Goal: Transaction & Acquisition: Purchase product/service

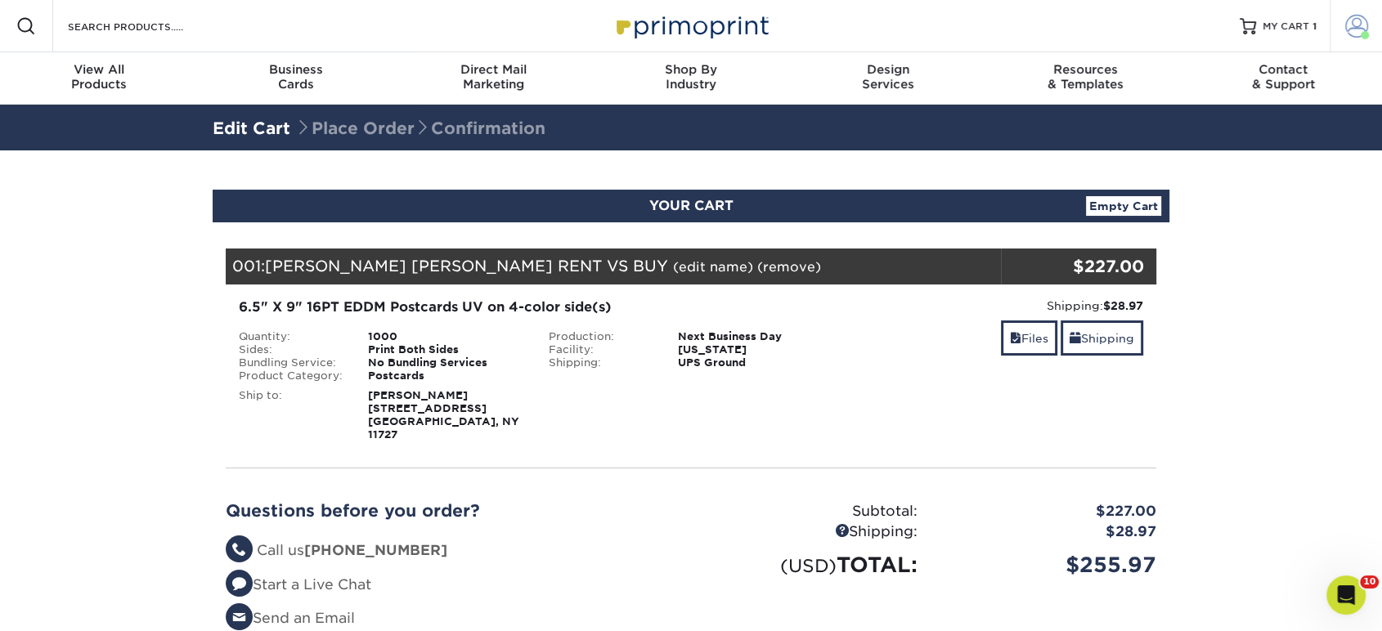
click at [1374, 41] on link "Account" at bounding box center [1356, 26] width 52 height 52
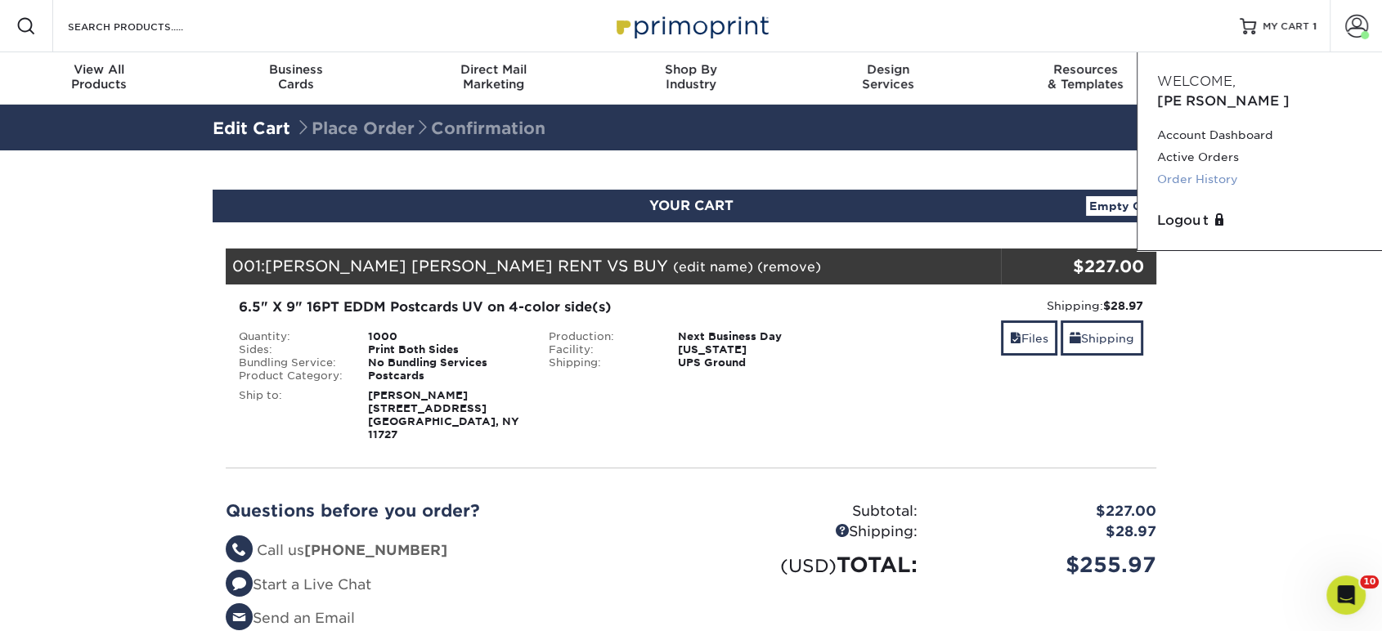
click at [1214, 168] on link "Order History" at bounding box center [1259, 179] width 205 height 22
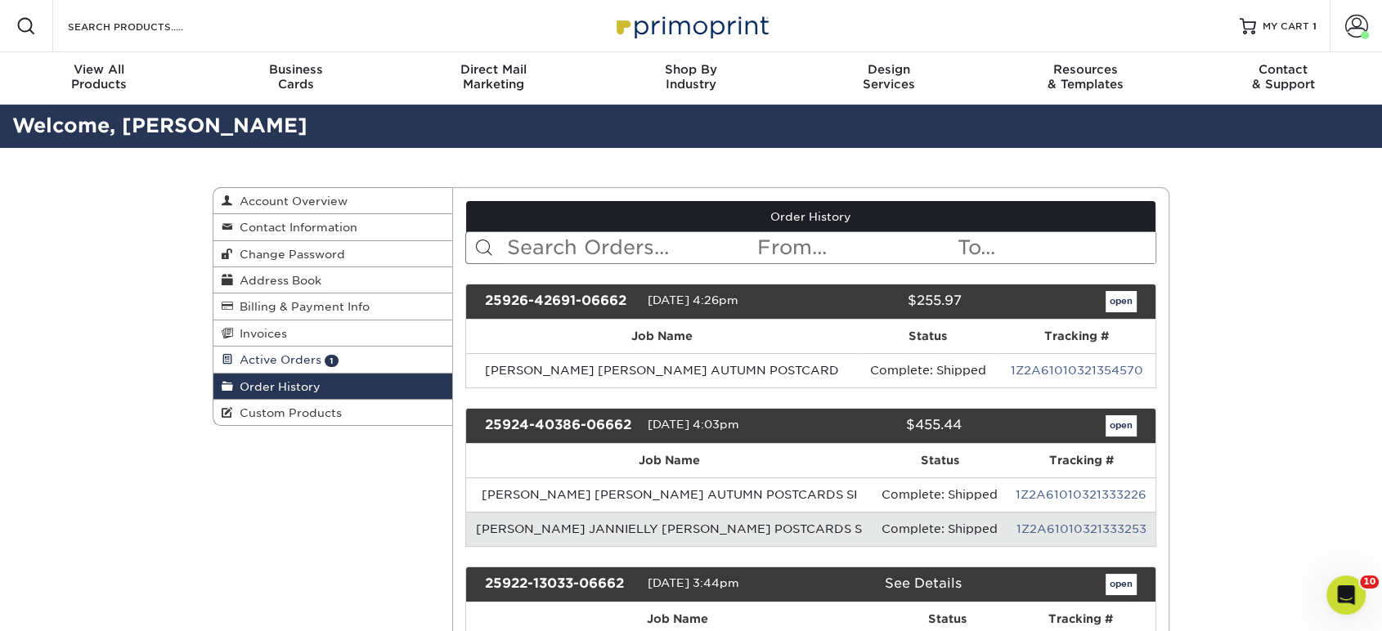
click at [339, 356] on link "Active Orders 1" at bounding box center [332, 360] width 239 height 26
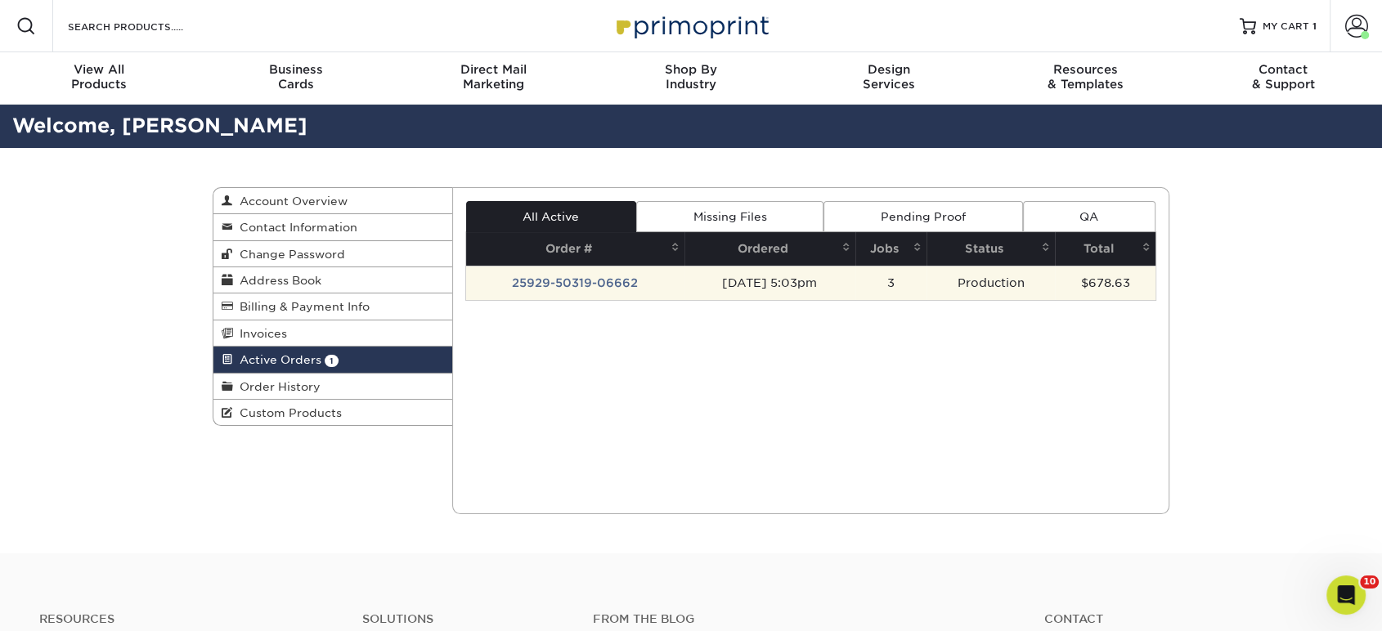
click at [537, 280] on td "25929-50319-06662" at bounding box center [575, 283] width 218 height 34
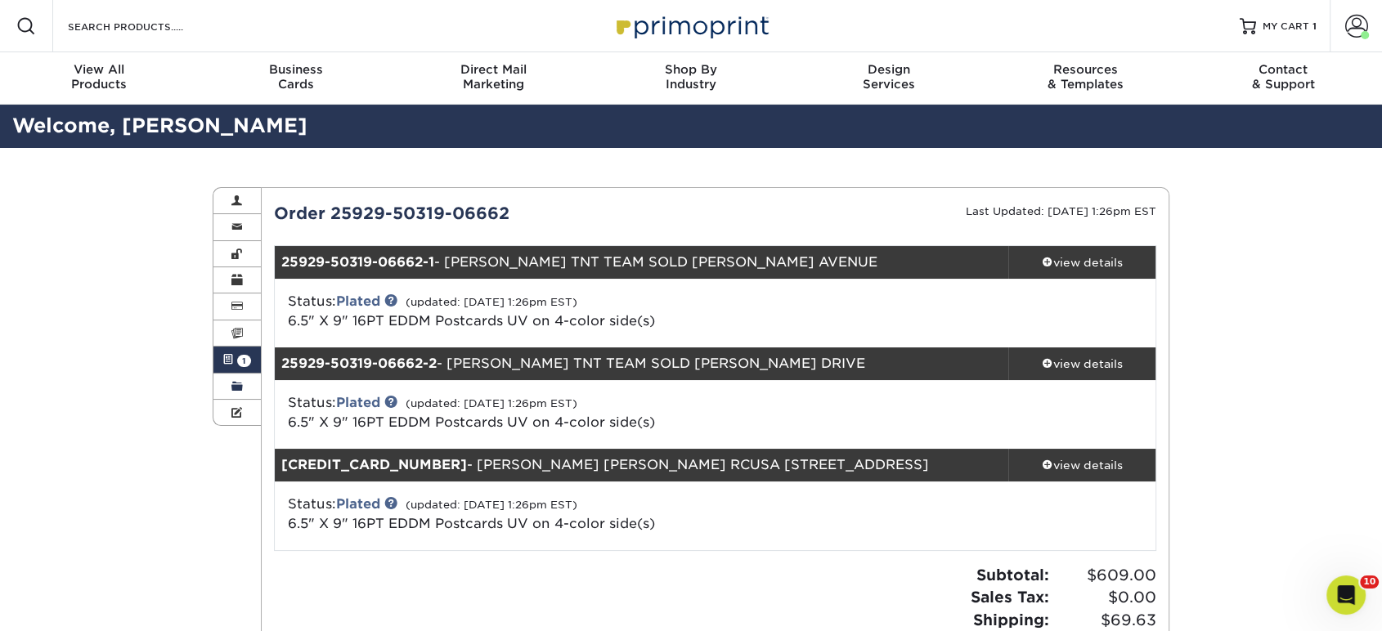
click at [238, 381] on span at bounding box center [236, 386] width 11 height 13
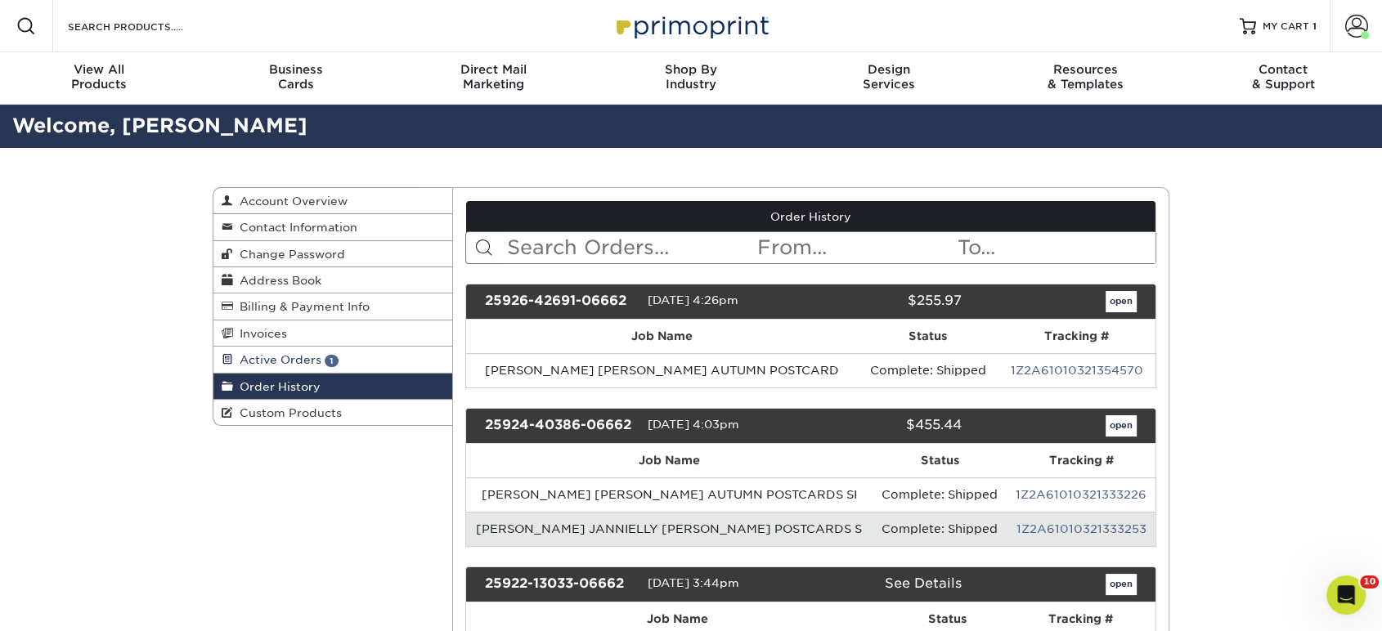
click at [330, 357] on span "1" at bounding box center [332, 361] width 14 height 12
click at [1282, 20] on span "MY CART" at bounding box center [1286, 27] width 47 height 14
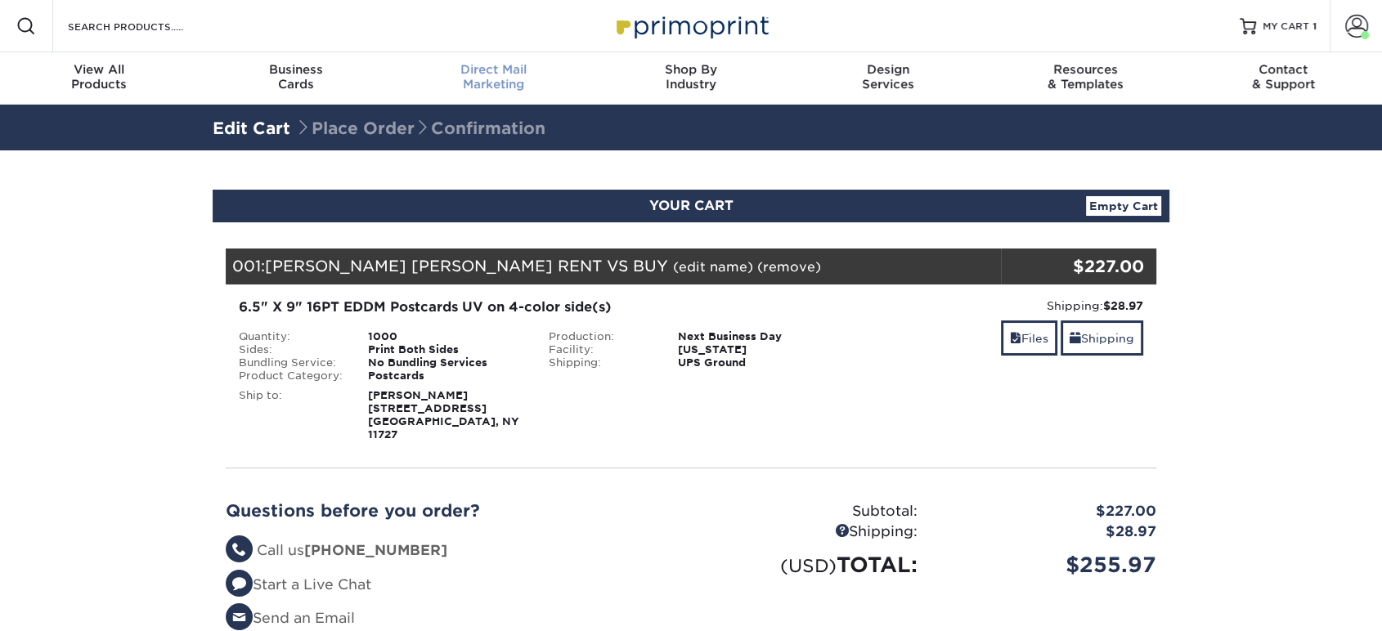
click at [476, 79] on div "Direct Mail Marketing" at bounding box center [493, 76] width 197 height 29
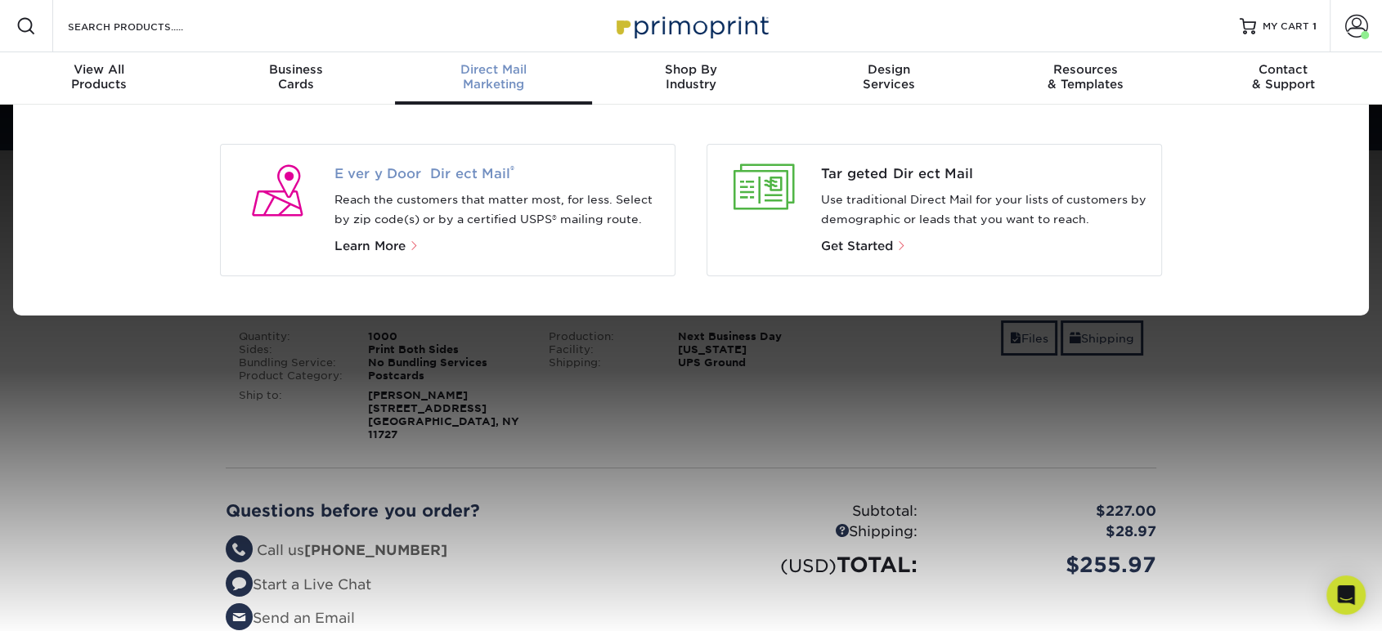
click at [389, 172] on span "Every Door Direct Mail ®" at bounding box center [499, 174] width 328 height 20
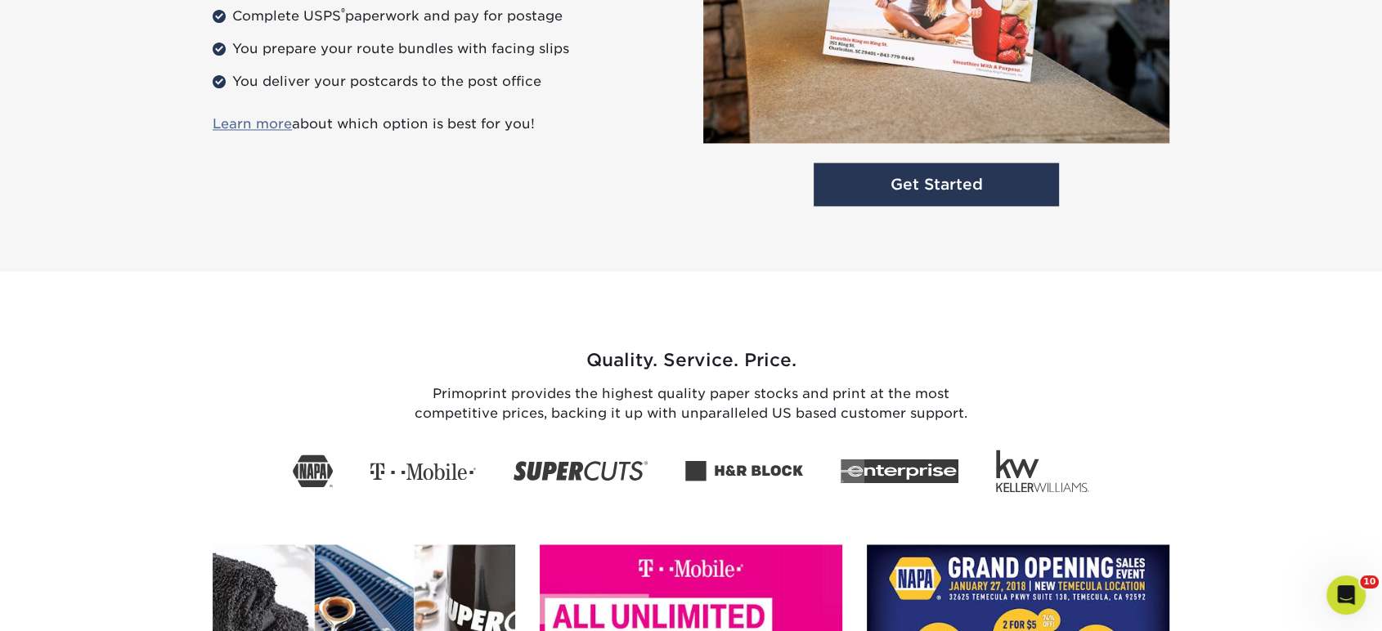
click at [935, 208] on div "Get Started" at bounding box center [936, 19] width 491 height 387
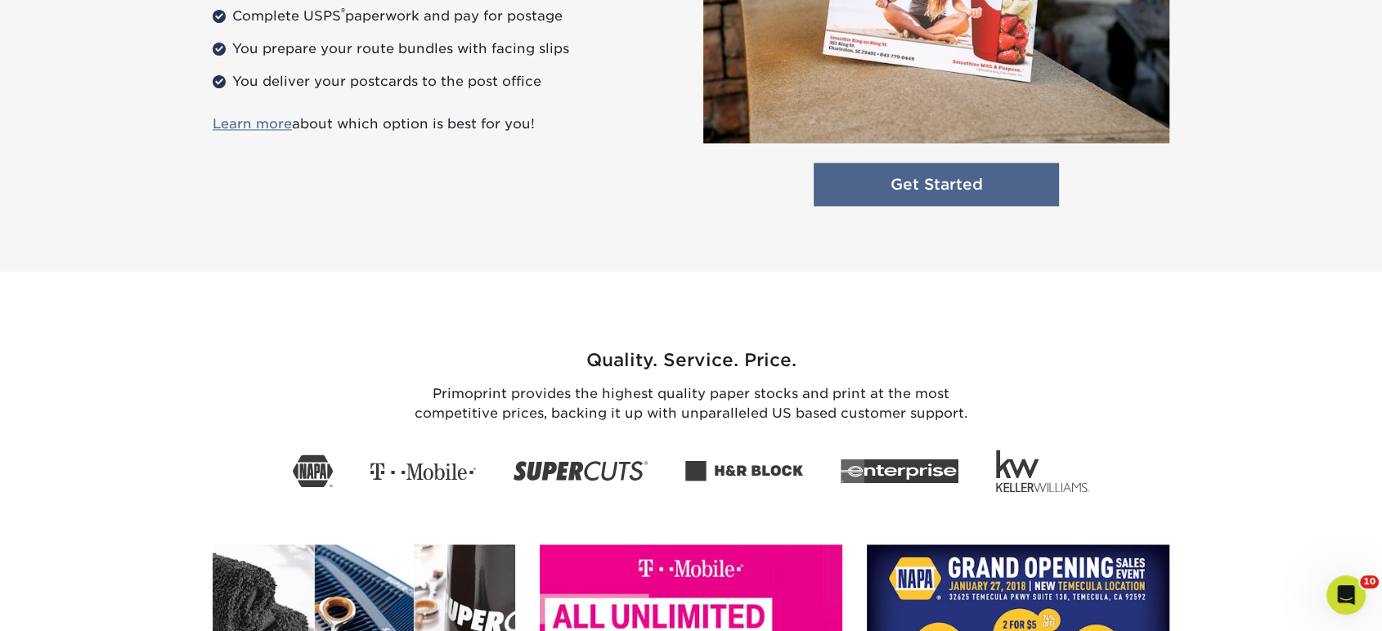
click at [936, 192] on link "Get Started" at bounding box center [936, 184] width 245 height 43
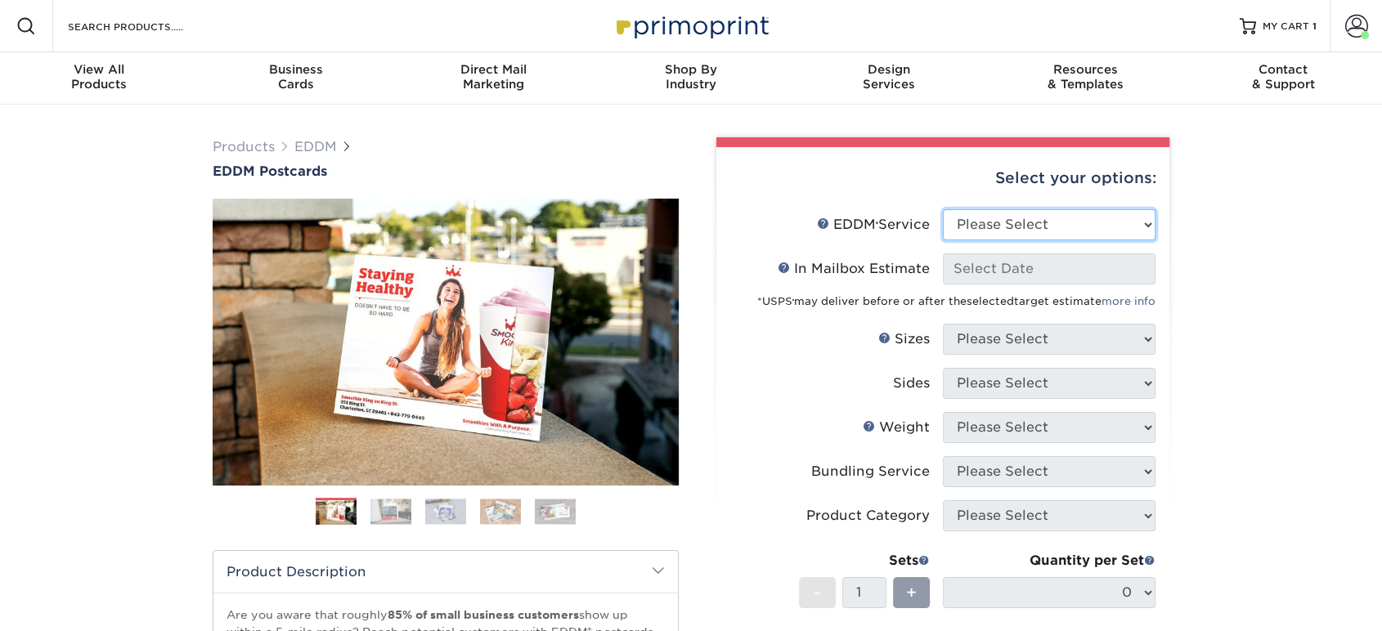
drag, startPoint x: 988, startPoint y: 227, endPoint x: 988, endPoint y: 237, distance: 10.6
click at [990, 227] on select "Please Select Full Service Print Only" at bounding box center [1049, 224] width 213 height 31
select select "print_only"
click at [943, 209] on select "Please Select Full Service Print Only" at bounding box center [1049, 224] width 213 height 31
select select "-1"
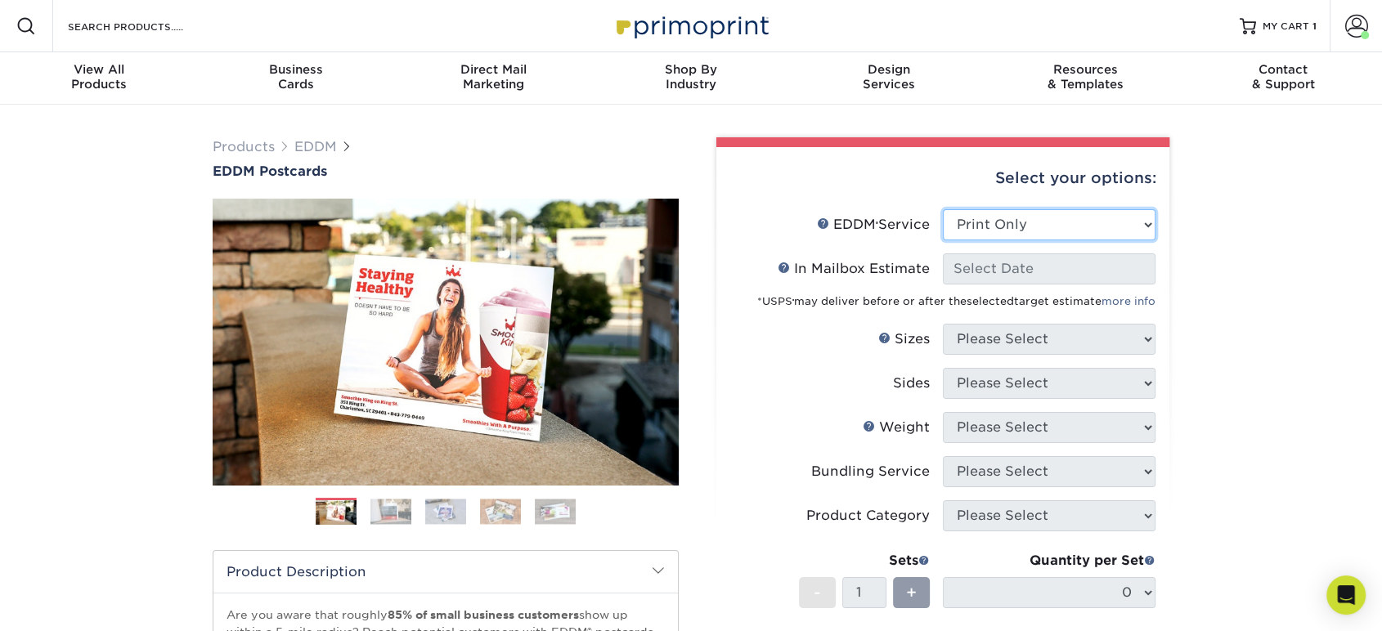
select select "-1"
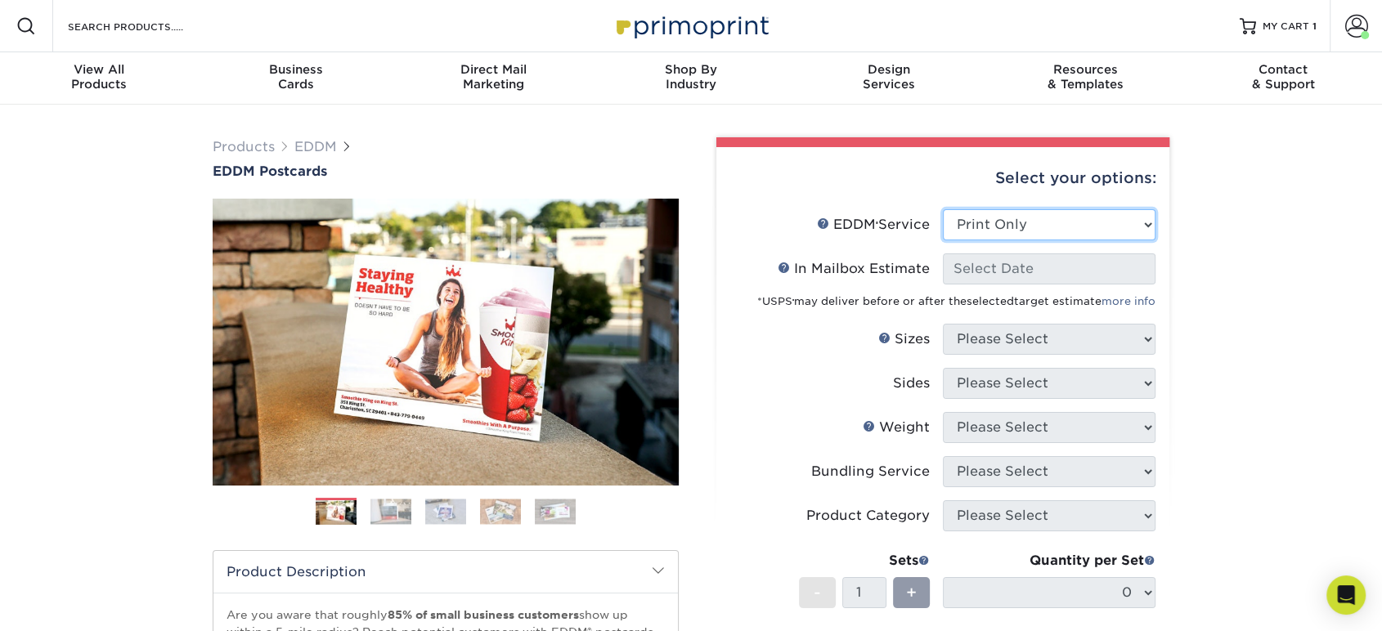
select select "-1"
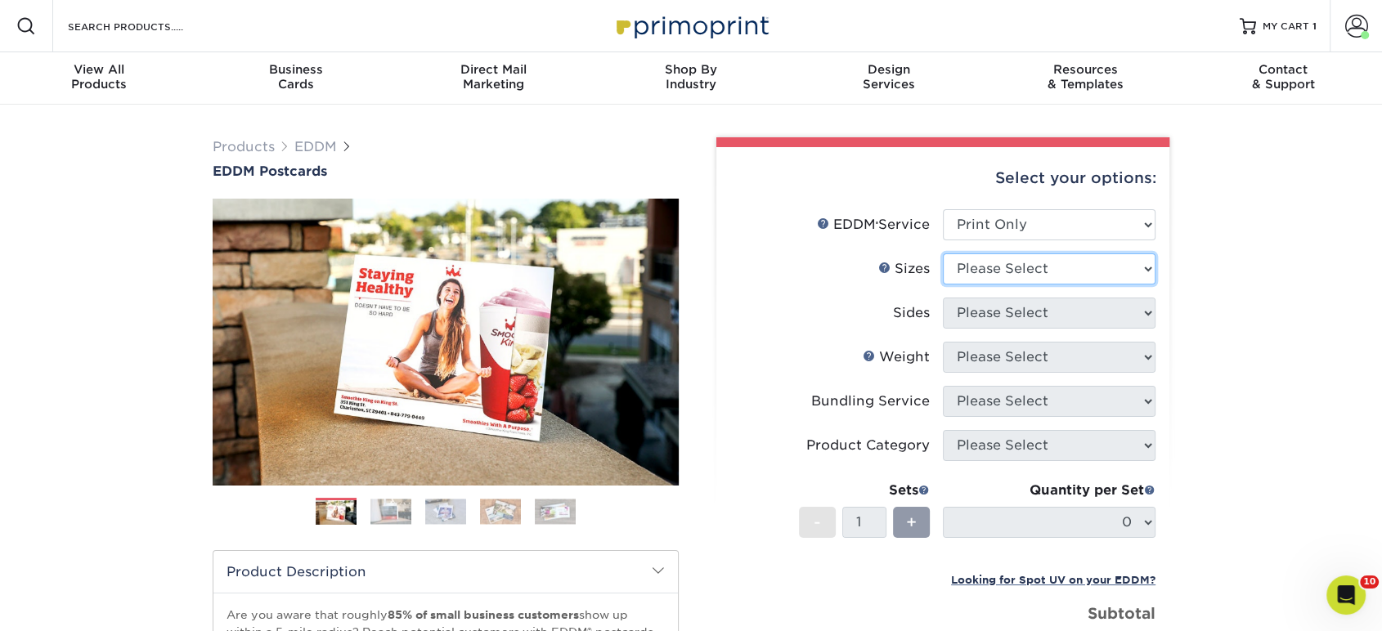
click at [969, 270] on select "Please Select 4.5" x 12" 6" x 12" 6.5" x 8" 6.5" x 9" 6.5" x 12" 7" x 8.5" 8" x…" at bounding box center [1049, 269] width 213 height 31
select select "6.50x9.00"
click at [943, 254] on select "Please Select 4.5" x 12" 6" x 12" 6.5" x 8" 6.5" x 9" 6.5" x 12" 7" x 8.5" 8" x…" at bounding box center [1049, 269] width 213 height 31
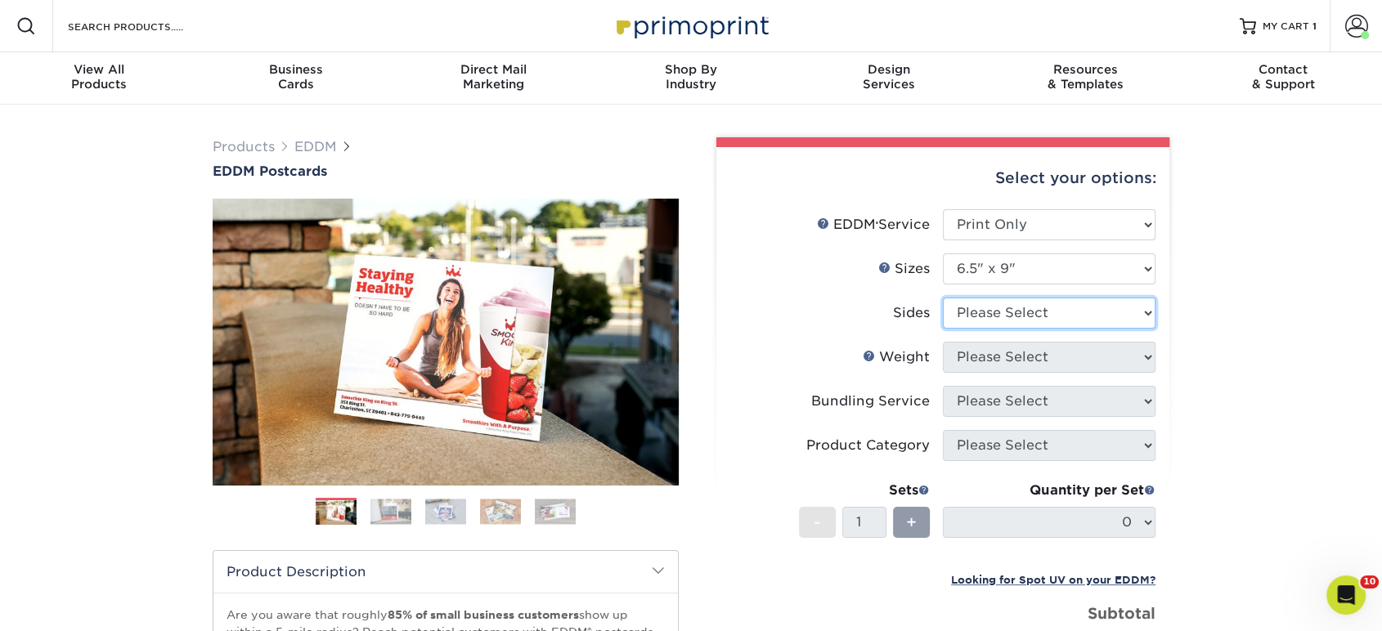
click at [994, 306] on select "Please Select Print Both Sides Print Front Only" at bounding box center [1049, 313] width 213 height 31
select select "13abbda7-1d64-4f25-8bb2-c179b224825d"
click at [943, 298] on select "Please Select Print Both Sides Print Front Only" at bounding box center [1049, 313] width 213 height 31
click at [987, 365] on select "Please Select" at bounding box center [1049, 357] width 213 height 31
select select "16PT"
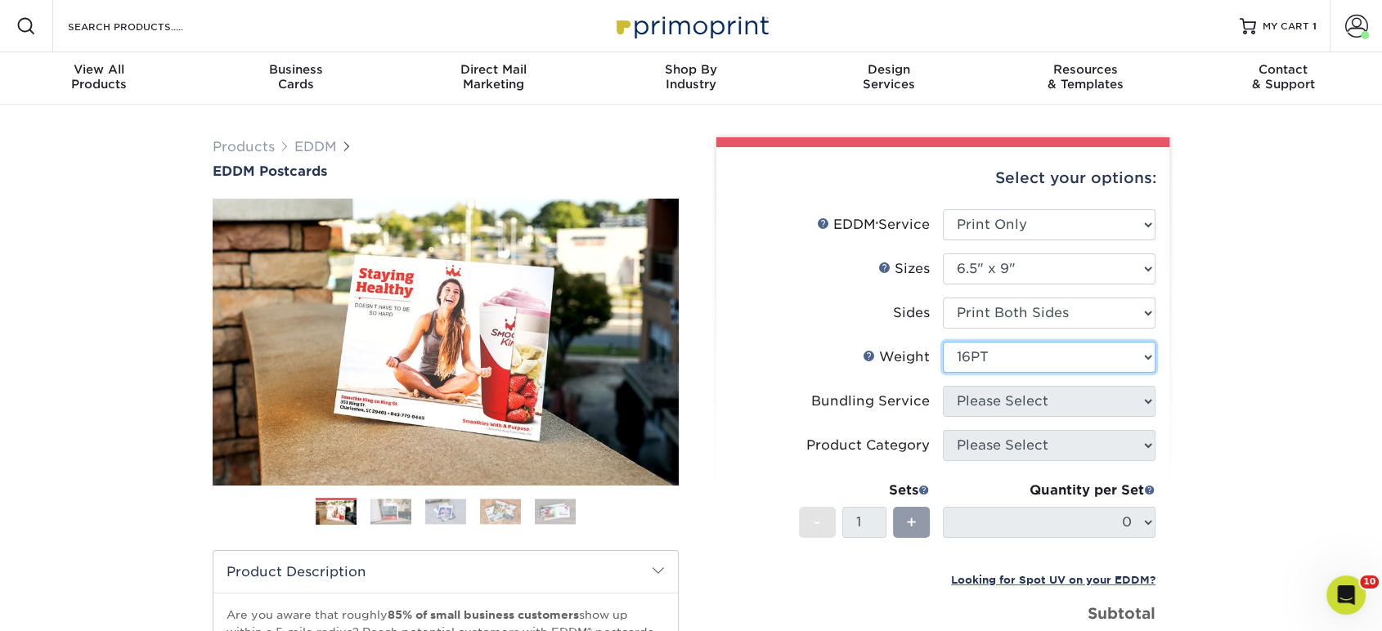
click at [943, 342] on select "Please Select 16PT 14PT" at bounding box center [1049, 357] width 213 height 31
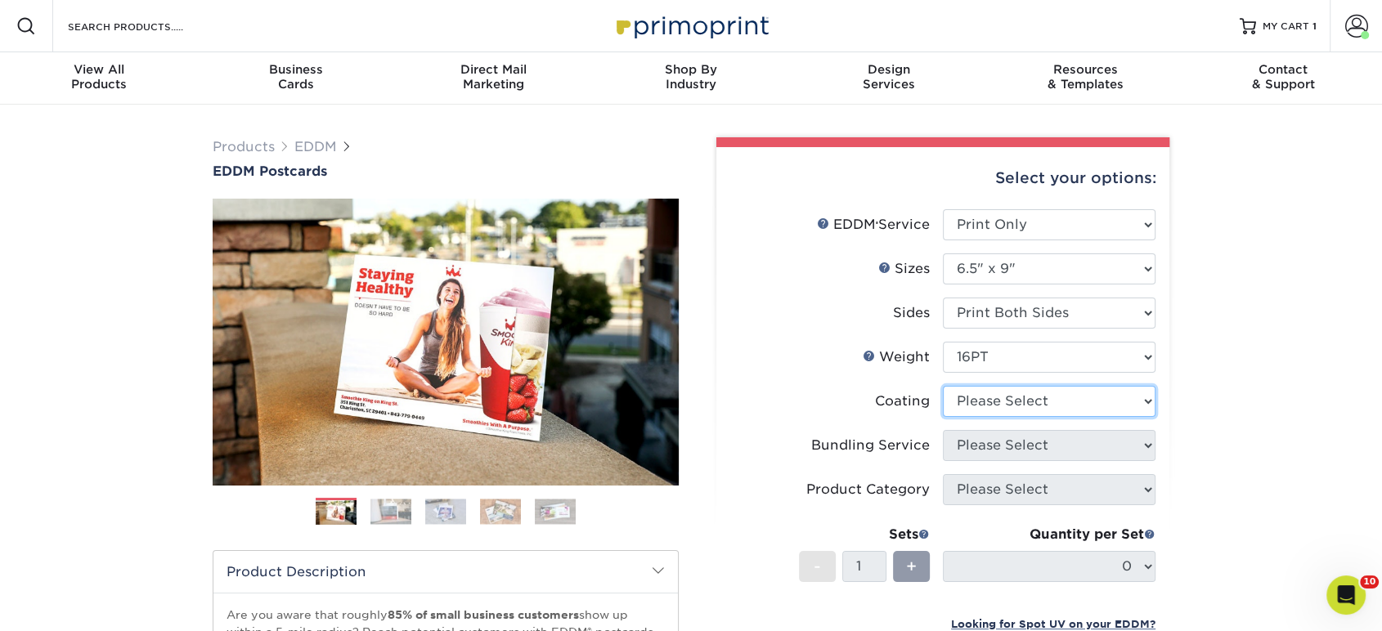
click at [978, 403] on select at bounding box center [1049, 401] width 213 height 31
select select "ae367451-b2b8-45df-a344-0f05b6a12993"
click at [943, 386] on select at bounding box center [1049, 401] width 213 height 31
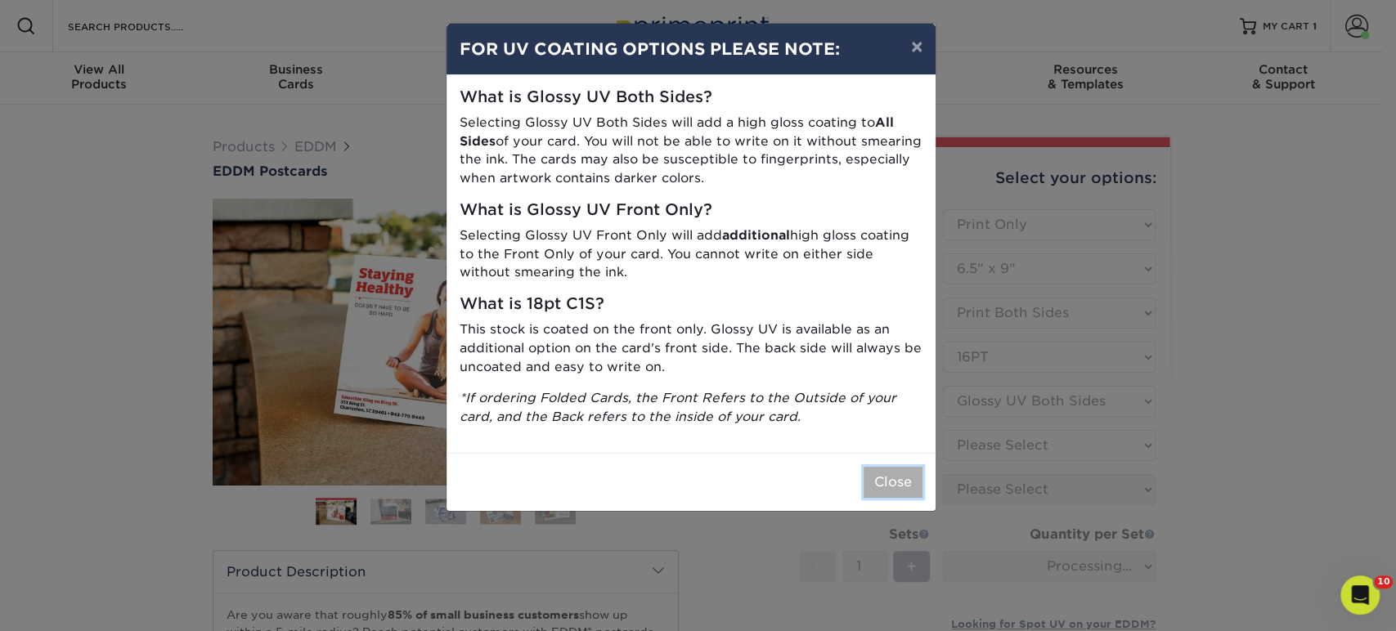
click at [881, 489] on button "Close" at bounding box center [893, 482] width 59 height 31
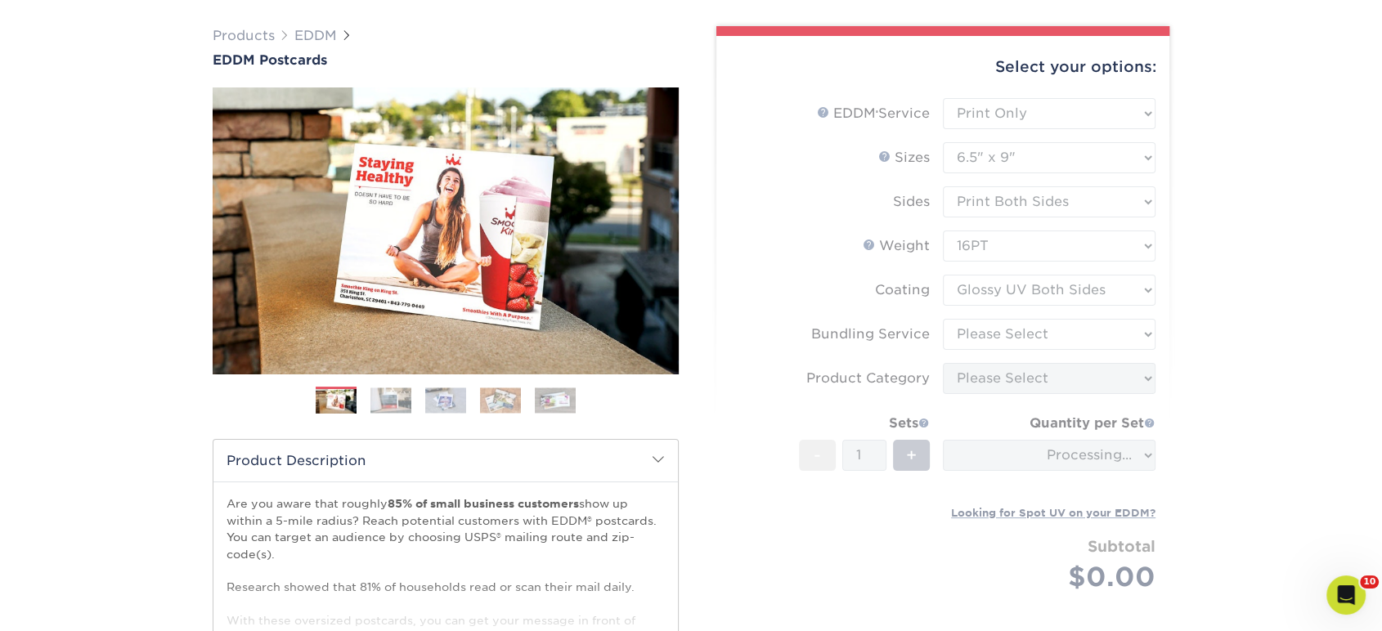
scroll to position [182, 0]
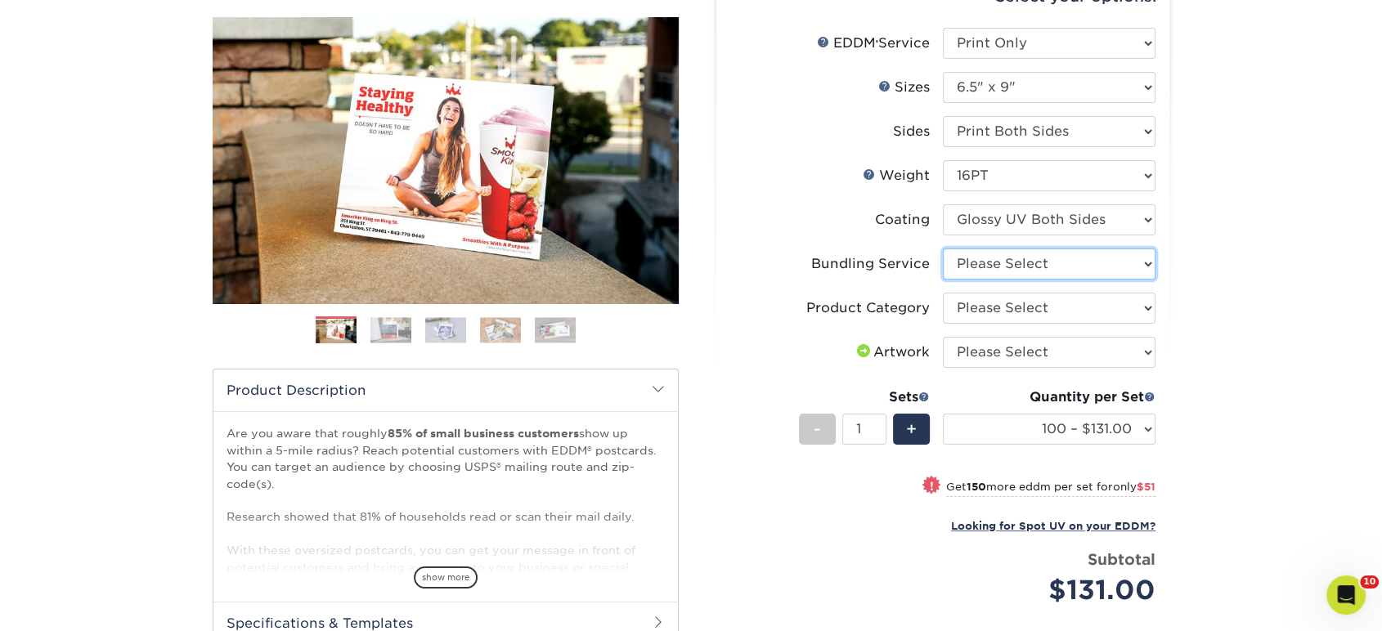
click at [980, 261] on select "Please Select No Bundling Services Yes, Bundles of 50 (+2 Days) Yes, Bundles of…" at bounding box center [1049, 264] width 213 height 31
select select "58689abb-25c0-461c-a4c3-a80b627d6649"
click at [943, 249] on select "Please Select No Bundling Services Yes, Bundles of 50 (+2 Days) Yes, Bundles of…" at bounding box center [1049, 264] width 213 height 31
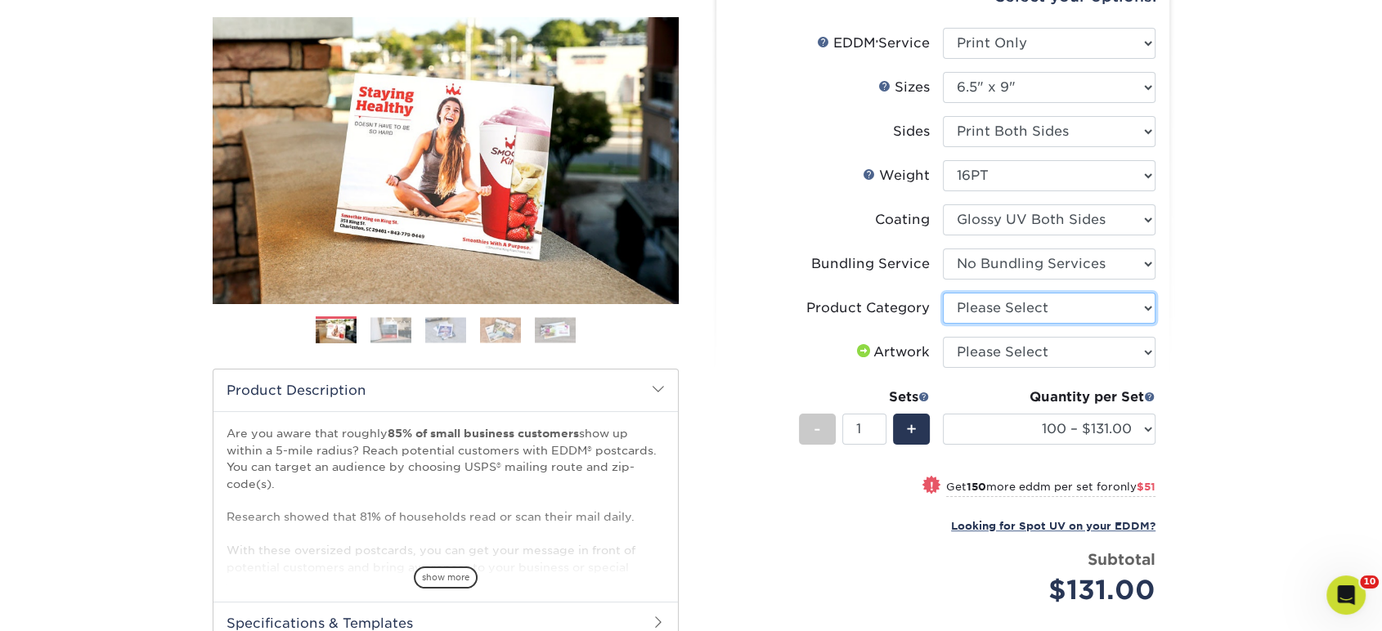
click at [981, 312] on select "Please Select Postcards" at bounding box center [1049, 308] width 213 height 31
select select "9b7272e0-d6c8-4c3c-8e97-d3a1bcdab858"
click at [943, 293] on select "Please Select Postcards" at bounding box center [1049, 308] width 213 height 31
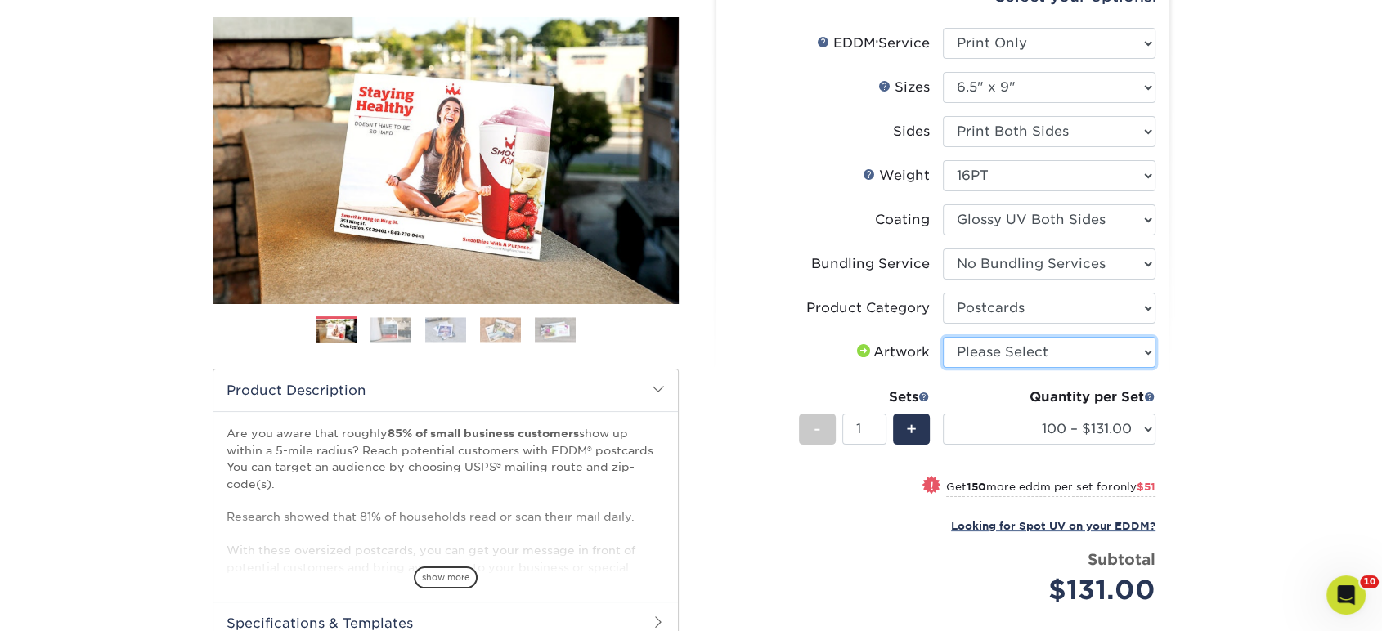
click at [980, 359] on select "Please Select I will upload files I need a design - $150" at bounding box center [1049, 352] width 213 height 31
select select "upload"
click at [943, 337] on select "Please Select I will upload files I need a design - $150" at bounding box center [1049, 352] width 213 height 31
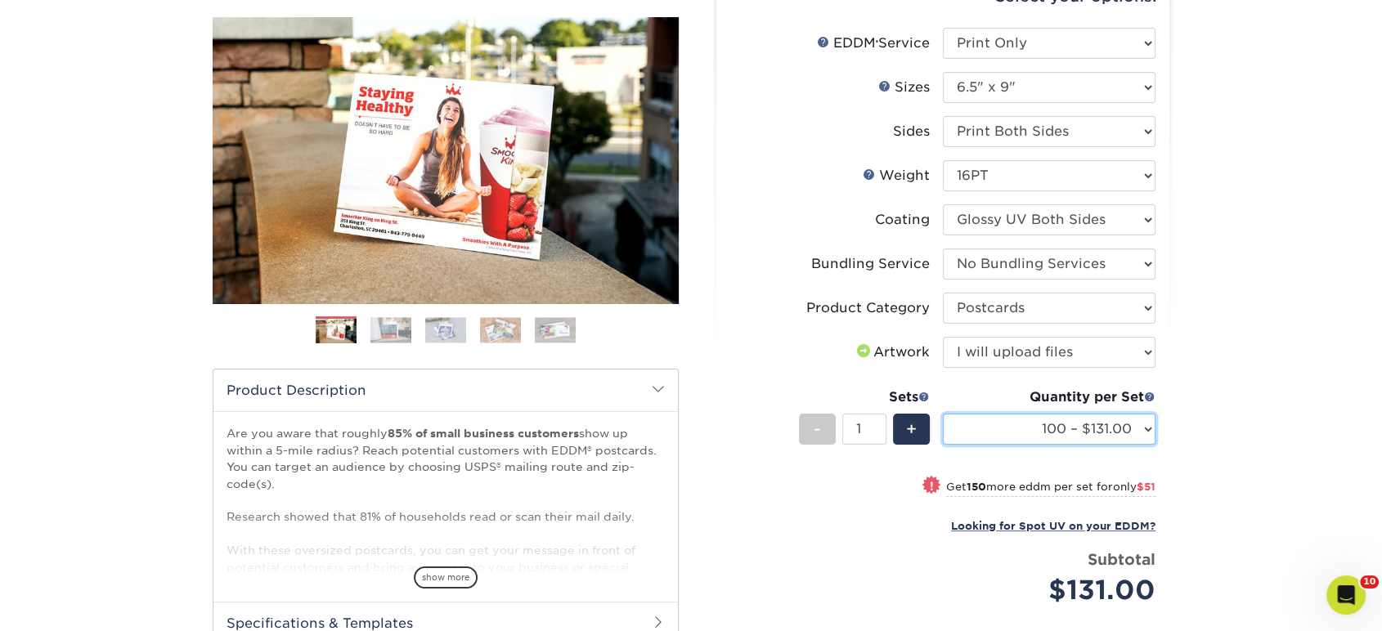
click at [981, 425] on select "100 – $131.00 250 – $182.00 500 – $203.00 1000 – $227.00 2500 – $379.00 5000 – …" at bounding box center [1049, 429] width 213 height 31
select select "1000 – $227.00"
click at [943, 414] on select "100 – $131.00 250 – $182.00 500 – $203.00 1000 – $227.00 2500 – $379.00 5000 – …" at bounding box center [1049, 429] width 213 height 31
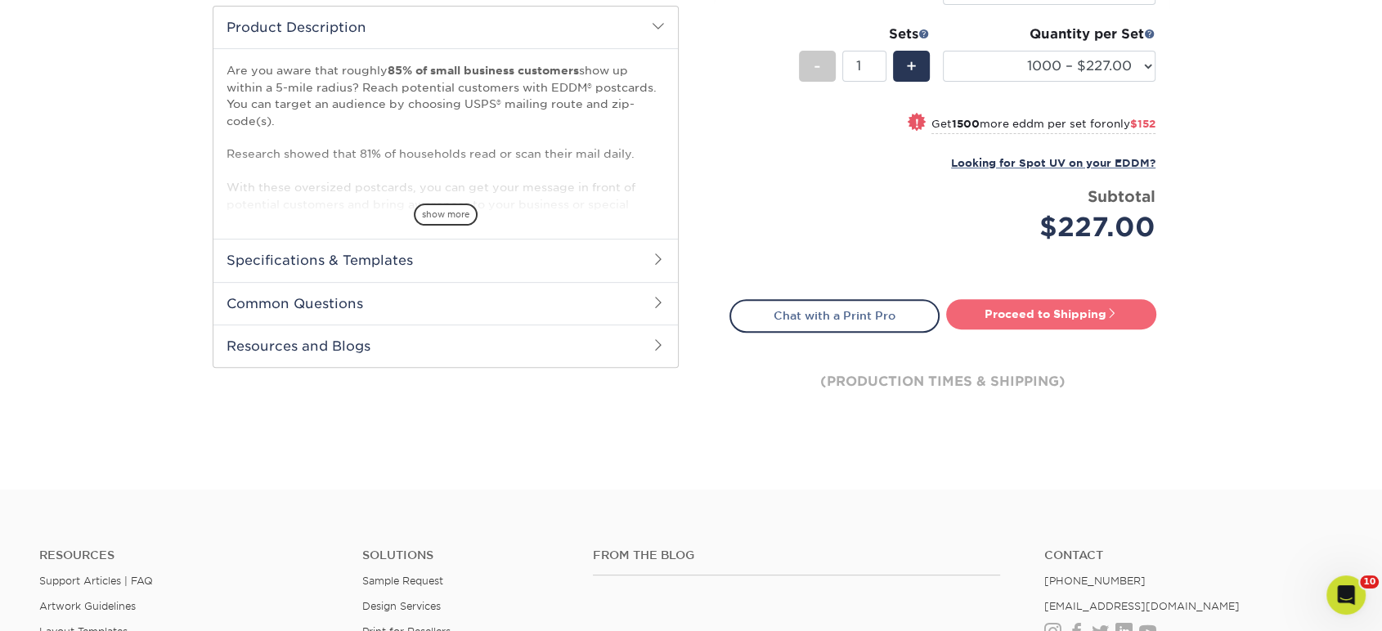
click at [1066, 330] on div "Proceed to Shipping" at bounding box center [1056, 315] width 226 height 33
drag, startPoint x: 1066, startPoint y: 312, endPoint x: 1012, endPoint y: 317, distance: 54.2
click at [1066, 311] on link "Proceed to Shipping" at bounding box center [1051, 313] width 210 height 29
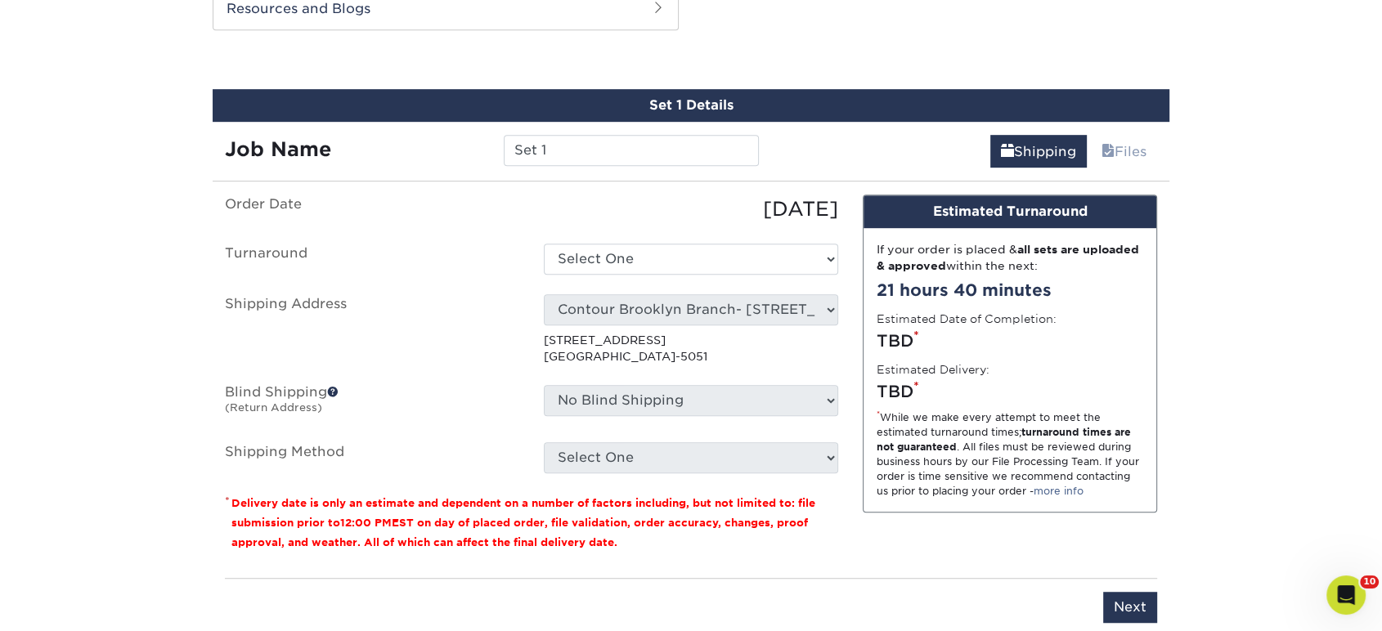
scroll to position [887, 0]
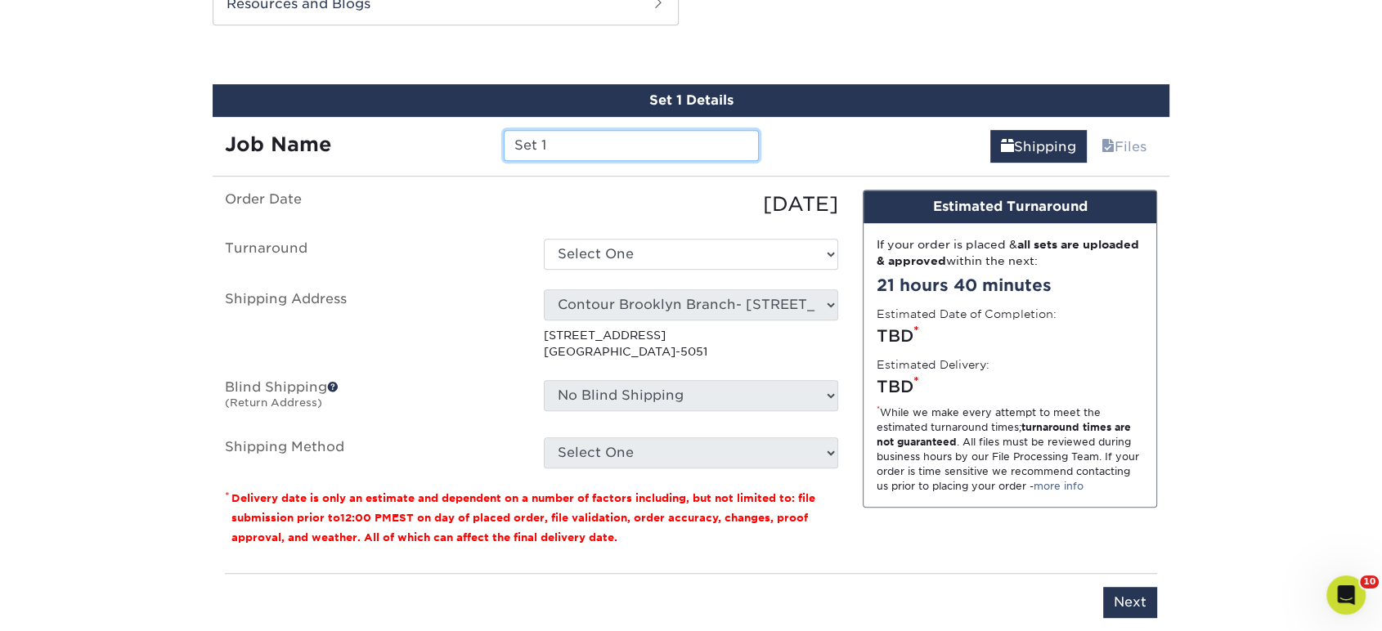
click at [622, 140] on input "Set 1" at bounding box center [631, 145] width 254 height 31
type input "[PERSON_NAME] [PERSON_NAME] AND [PERSON_NAME] POSTCARDS"
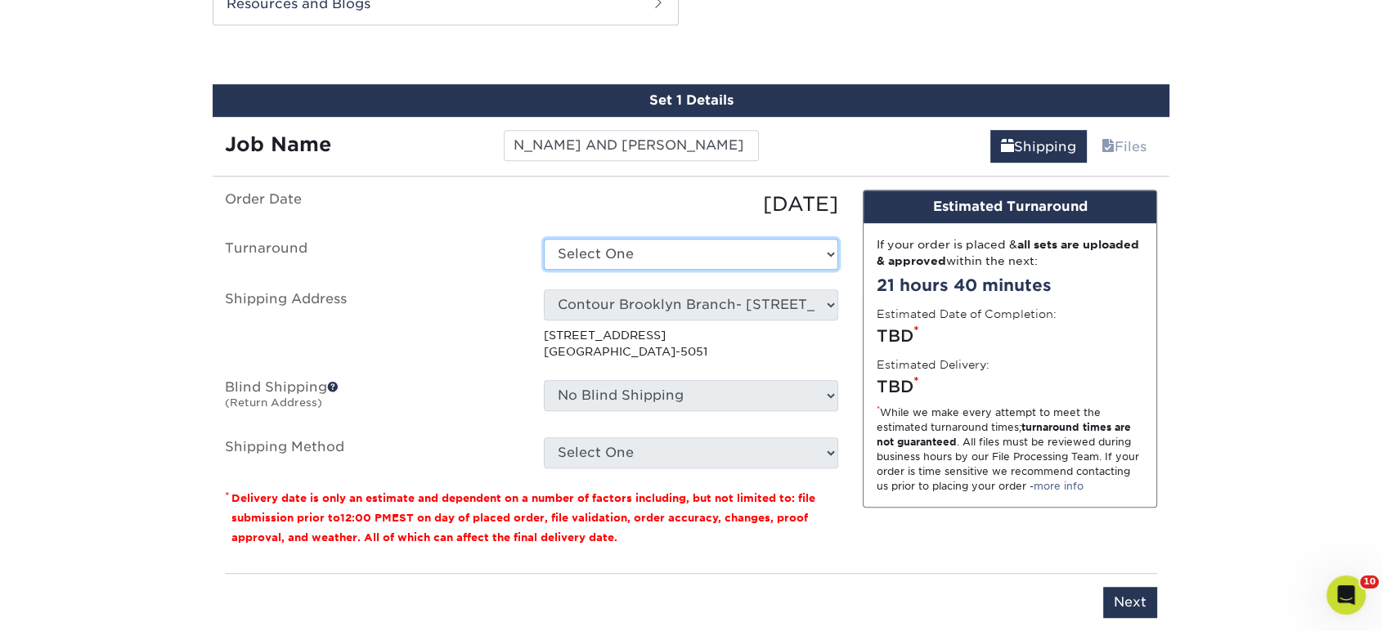
click at [648, 248] on select "Select One 2-4 Business Days 2 Day Next Business Day" at bounding box center [691, 254] width 294 height 31
select select "14ee1dbe-2a03-44e6-acbe-77c51f3128fc"
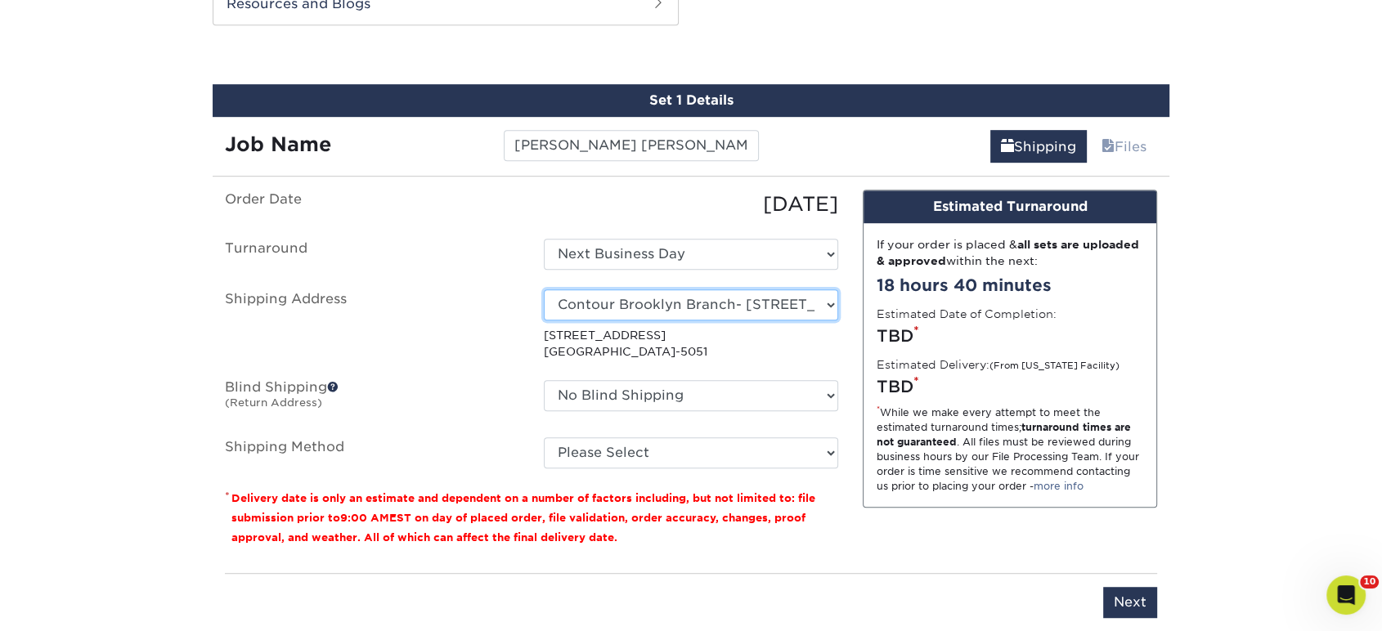
click at [591, 306] on select "Select One Realty Connect USA" at bounding box center [691, 305] width 294 height 31
select select "223885"
click at [631, 469] on fieldset "Order Date 09/30/2025 Turnaround Select One 2-4 Business Days 2 Day Next Busine…" at bounding box center [531, 339] width 613 height 299
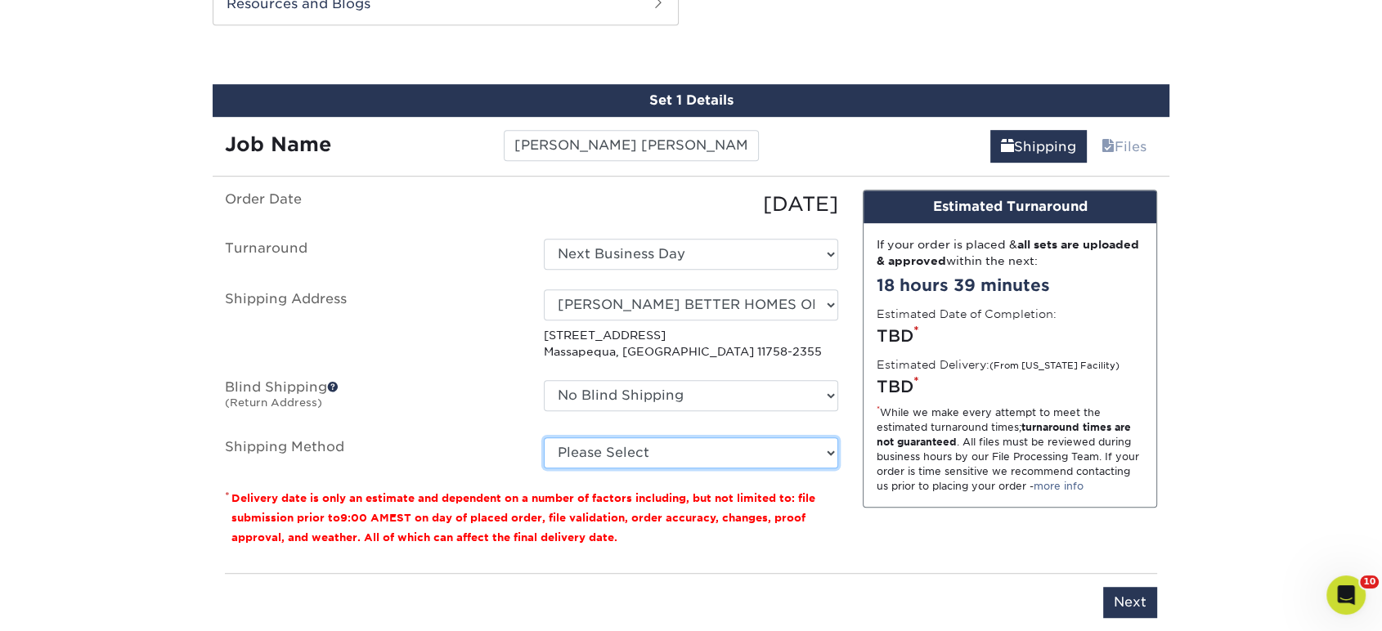
drag, startPoint x: 635, startPoint y: 450, endPoint x: 635, endPoint y: 460, distance: 9.8
click at [635, 450] on select "Please Select Ground Shipping (+$20.59) 3 Day Shipping Service (+$30.39) 2 Day …" at bounding box center [691, 453] width 294 height 31
select select "03"
click at [544, 438] on select "Please Select Ground Shipping (+$20.59) 3 Day Shipping Service (+$30.39) 2 Day …" at bounding box center [691, 453] width 294 height 31
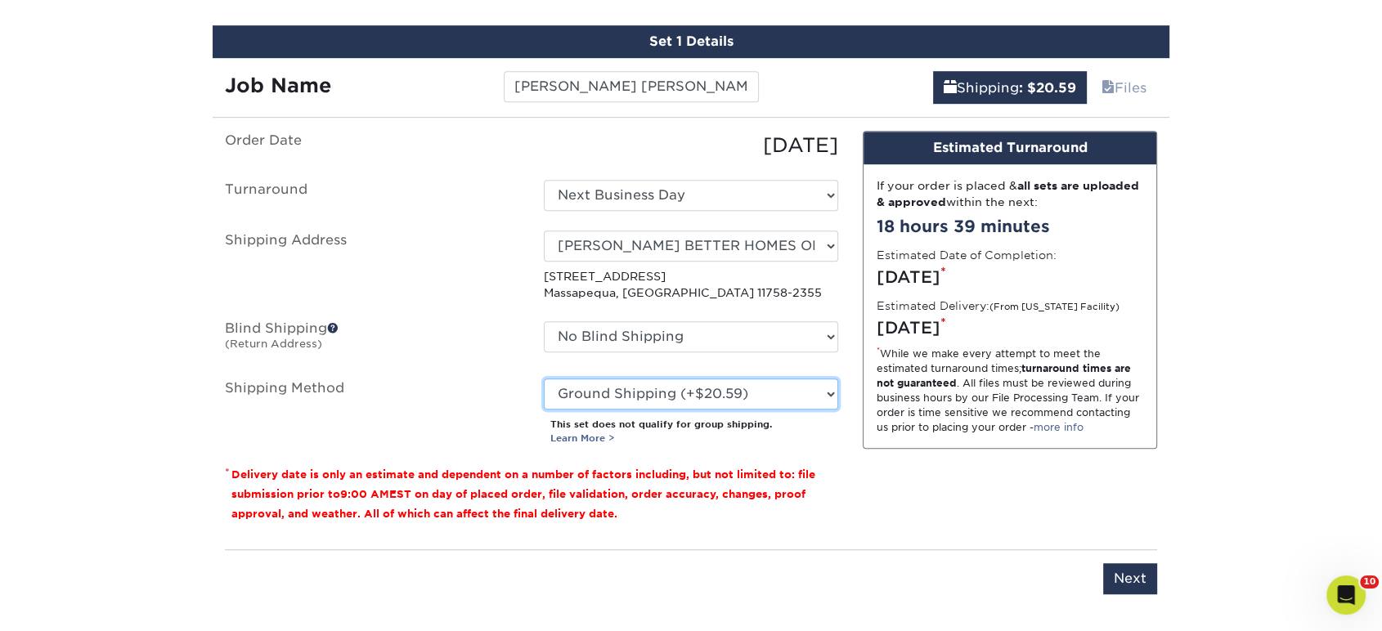
scroll to position [978, 0]
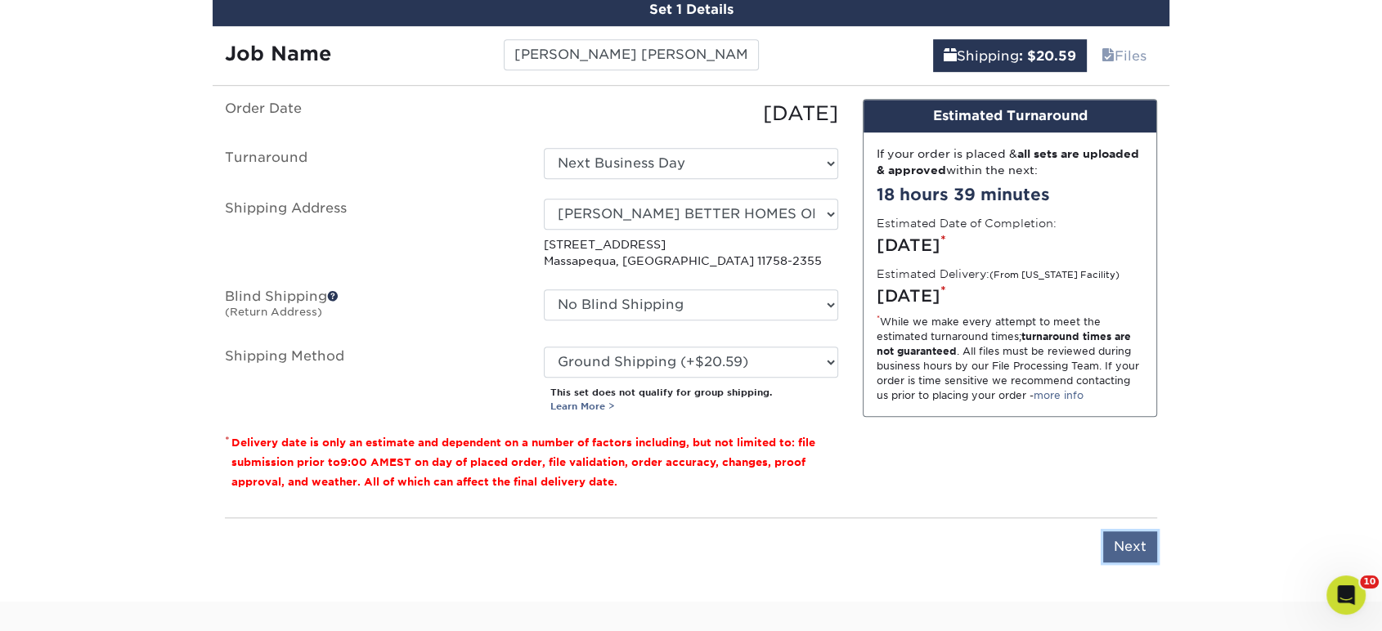
click at [1125, 541] on input "Next" at bounding box center [1130, 547] width 54 height 31
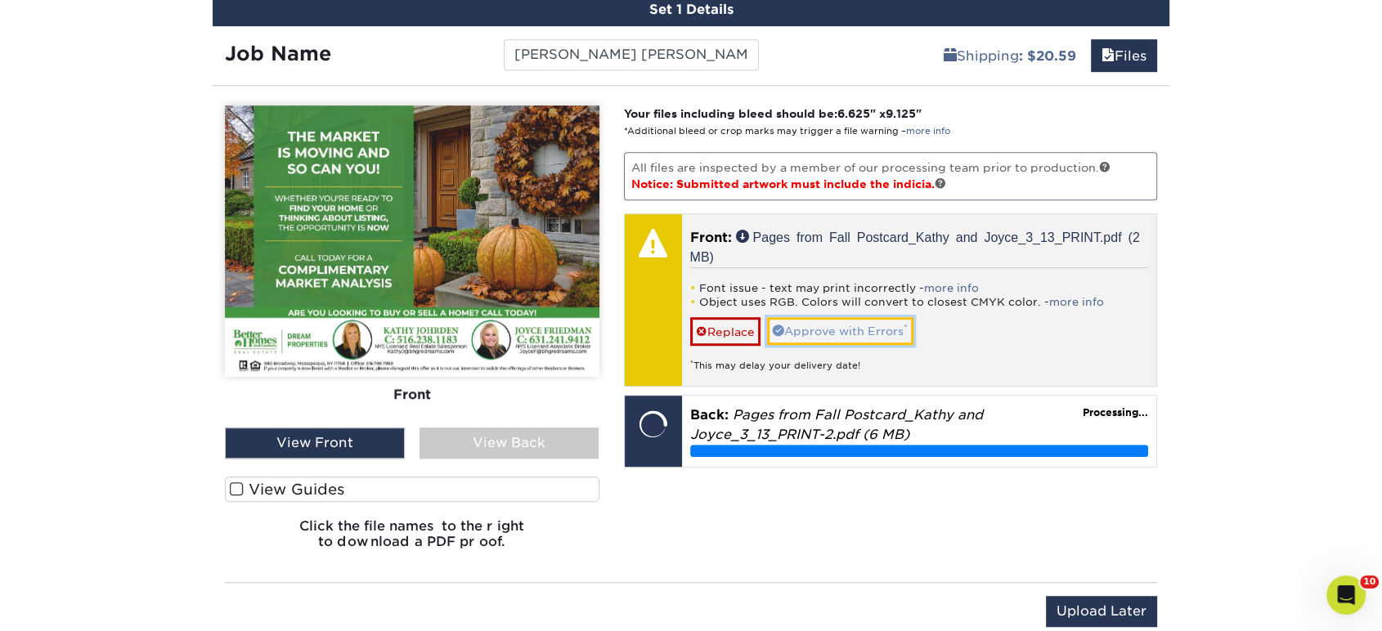
click at [853, 330] on link "Approve with Errors *" at bounding box center [840, 331] width 146 height 28
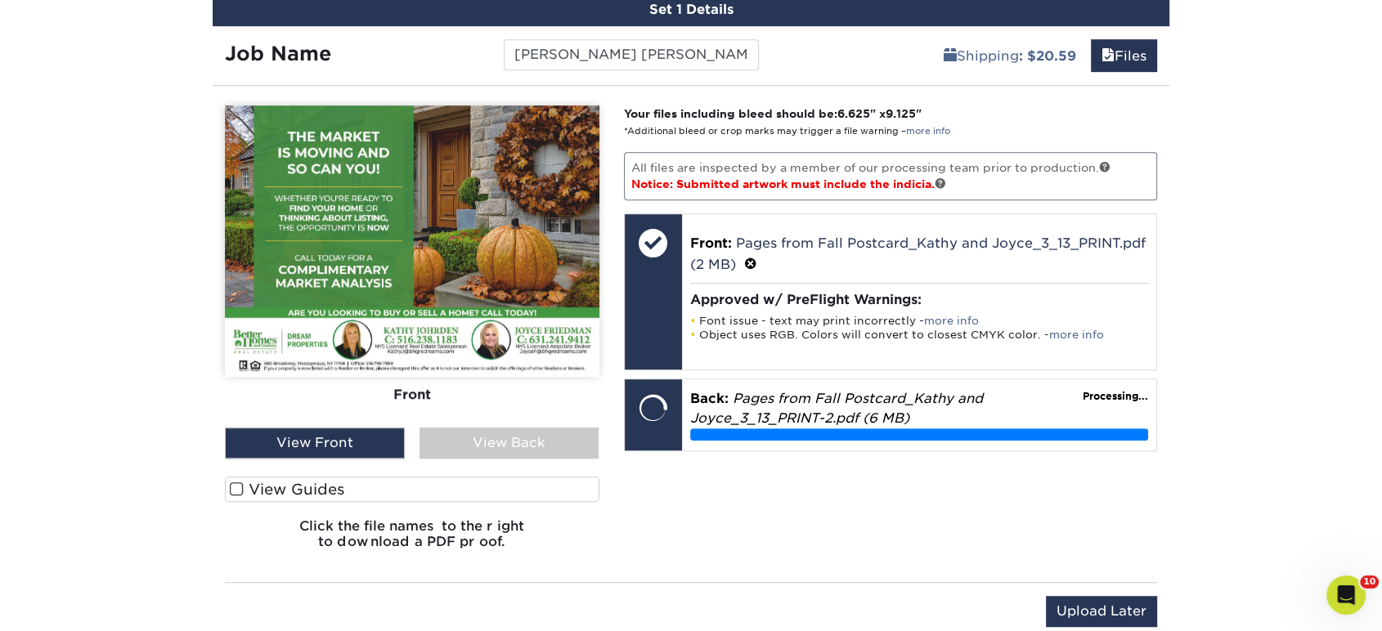
click at [515, 437] on div "View Back" at bounding box center [510, 443] width 180 height 31
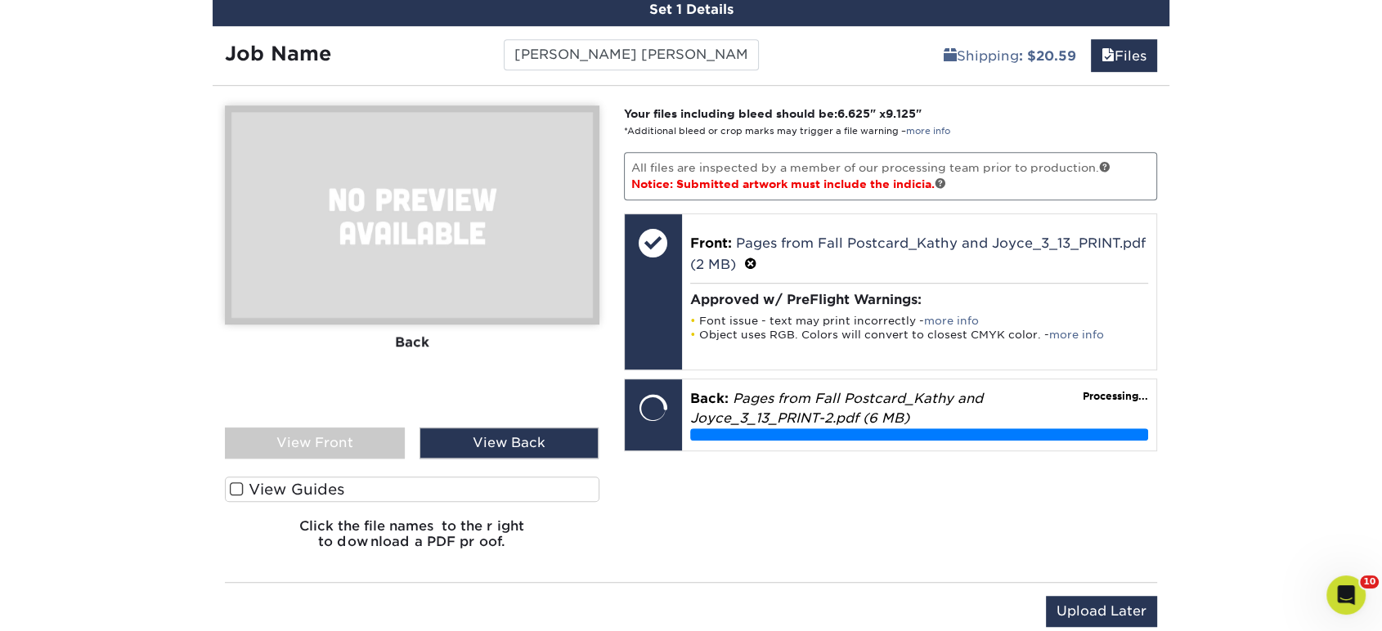
click at [352, 447] on div "View Front" at bounding box center [315, 443] width 180 height 31
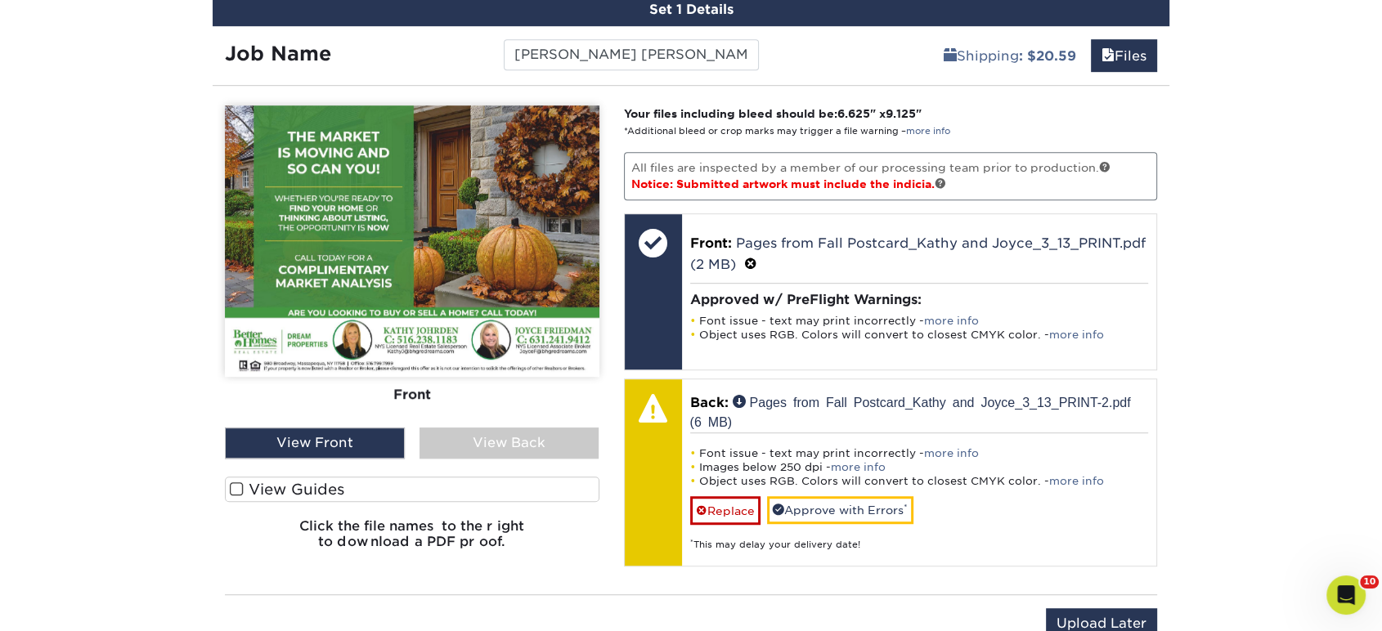
click at [479, 442] on div "View Back" at bounding box center [510, 443] width 180 height 31
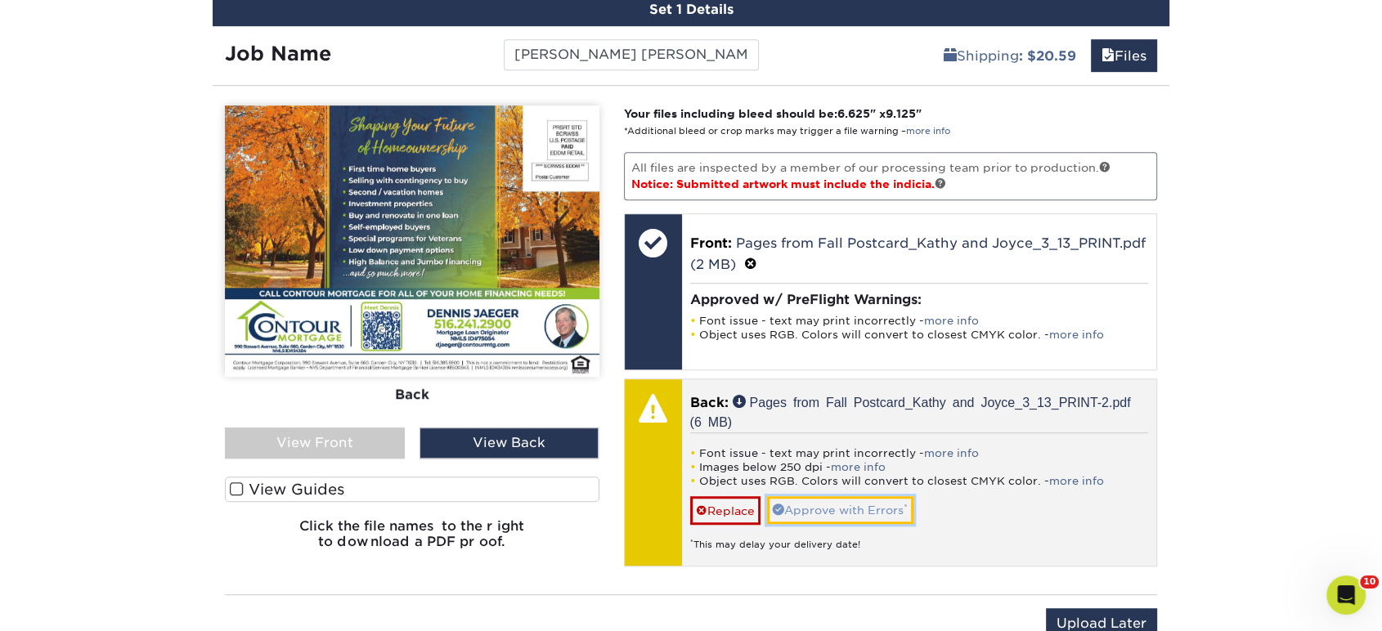
click at [802, 514] on link "Approve with Errors *" at bounding box center [840, 510] width 146 height 28
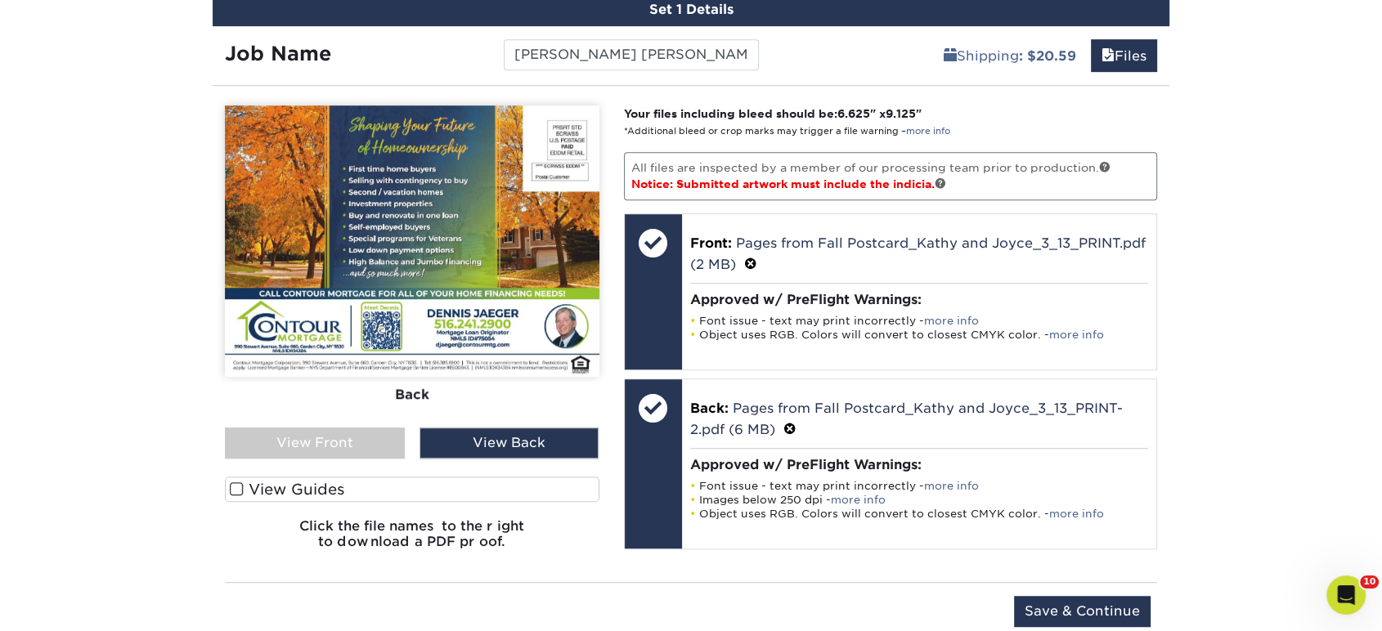
click at [380, 447] on div "View Front" at bounding box center [315, 443] width 180 height 31
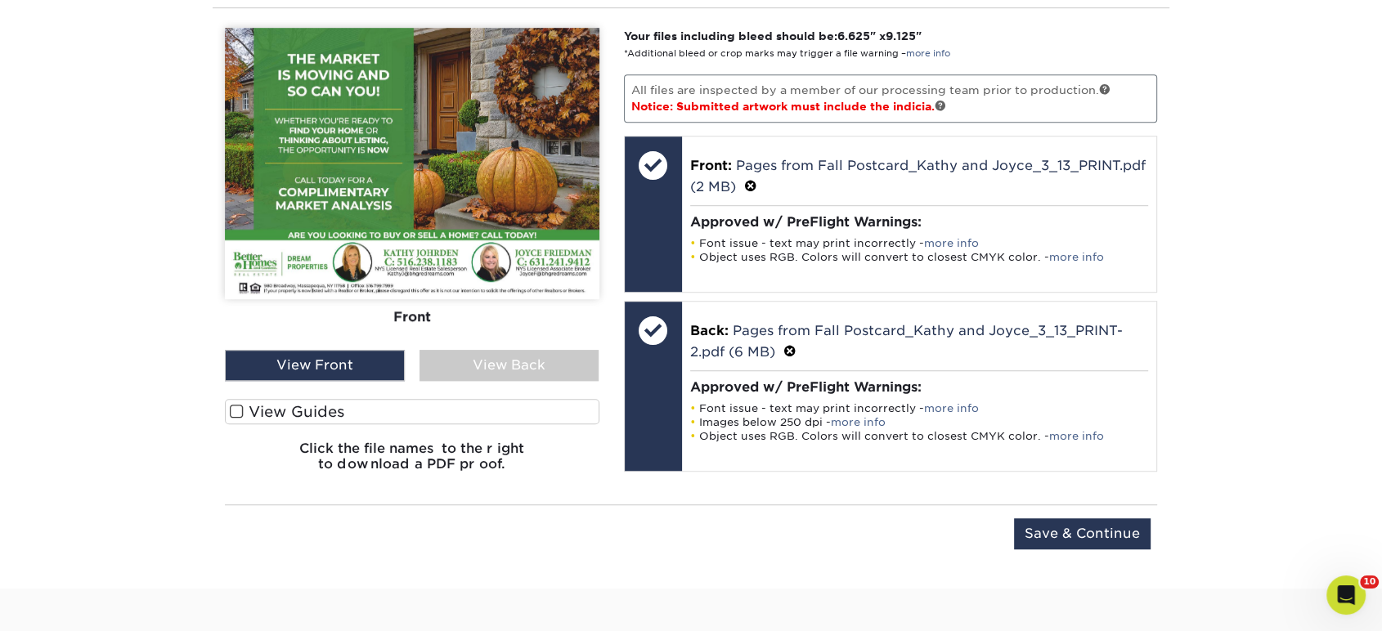
scroll to position [1160, 0]
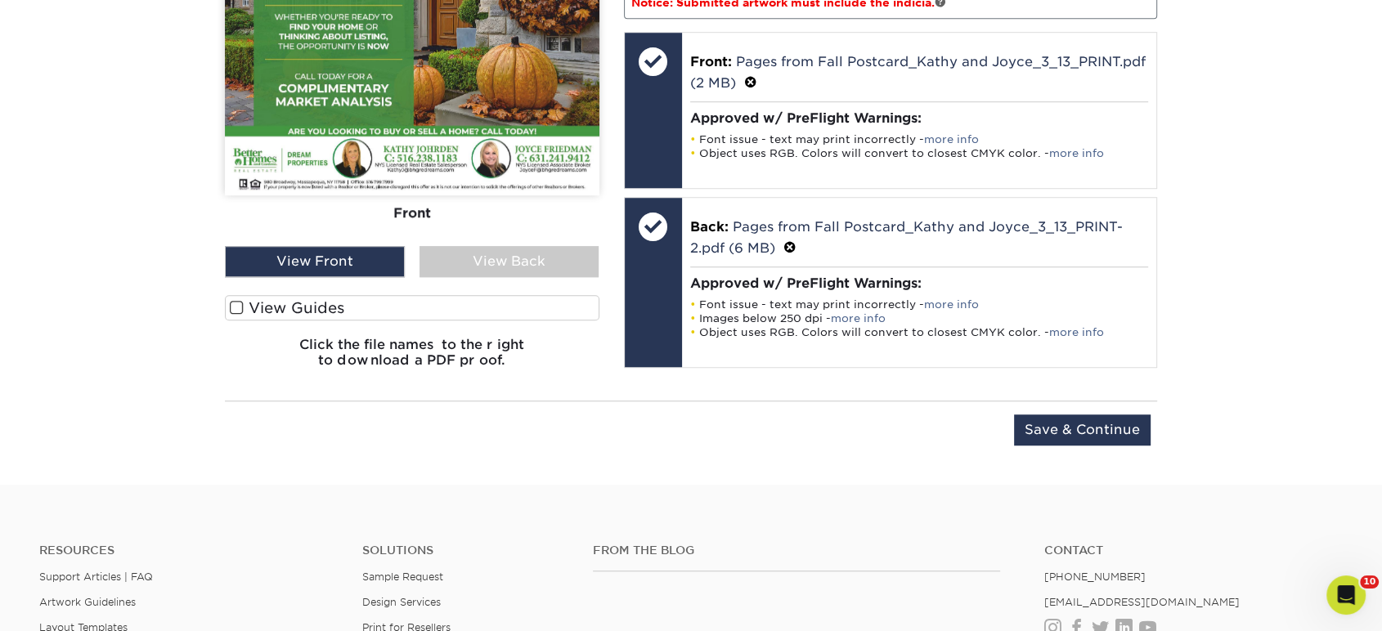
click at [1038, 443] on div "Upload Later Save & Continue Continue" at bounding box center [691, 440] width 932 height 51
click at [1041, 437] on input "Save & Continue" at bounding box center [1082, 430] width 137 height 31
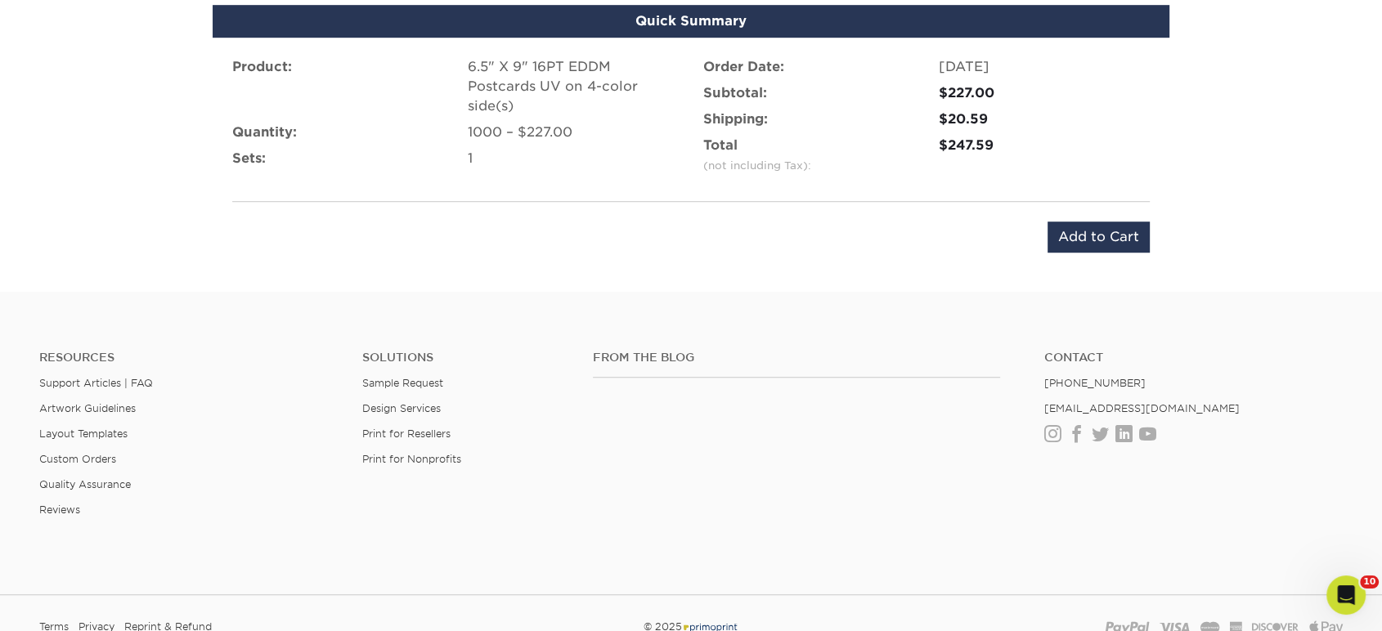
scroll to position [978, 0]
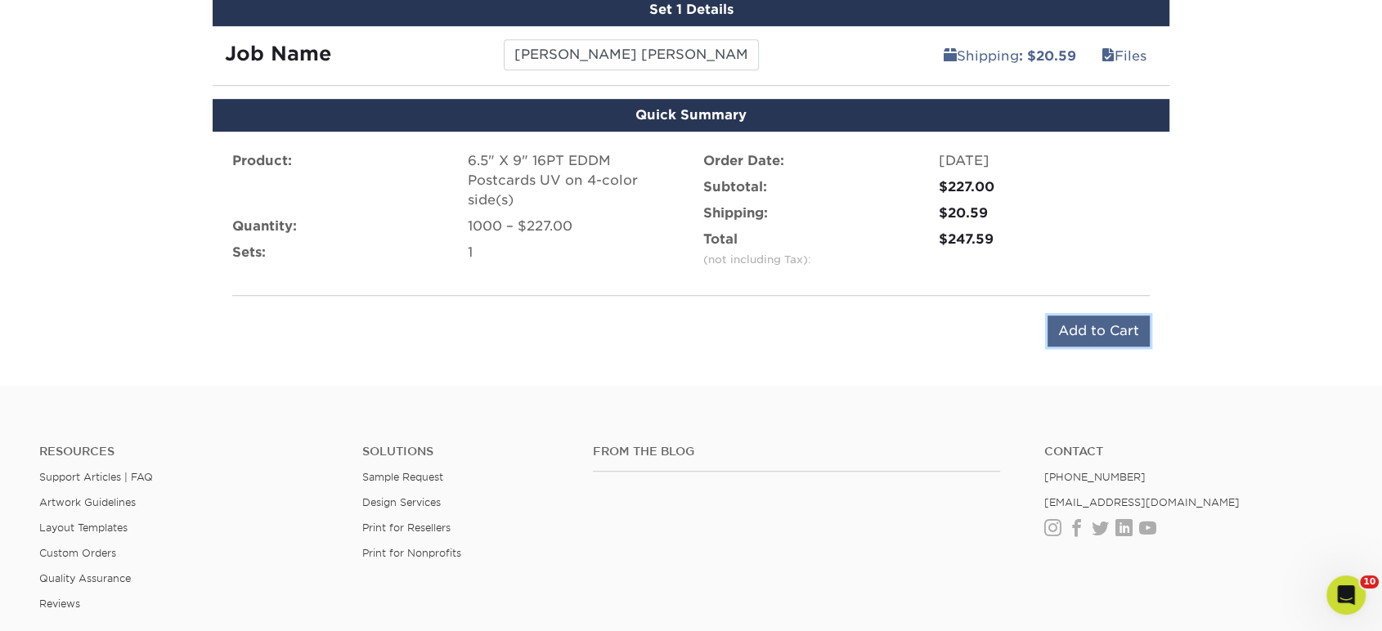
click at [1097, 335] on input "Add to Cart" at bounding box center [1099, 331] width 102 height 31
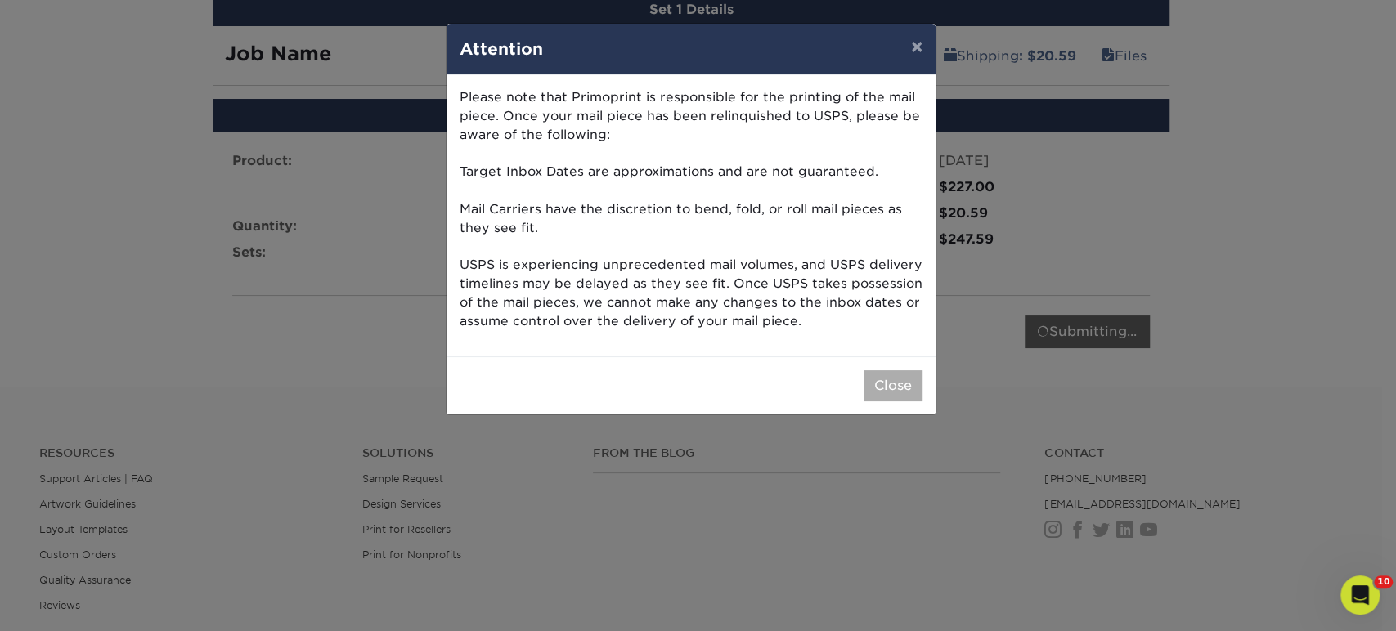
drag, startPoint x: 891, startPoint y: 407, endPoint x: 901, endPoint y: 384, distance: 25.2
click at [895, 404] on div "Close" at bounding box center [691, 386] width 489 height 58
click at [901, 384] on button "Close" at bounding box center [893, 386] width 59 height 31
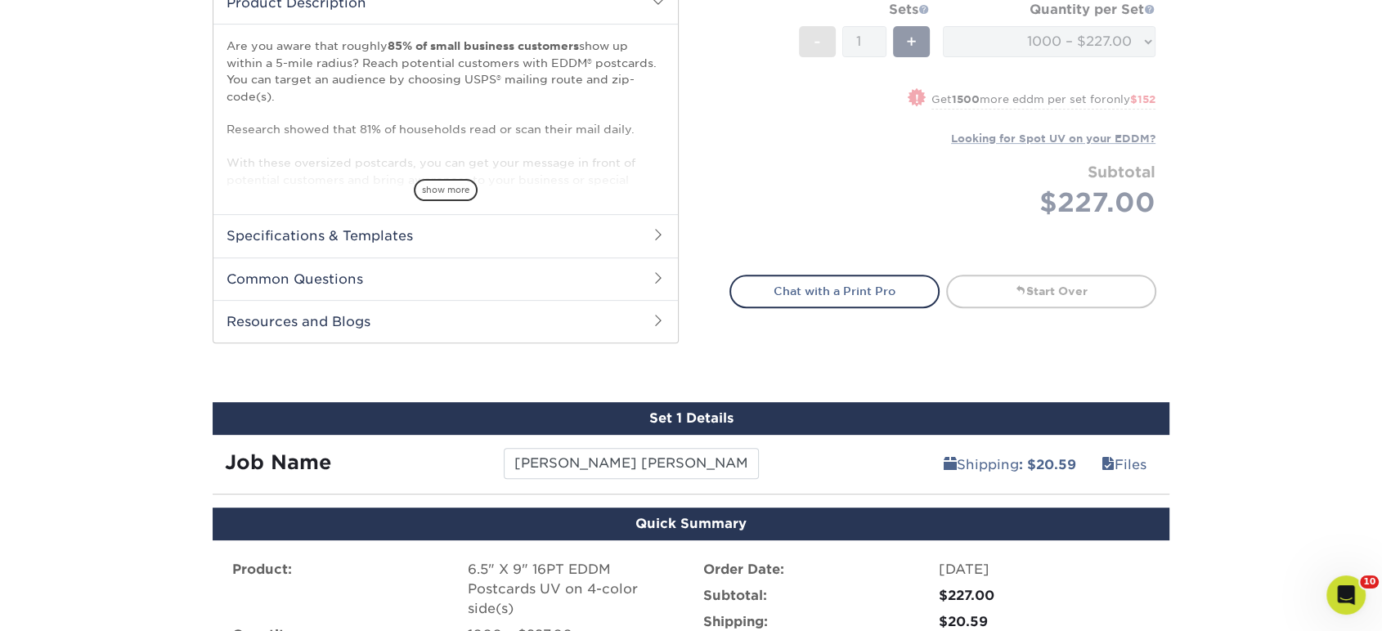
scroll to position [263, 0]
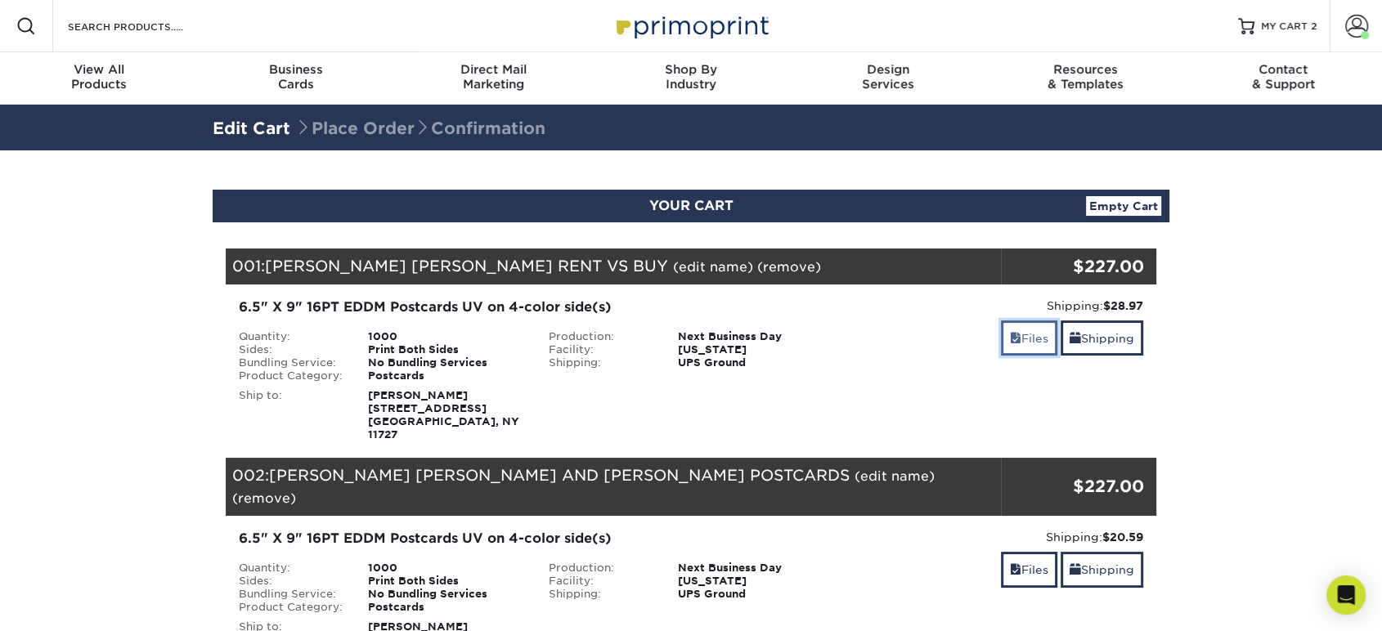
click at [1028, 326] on link "Files" at bounding box center [1029, 338] width 56 height 35
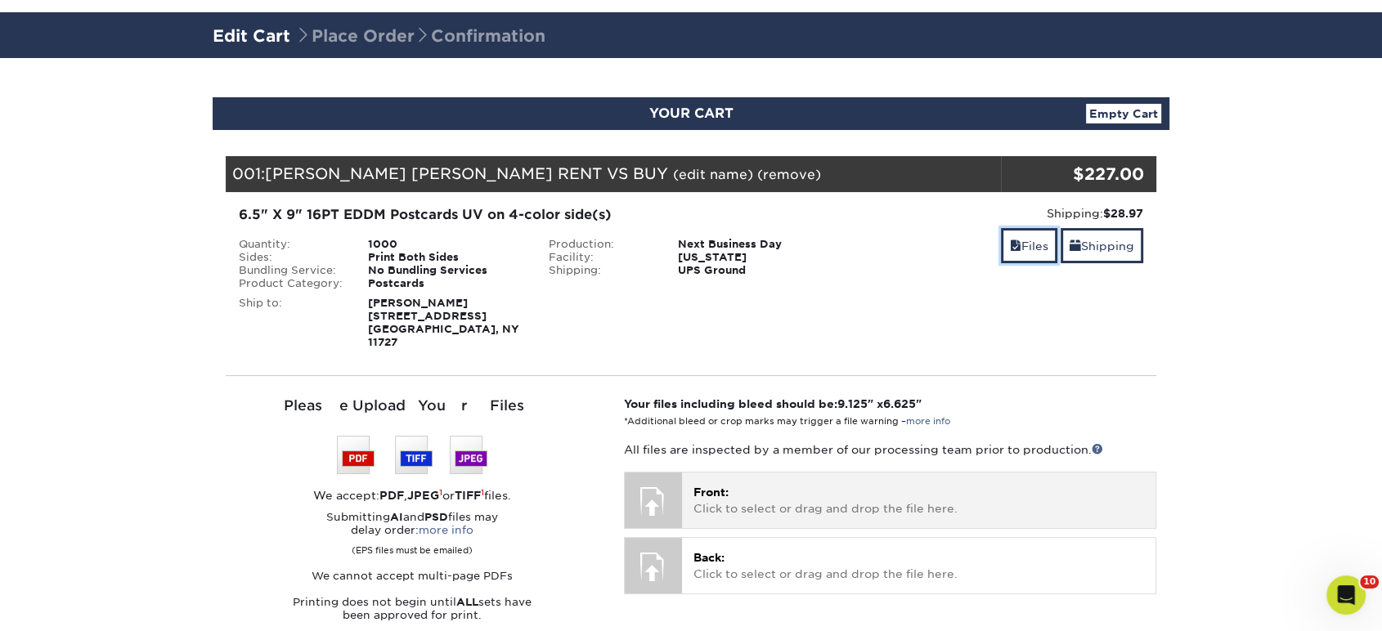
scroll to position [272, 0]
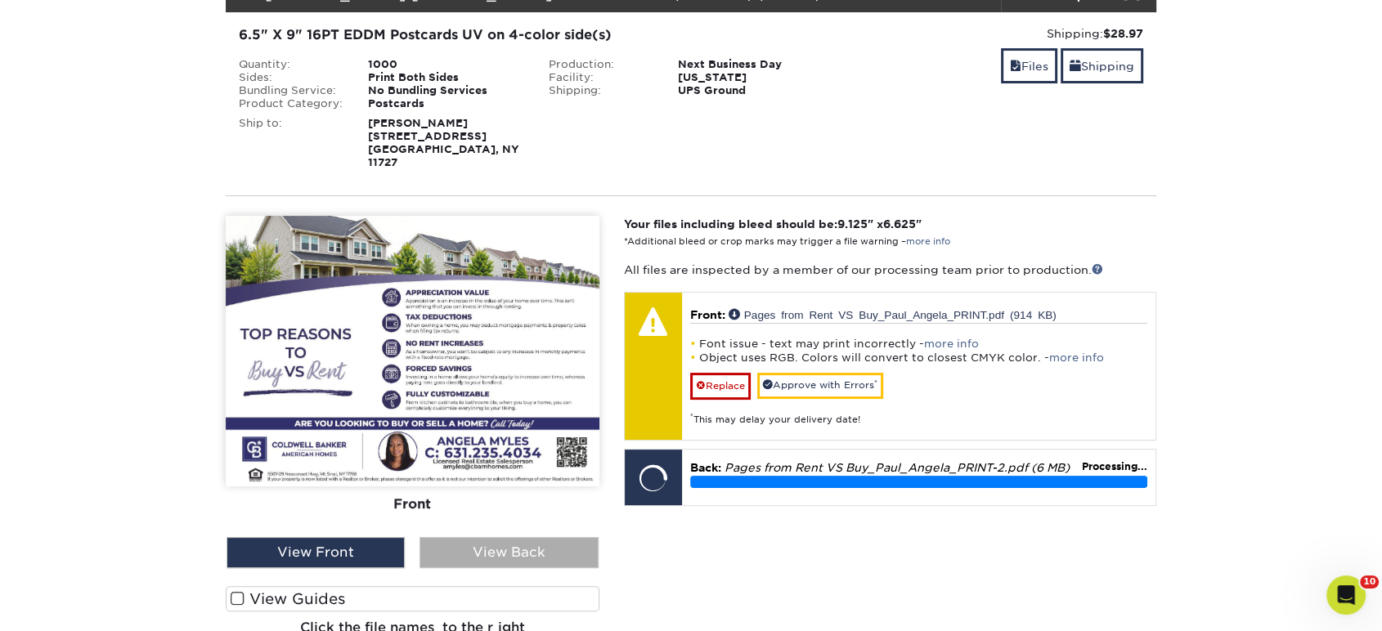
click at [580, 537] on div "View Back" at bounding box center [509, 552] width 178 height 31
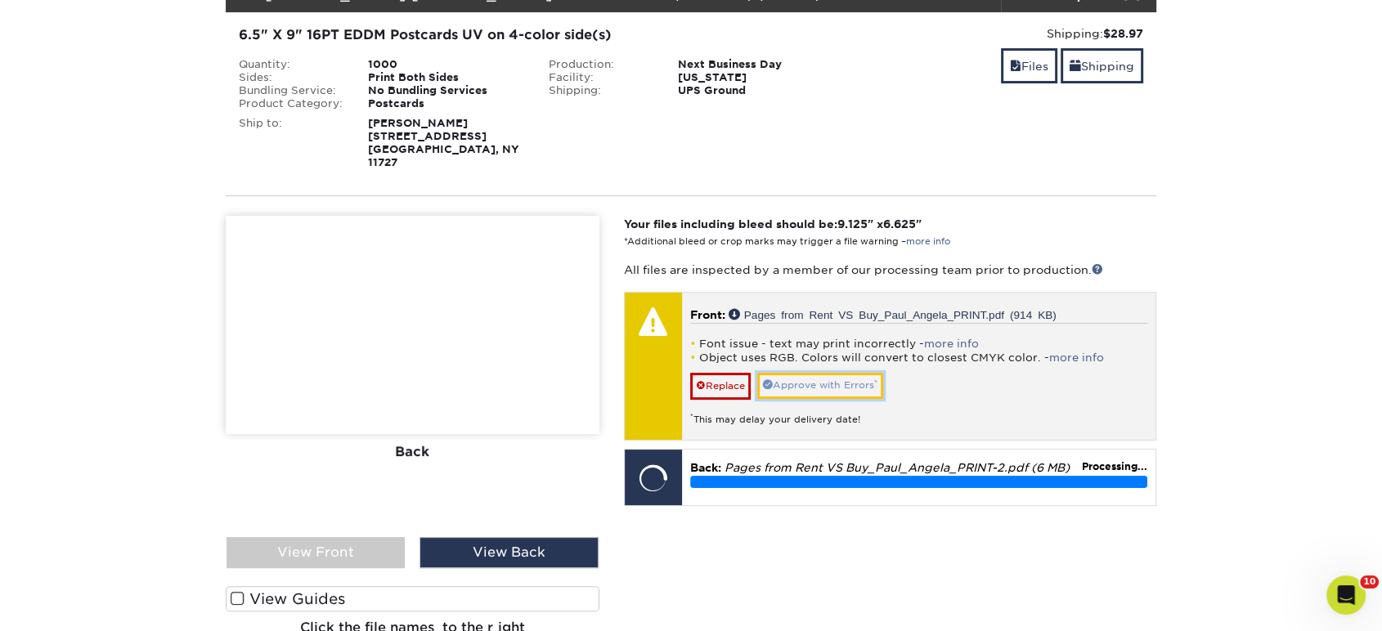
click at [831, 373] on link "Approve with Errors *" at bounding box center [820, 385] width 126 height 25
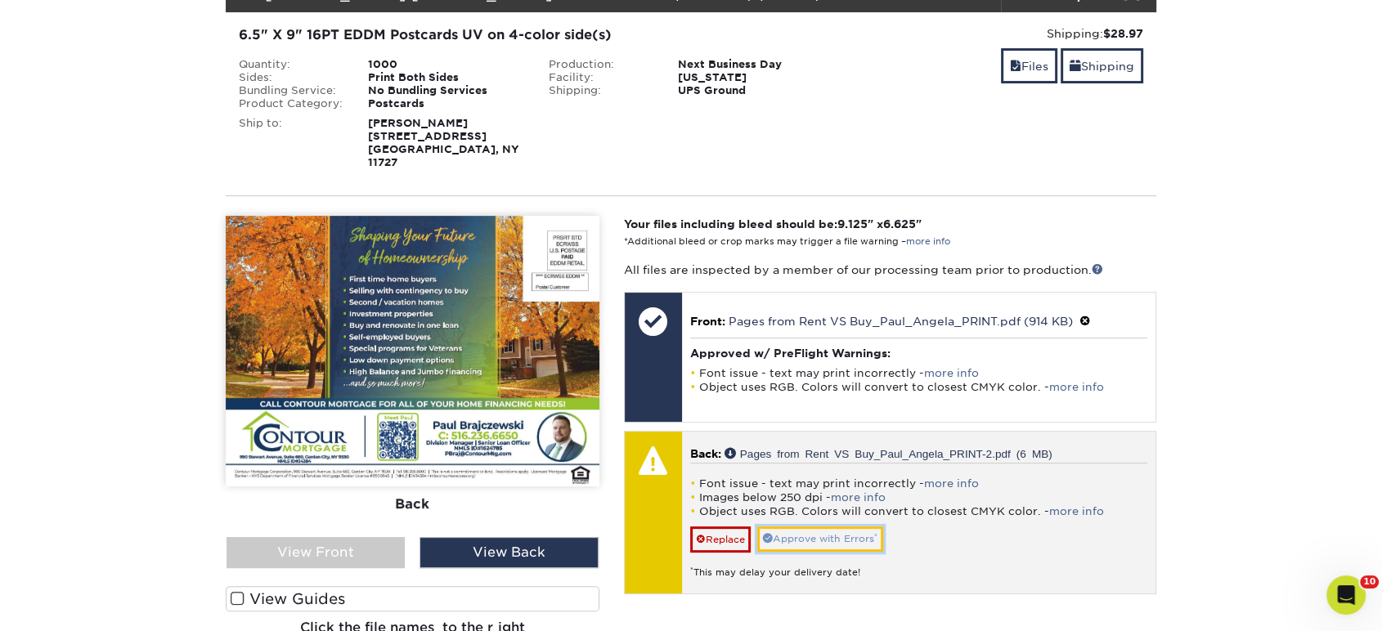
click at [804, 527] on link "Approve with Errors *" at bounding box center [820, 539] width 126 height 25
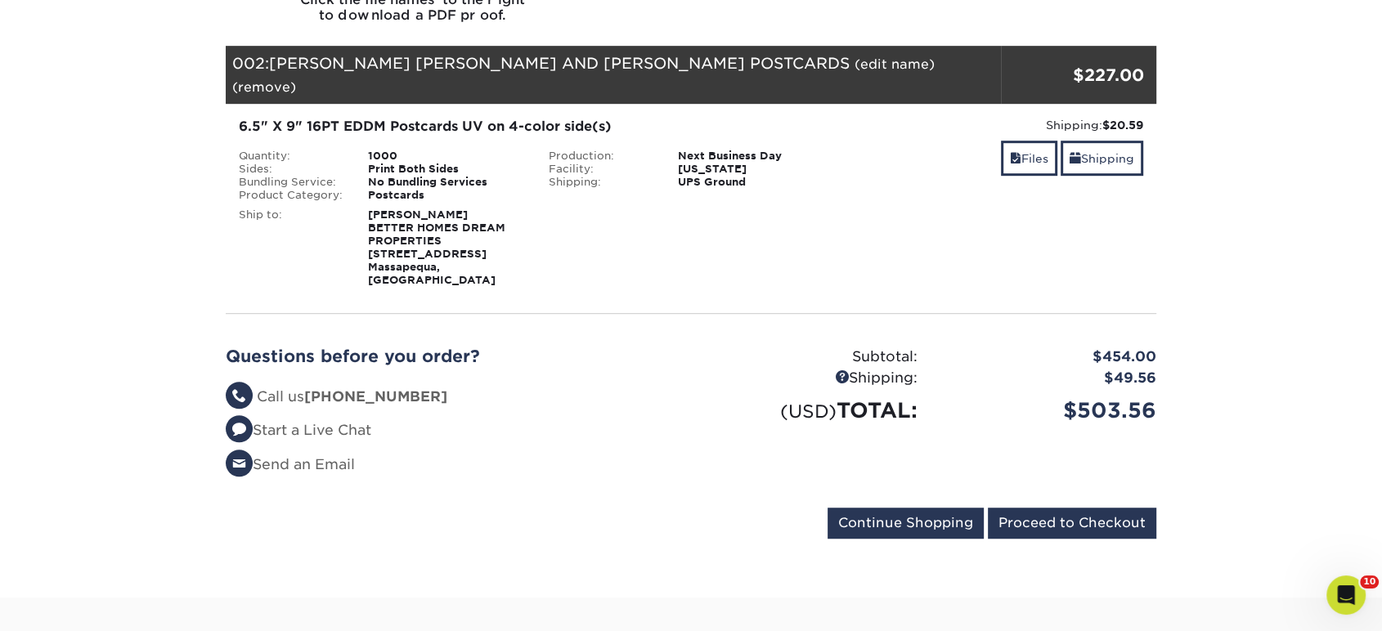
scroll to position [909, 0]
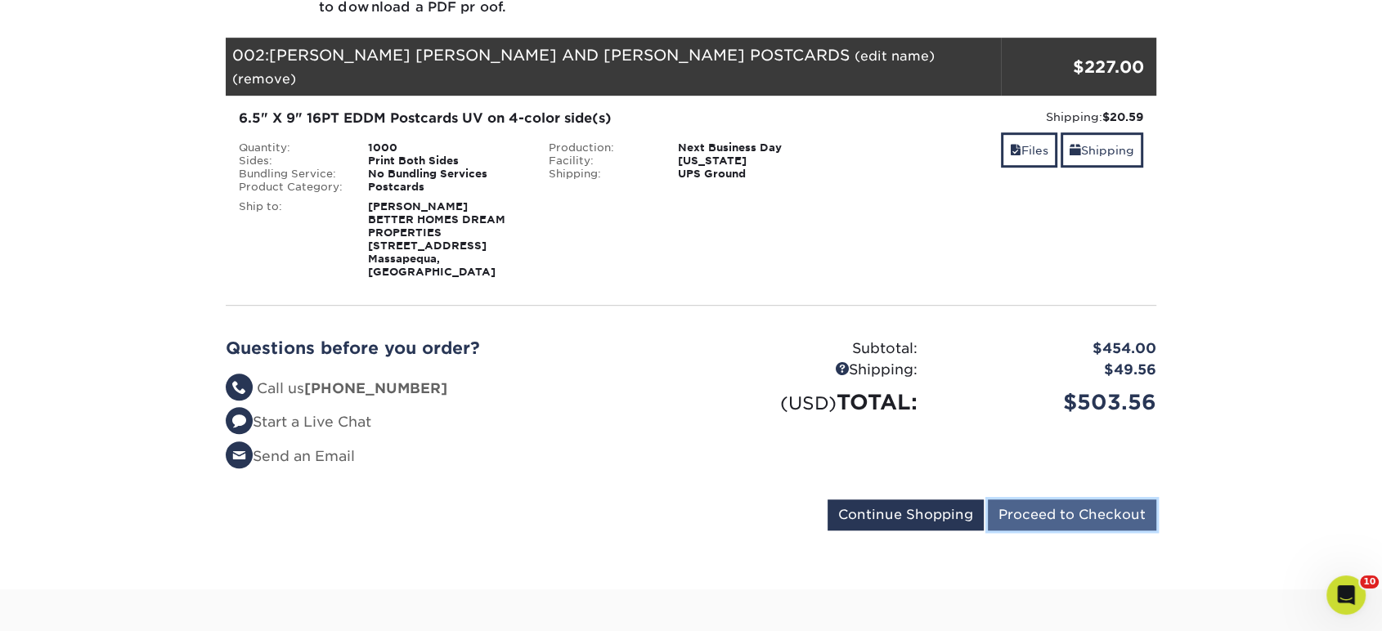
click at [1083, 500] on input "Proceed to Checkout" at bounding box center [1072, 515] width 168 height 31
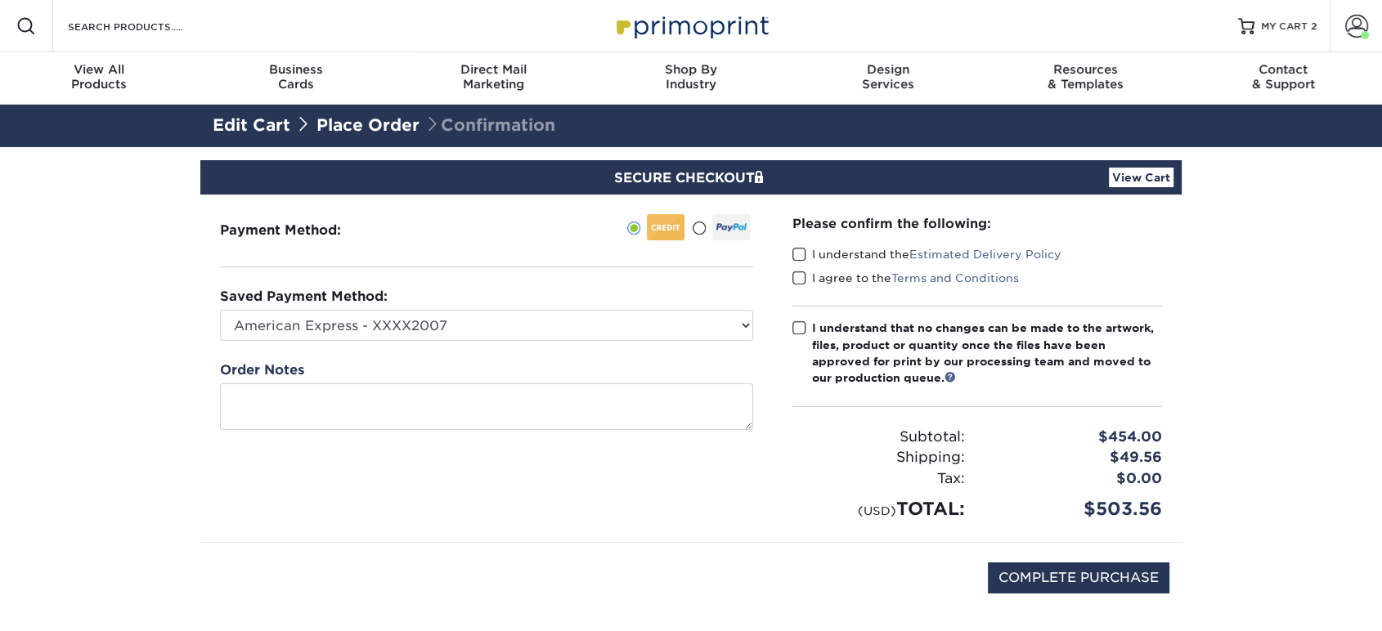
click at [799, 247] on span at bounding box center [800, 255] width 14 height 16
click at [0, 0] on input "I understand the Estimated Delivery Policy" at bounding box center [0, 0] width 0 height 0
click at [804, 281] on span at bounding box center [800, 279] width 14 height 16
click at [0, 0] on input "I agree to the Terms and Conditions" at bounding box center [0, 0] width 0 height 0
click at [799, 328] on span at bounding box center [800, 329] width 14 height 16
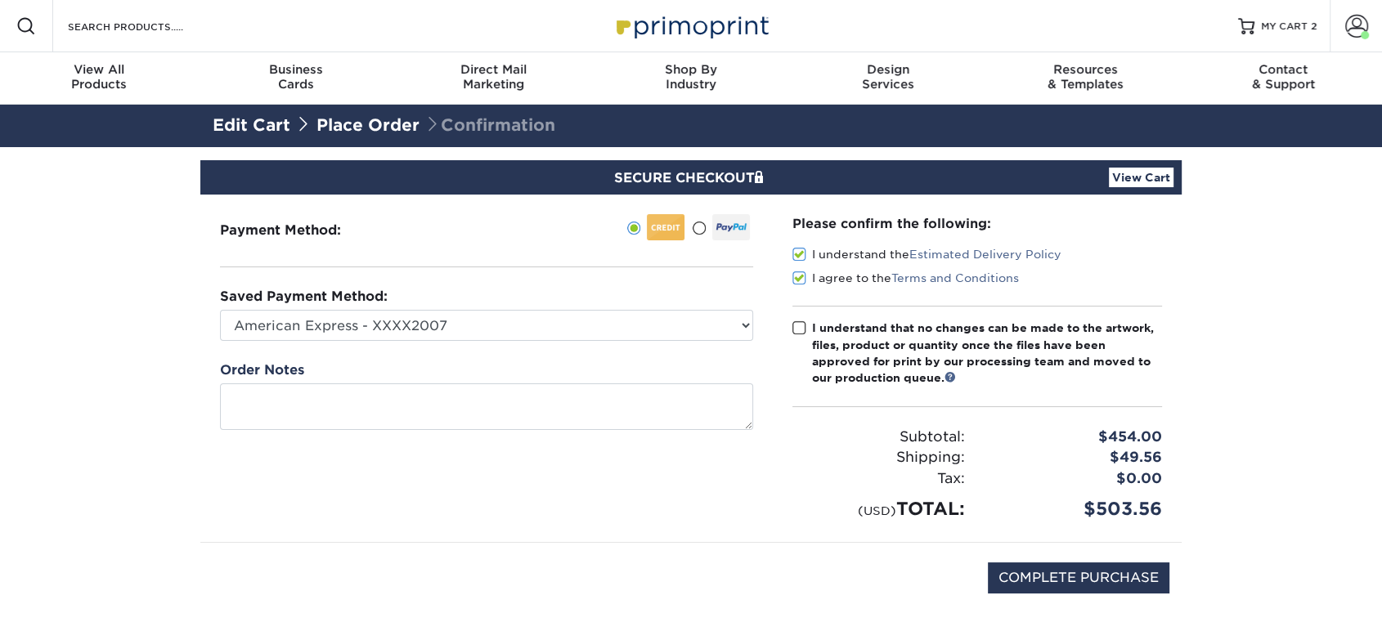
click at [0, 0] on input "I understand that no changes can be made to the artwork, files, product or quan…" at bounding box center [0, 0] width 0 height 0
click at [1308, 11] on link "MY CART 2" at bounding box center [1277, 26] width 79 height 52
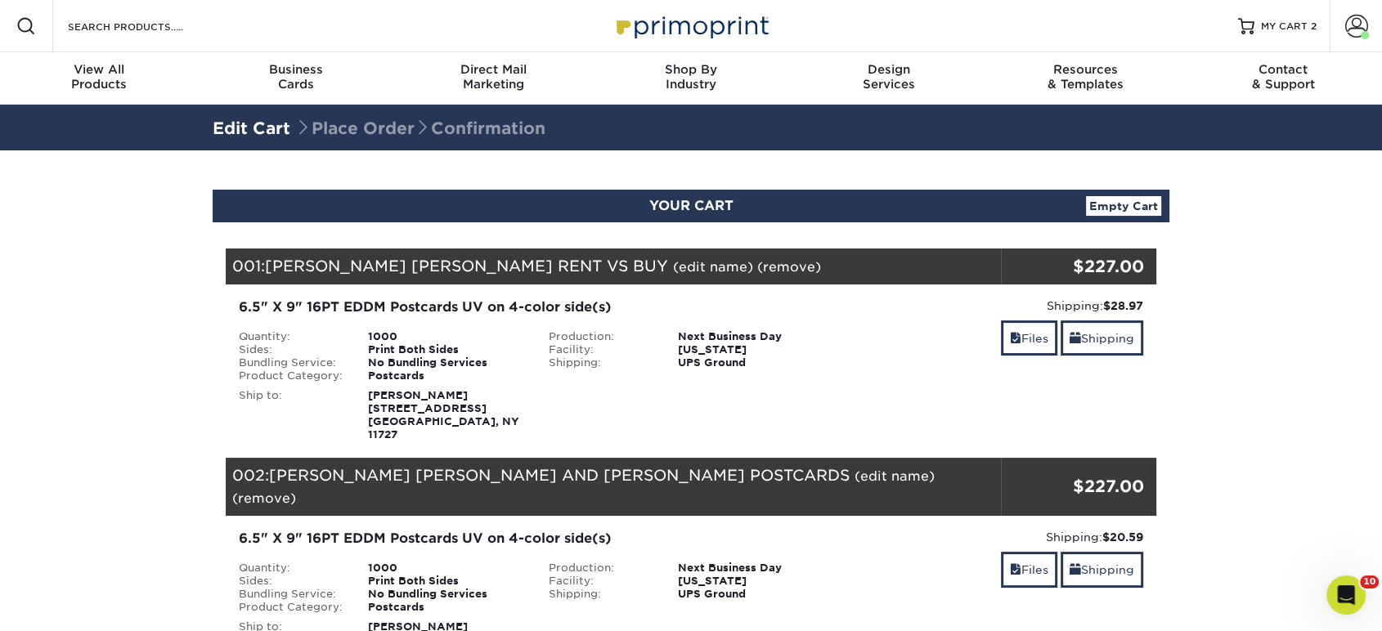
click at [936, 529] on div "Shipping: $20.59 Discount: - $0.00" at bounding box center [1000, 537] width 285 height 16
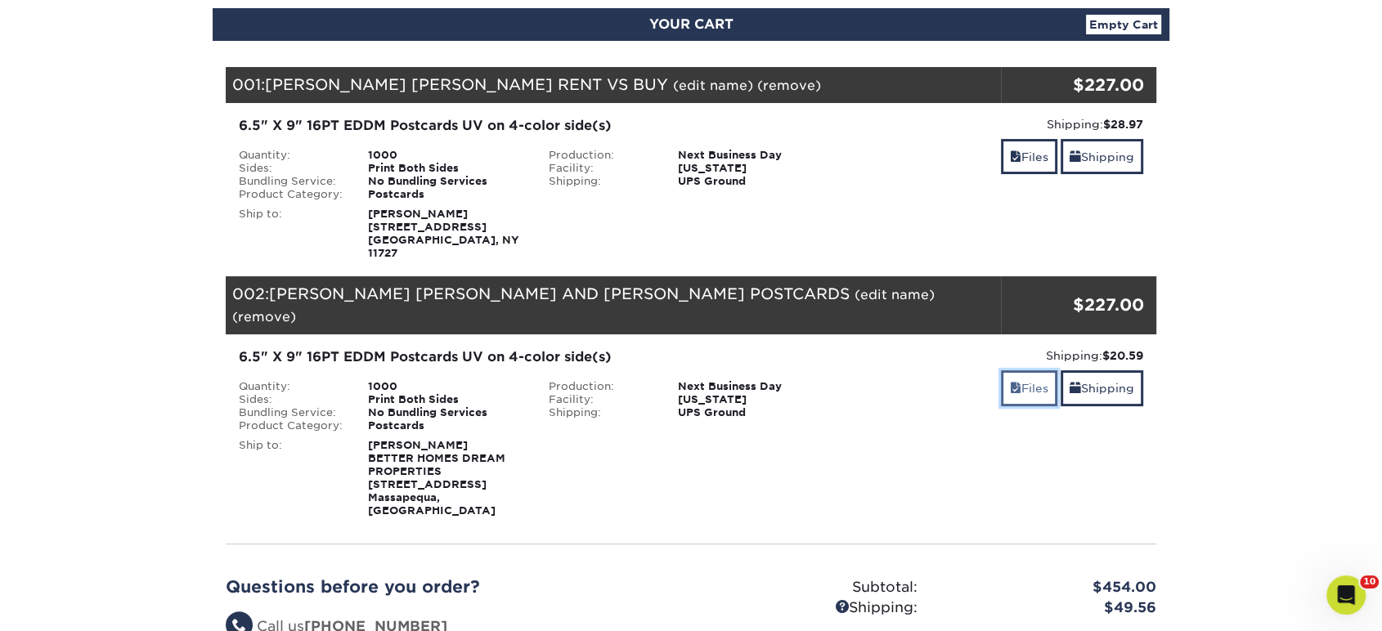
click at [1008, 371] on link "Files" at bounding box center [1029, 388] width 56 height 35
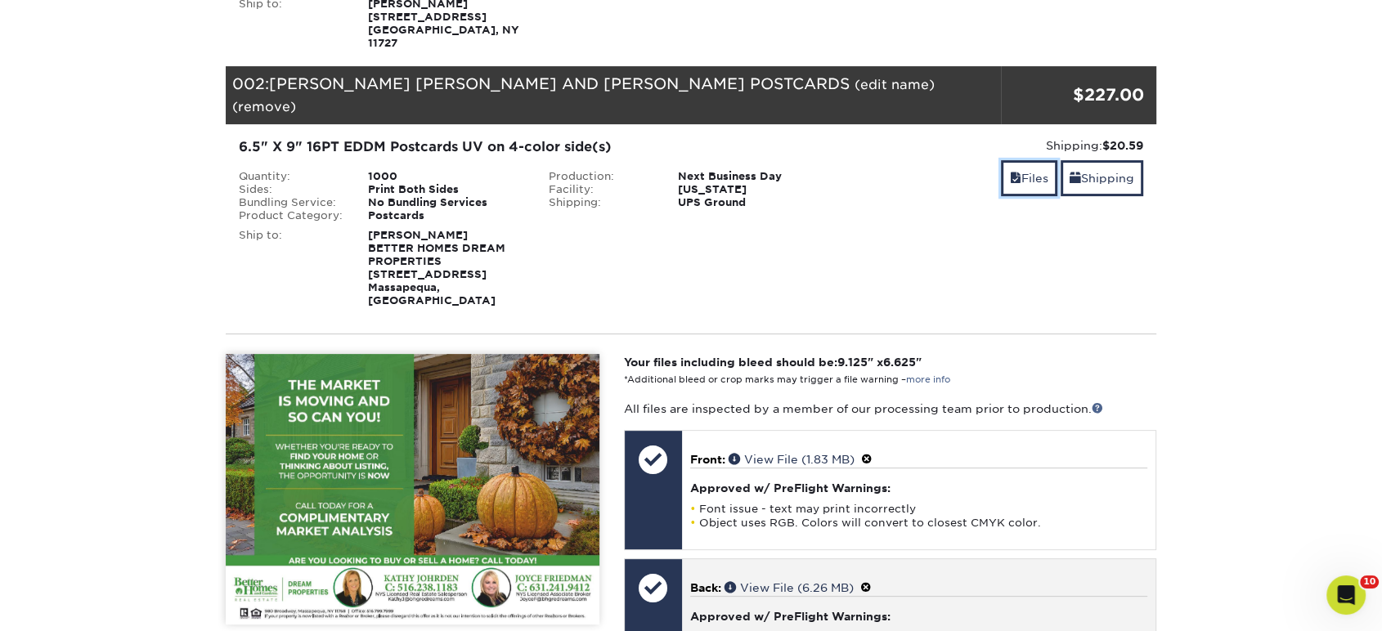
scroll to position [636, 0]
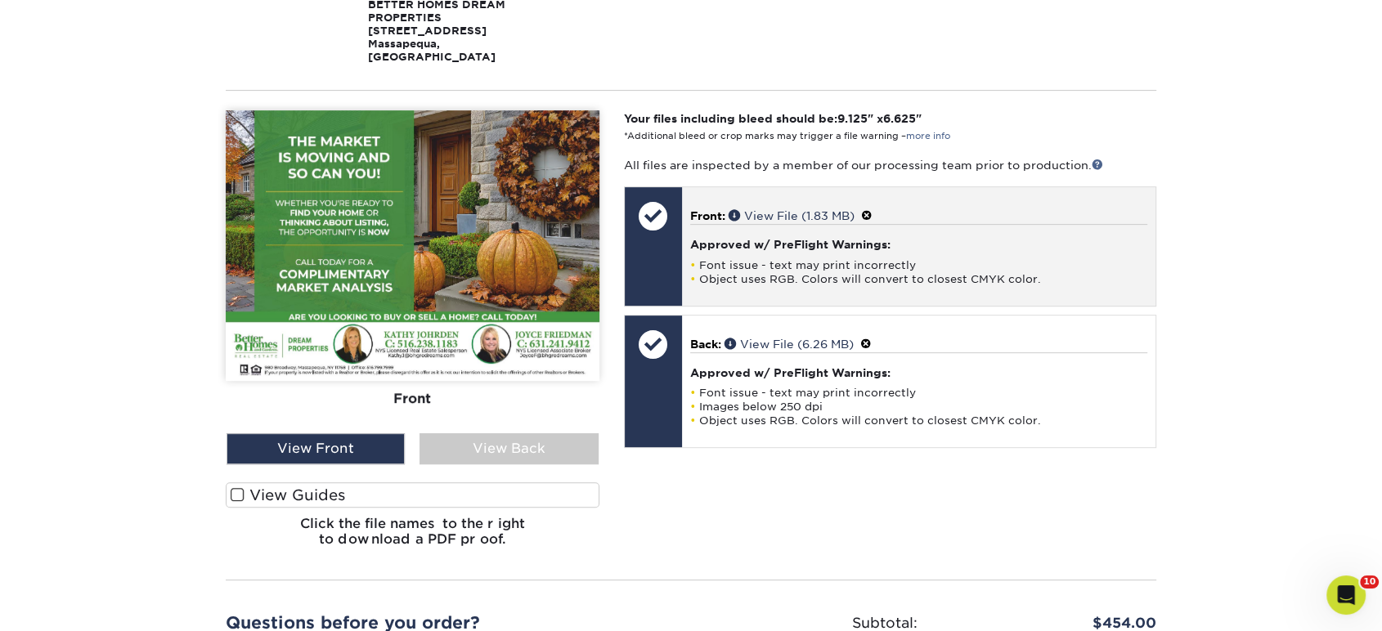
click at [870, 209] on span at bounding box center [866, 215] width 11 height 13
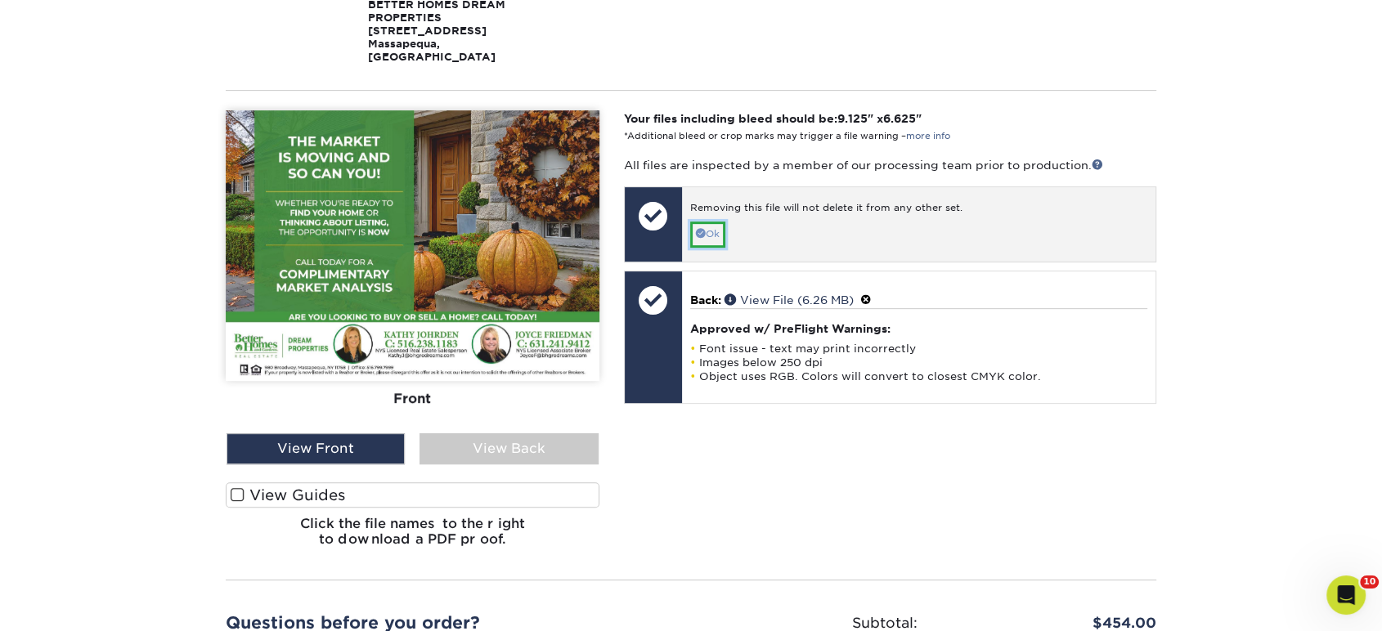
click at [717, 222] on link "Ok" at bounding box center [707, 234] width 35 height 25
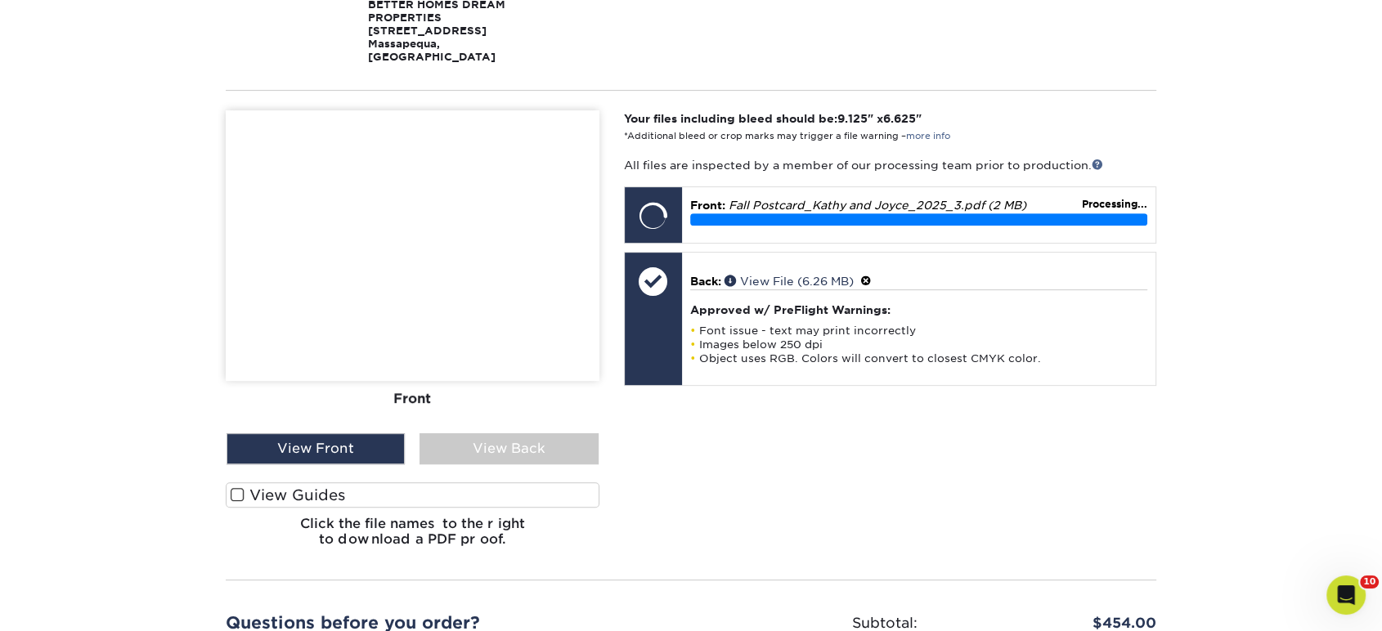
click at [927, 388] on div "Your files including bleed should be: 9.125 " x 6.625 " *Additional bleed or cr…" at bounding box center [890, 335] width 557 height 450
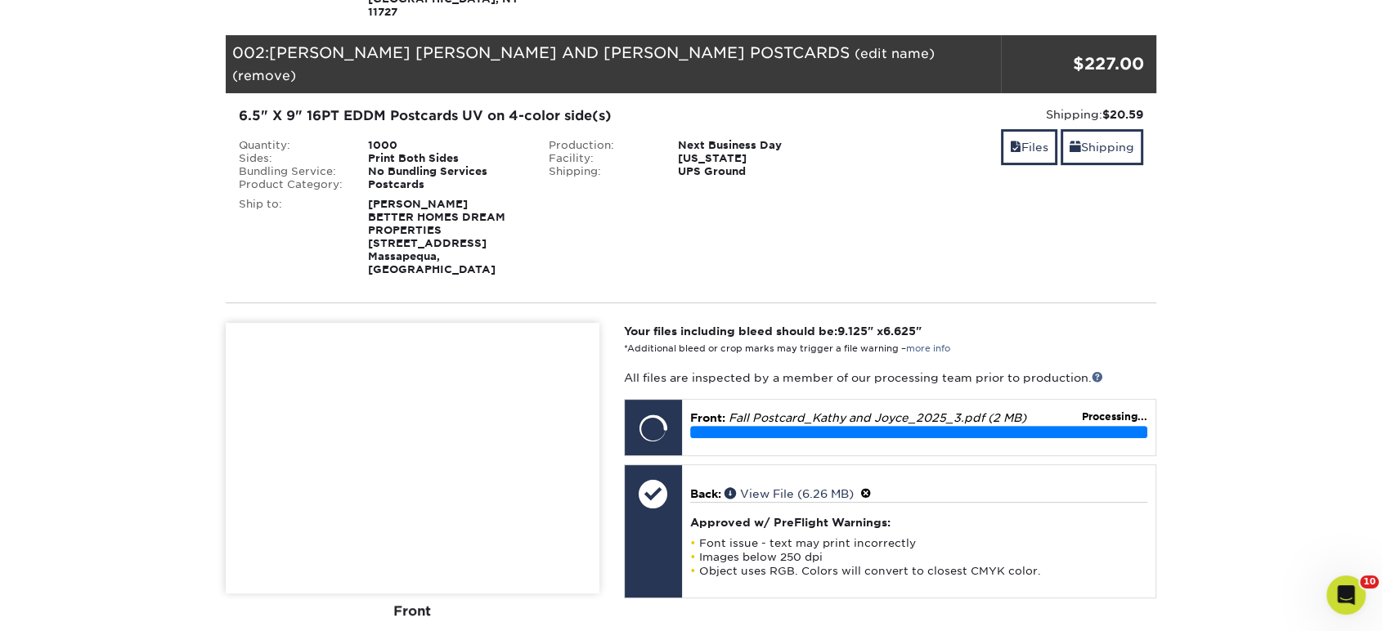
scroll to position [182, 0]
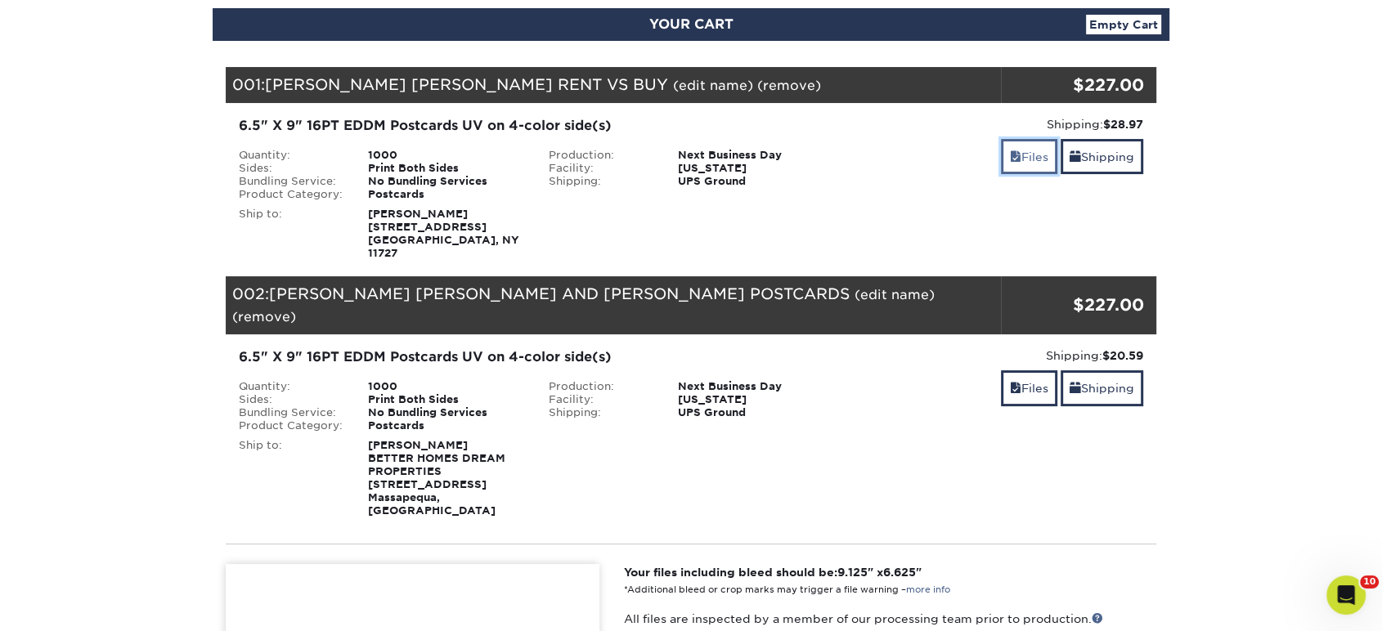
click at [1026, 154] on link "Files" at bounding box center [1029, 156] width 56 height 35
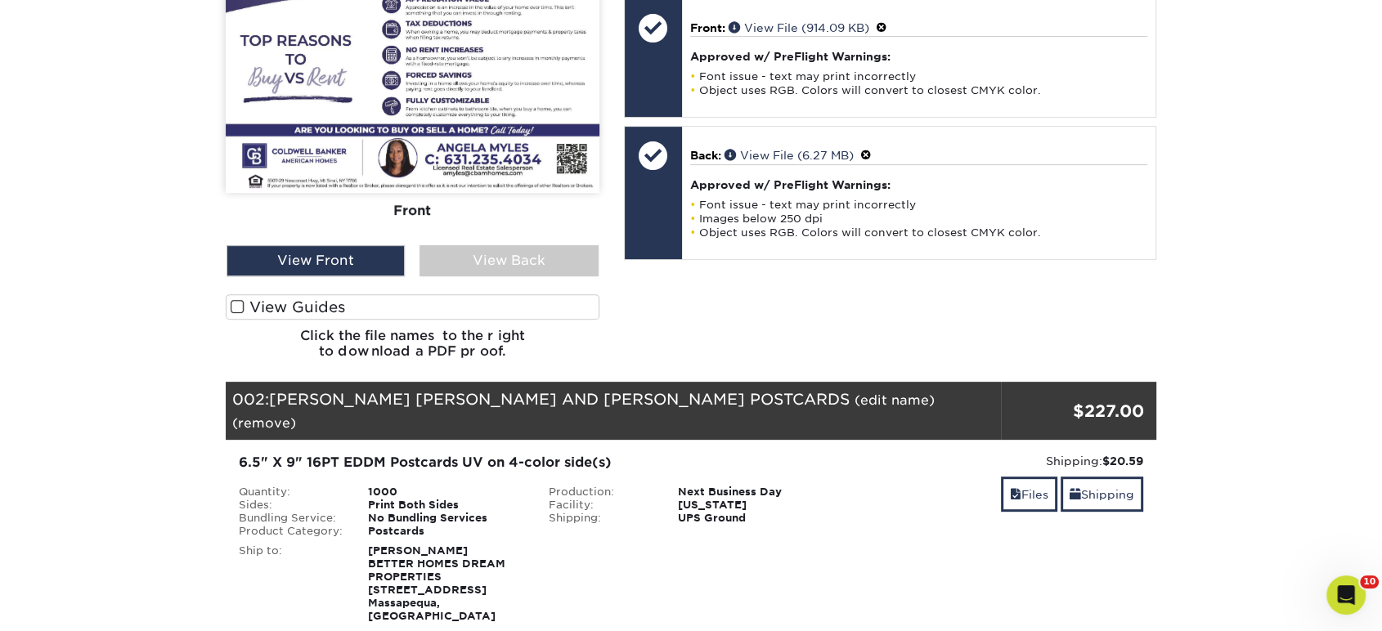
scroll to position [454, 0]
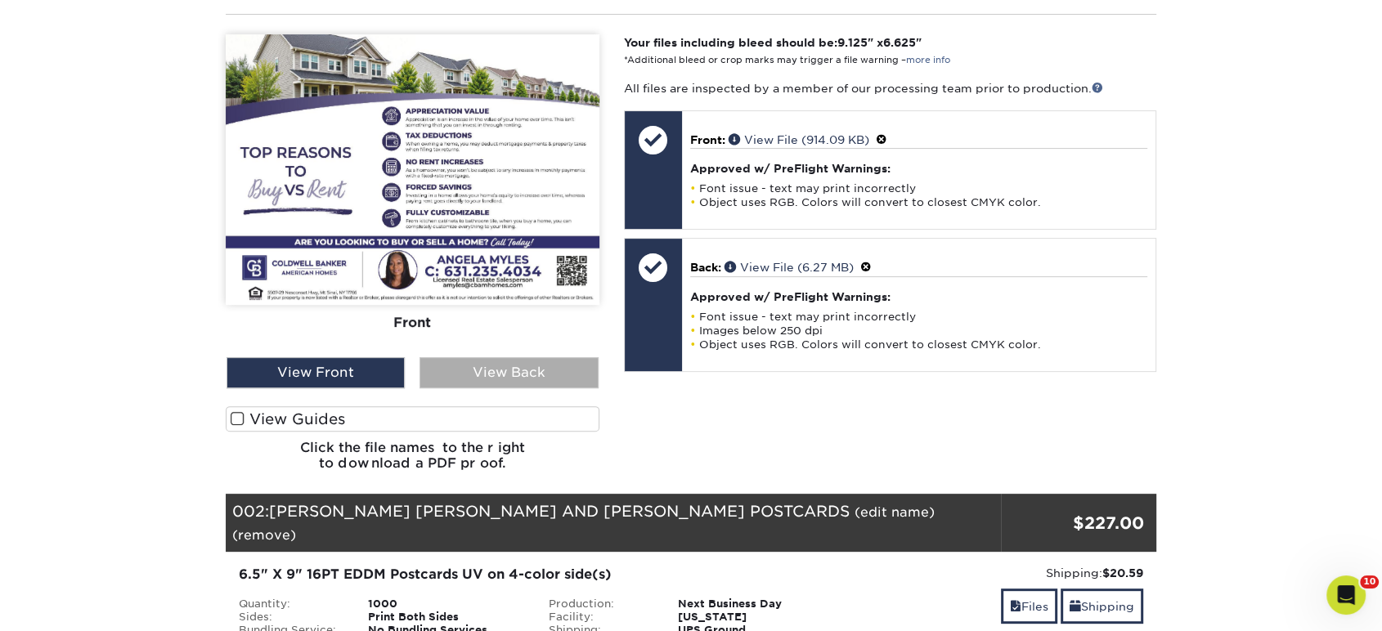
click at [504, 357] on div "View Back" at bounding box center [509, 372] width 178 height 31
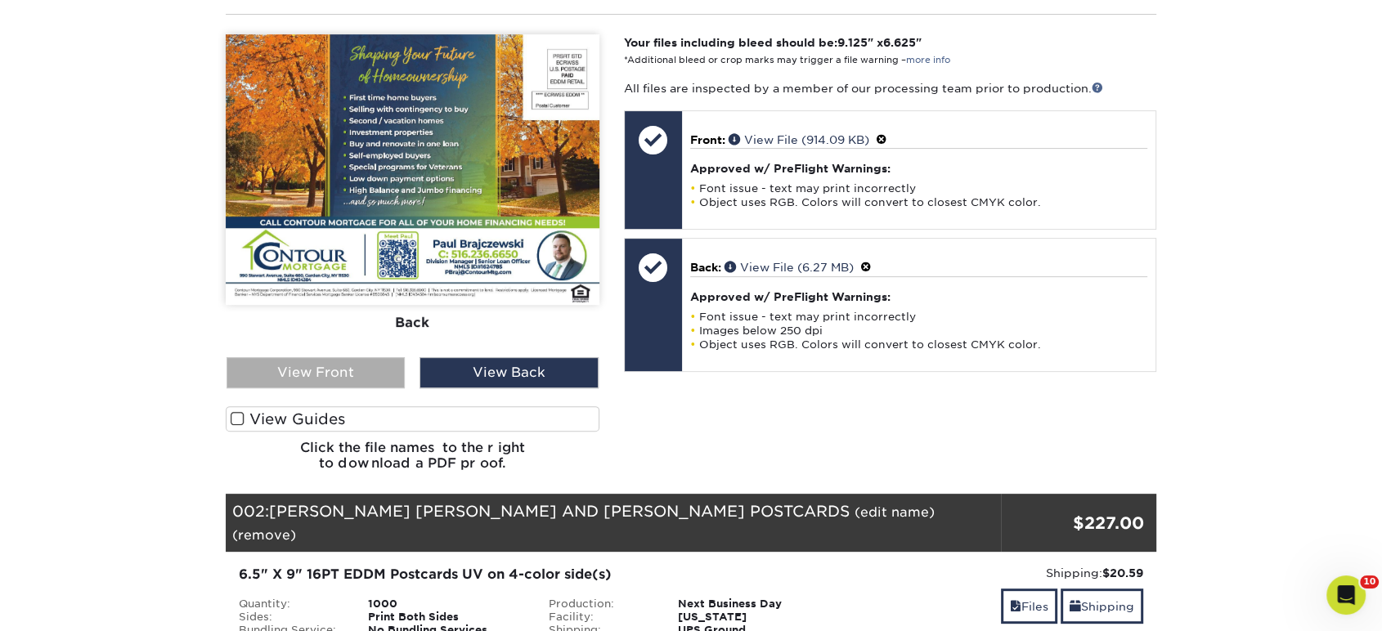
click at [381, 357] on div "View Front" at bounding box center [316, 372] width 178 height 31
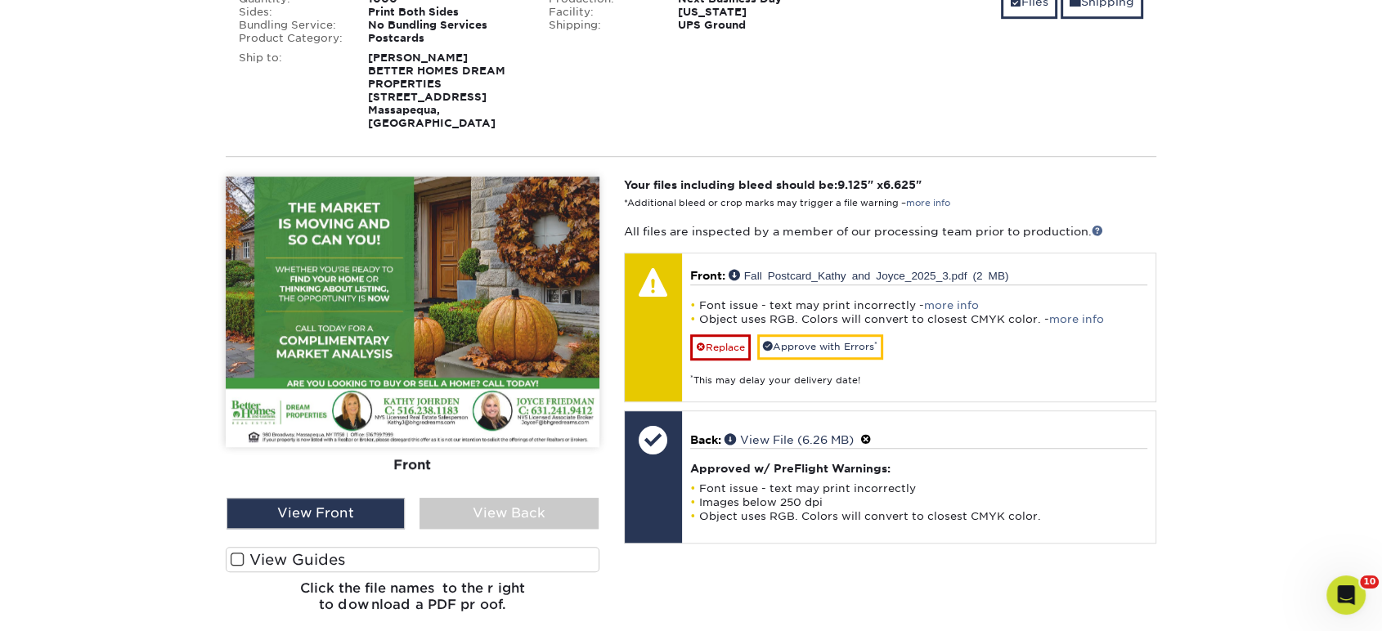
scroll to position [1090, 0]
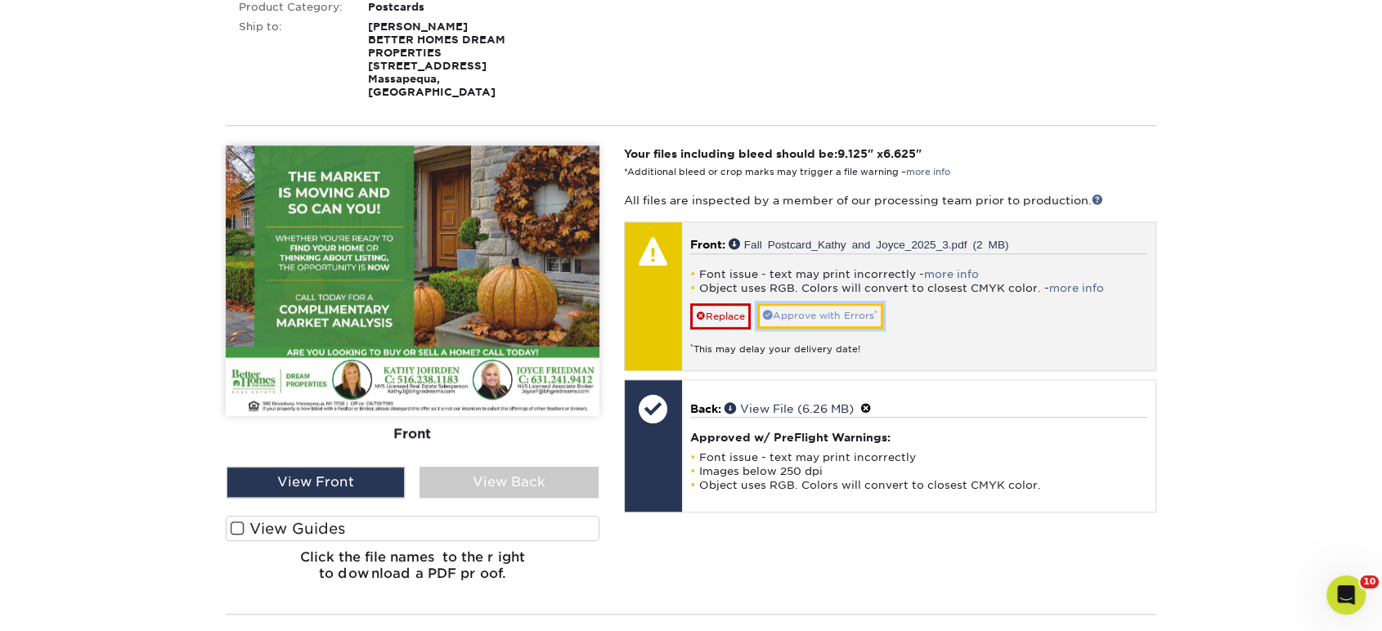
click at [818, 303] on link "Approve with Errors *" at bounding box center [820, 315] width 126 height 25
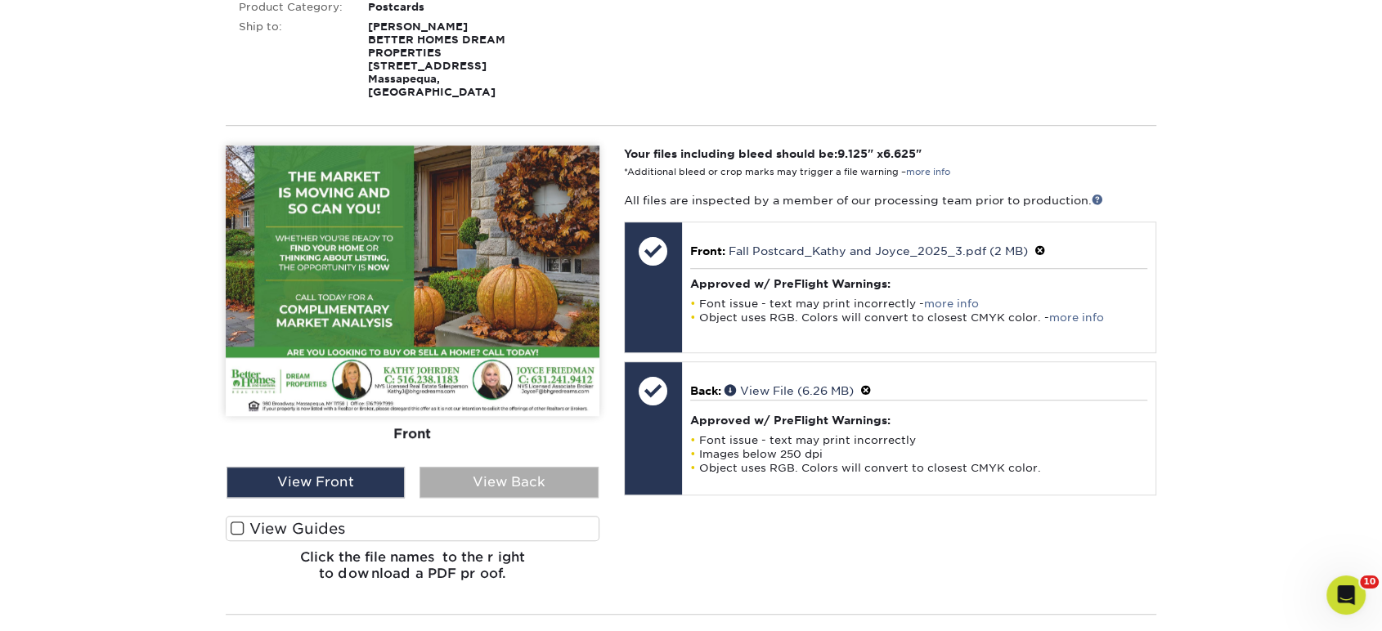
click at [528, 467] on div "View Back" at bounding box center [509, 482] width 178 height 31
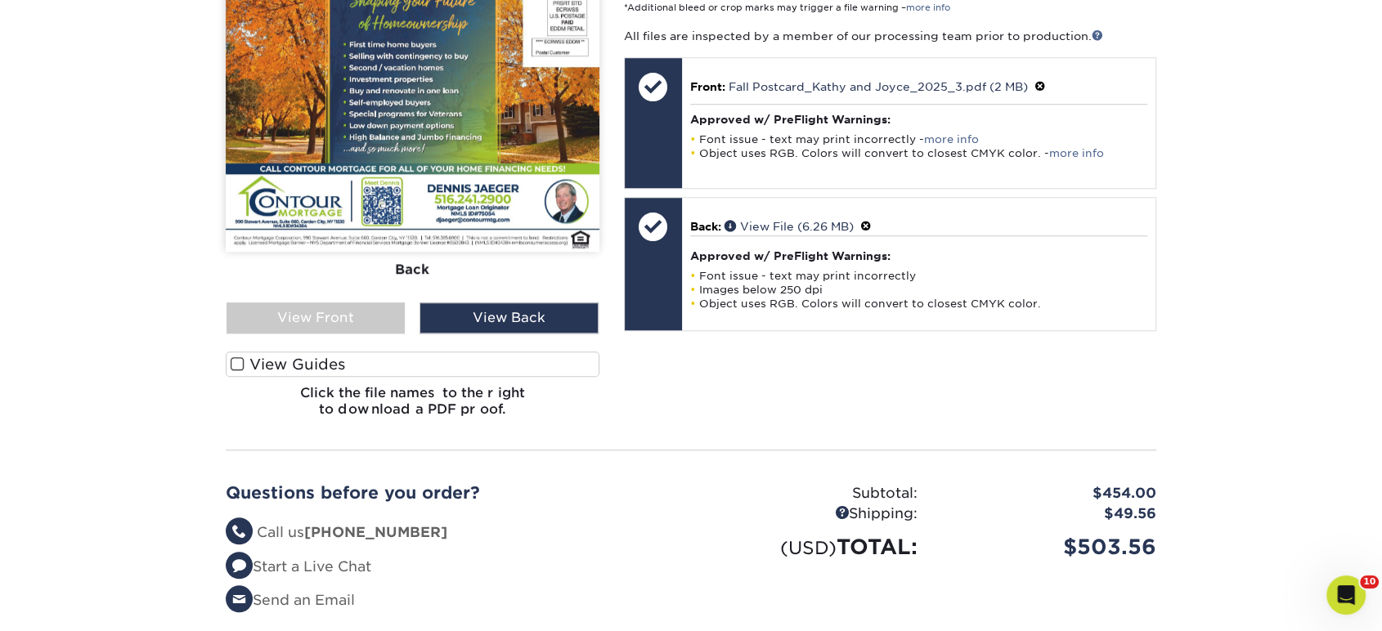
scroll to position [1453, 0]
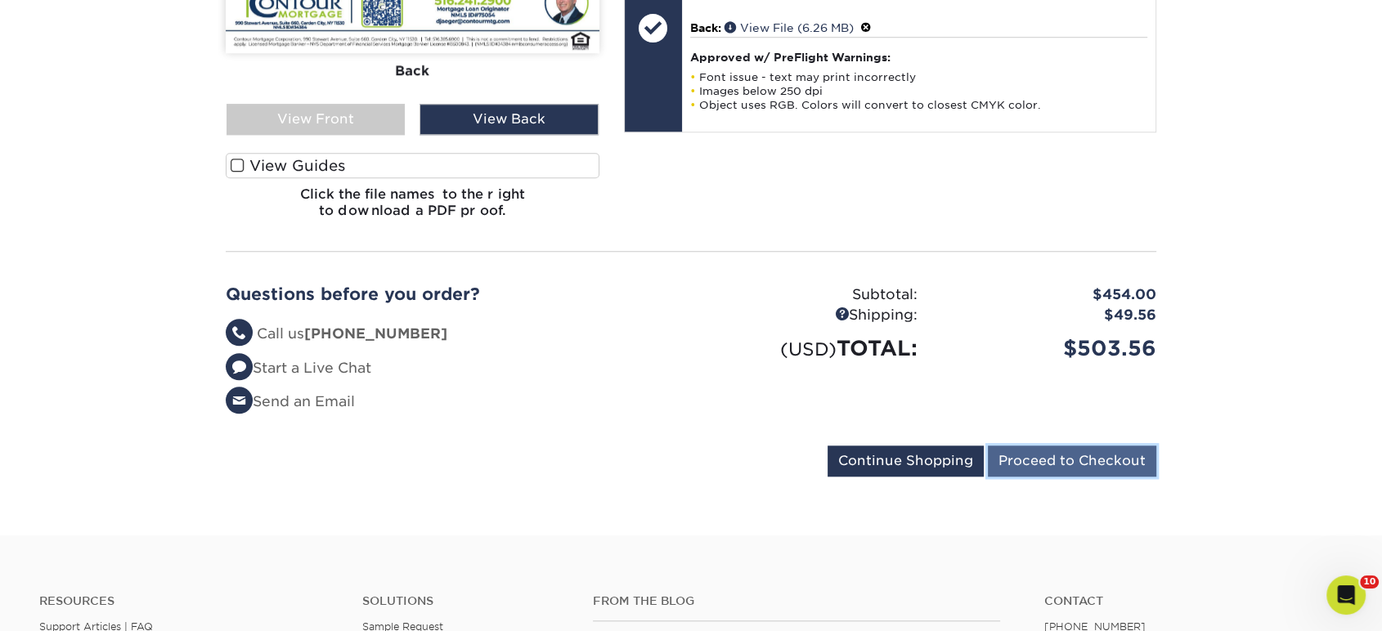
click at [1083, 446] on input "Proceed to Checkout" at bounding box center [1072, 461] width 168 height 31
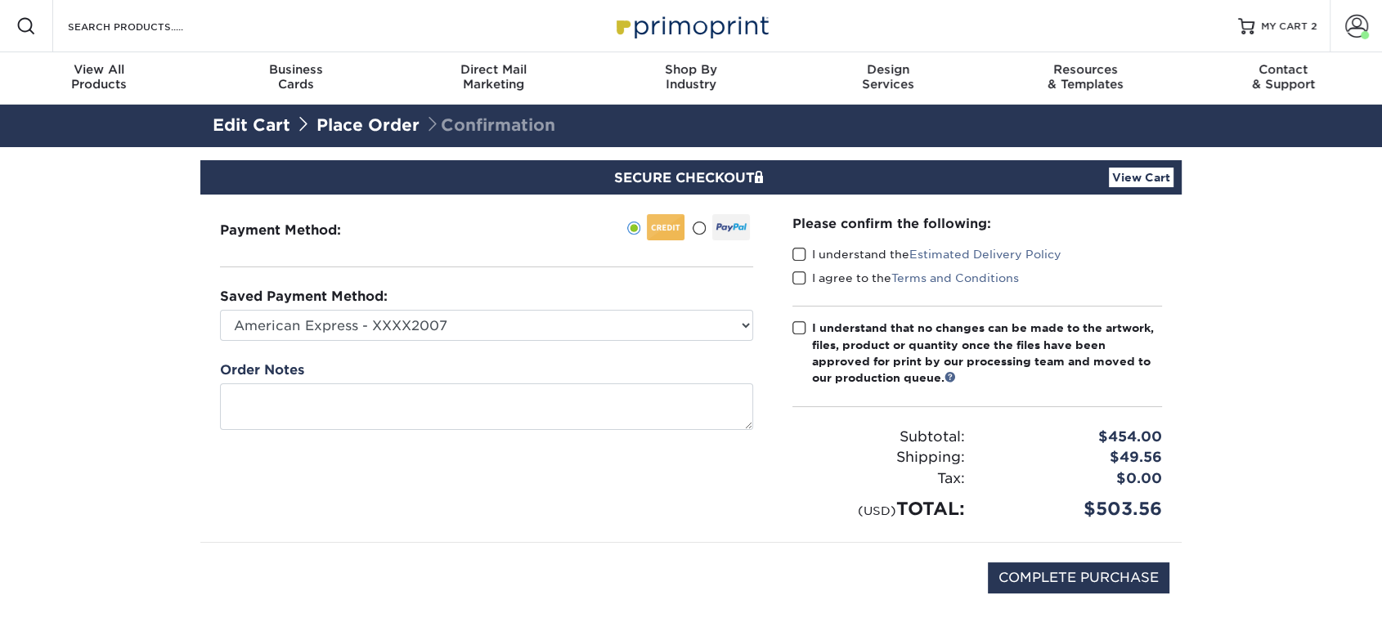
click at [806, 250] on span at bounding box center [800, 255] width 14 height 16
click at [0, 0] on input "I understand the Estimated Delivery Policy" at bounding box center [0, 0] width 0 height 0
click at [800, 275] on span at bounding box center [800, 279] width 14 height 16
click at [0, 0] on input "I agree to the Terms and Conditions" at bounding box center [0, 0] width 0 height 0
click at [811, 323] on label "I understand that no changes can be made to the artwork, files, product or quan…" at bounding box center [978, 353] width 370 height 67
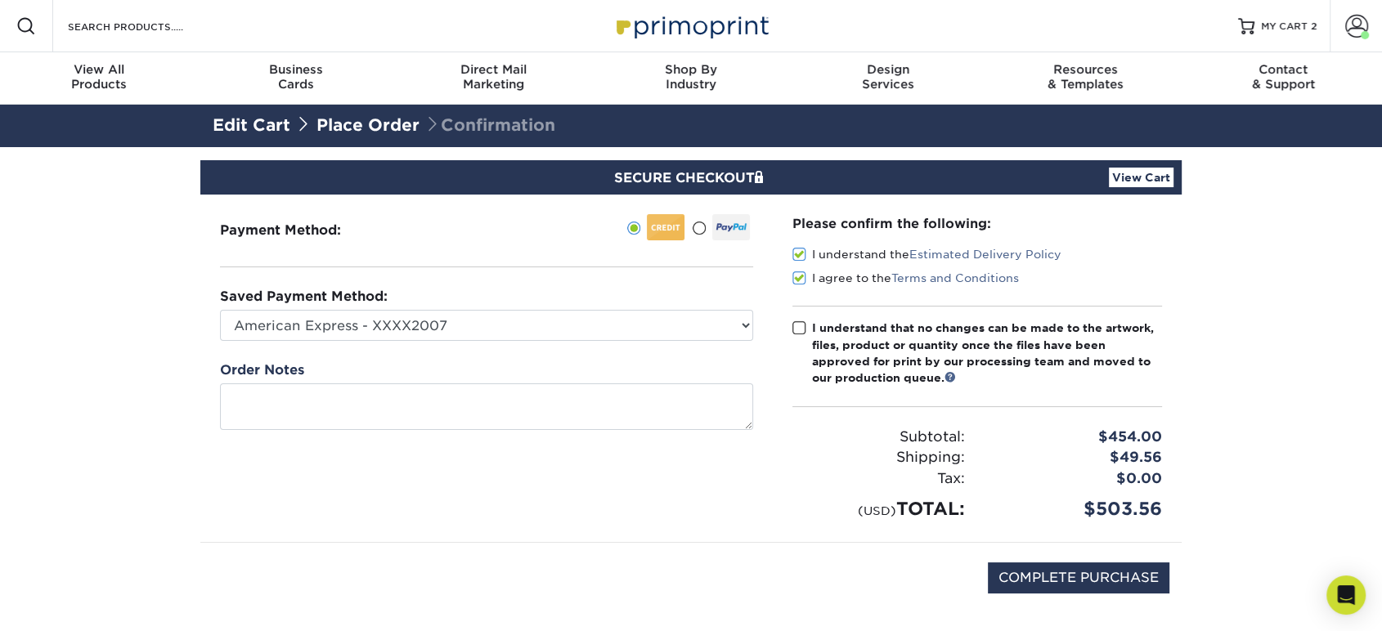
click at [0, 0] on input "I understand that no changes can be made to the artwork, files, product or quan…" at bounding box center [0, 0] width 0 height 0
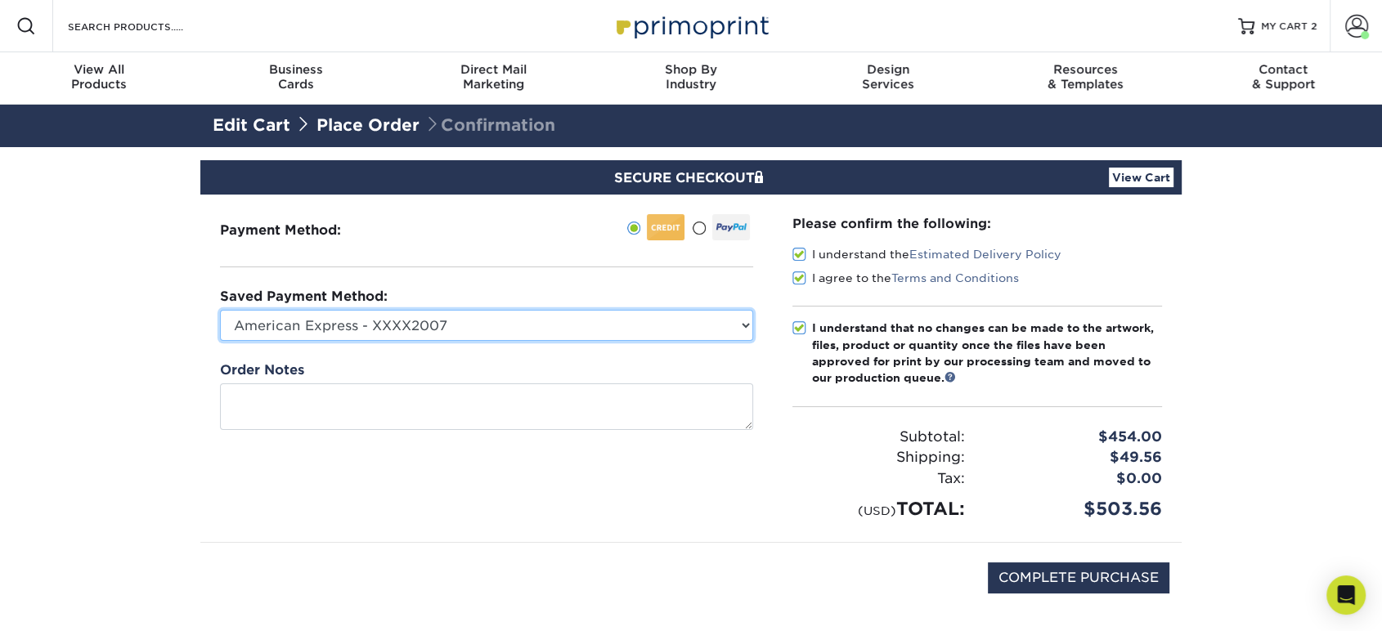
click at [721, 328] on select "American Express - XXXX2007 MasterCard - XXXX7618 American Express - XXXX1003 V…" at bounding box center [486, 325] width 533 height 31
select select "34500"
click at [220, 310] on select "American Express - XXXX2007 MasterCard - XXXX7618 American Express - XXXX1003 V…" at bounding box center [486, 325] width 533 height 31
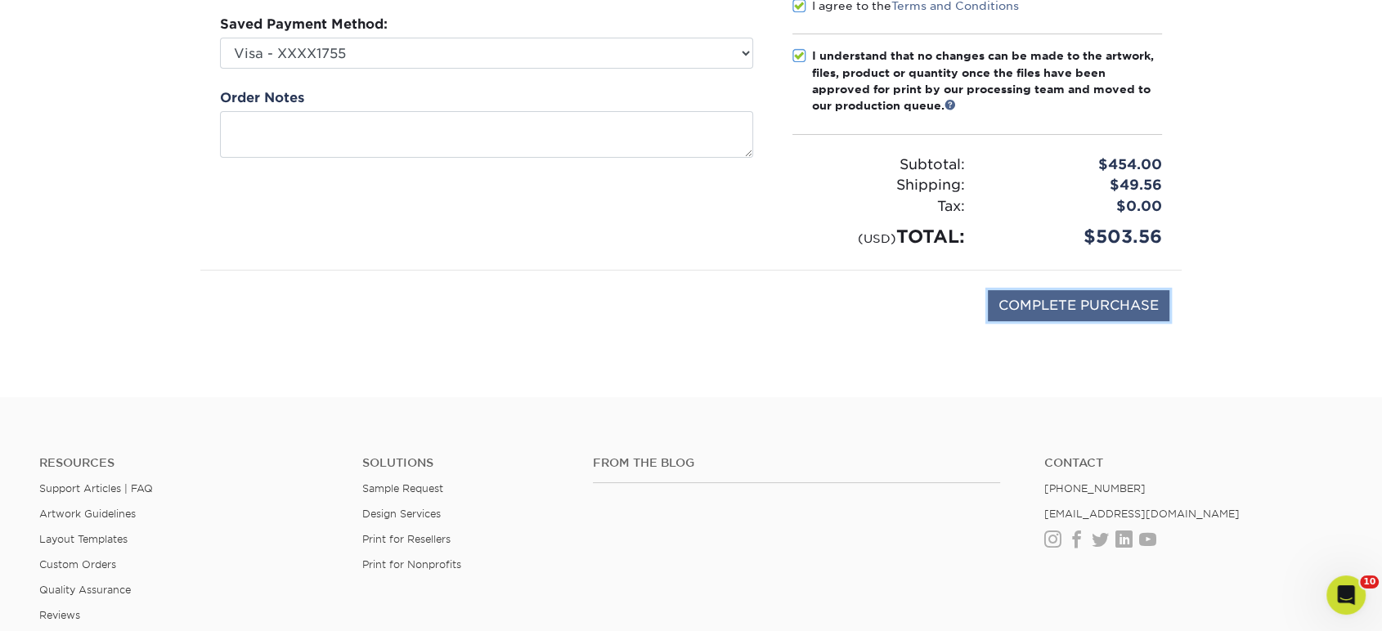
click at [1054, 299] on input "COMPLETE PURCHASE" at bounding box center [1079, 305] width 182 height 31
type input "PROCESSING, PLEASE WAIT..."
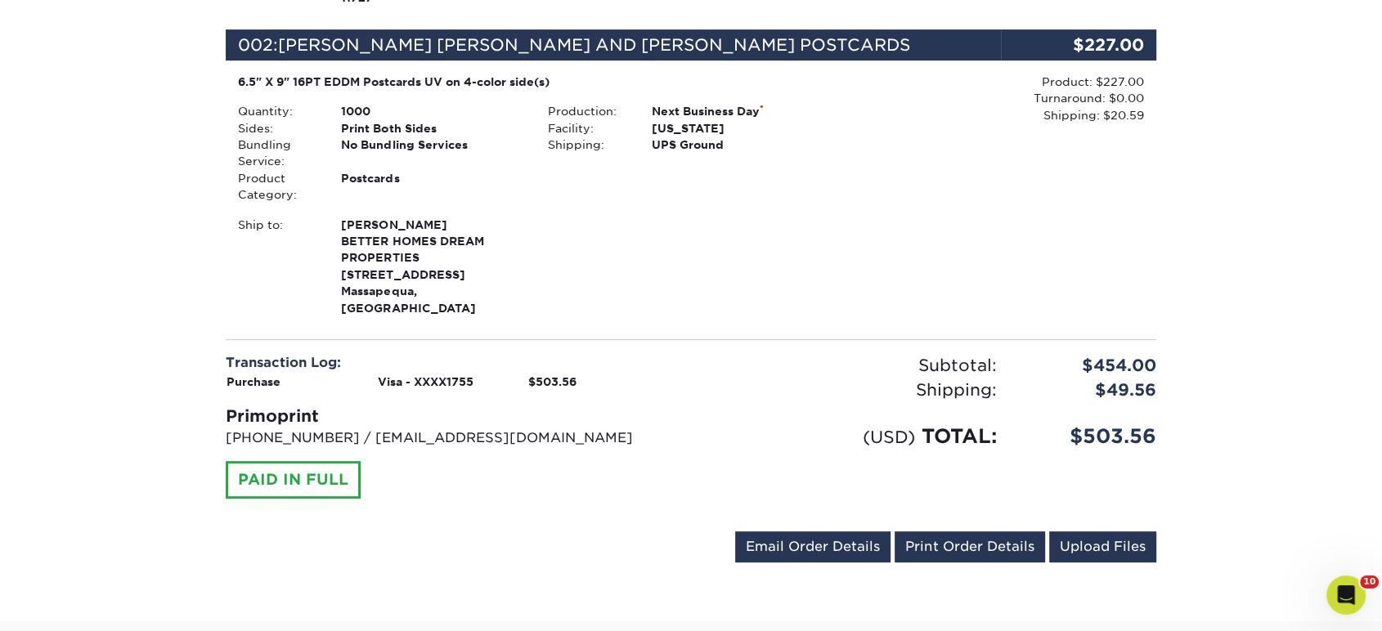
scroll to position [909, 0]
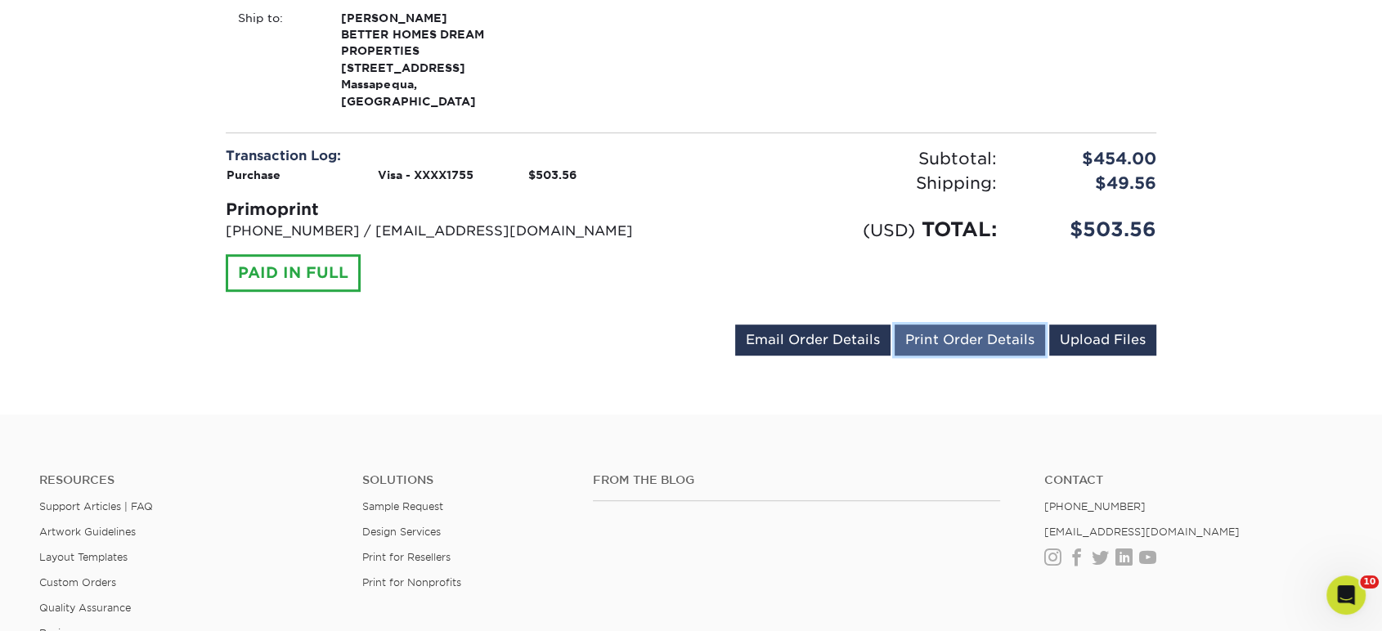
click at [962, 325] on link "Print Order Details" at bounding box center [970, 340] width 150 height 31
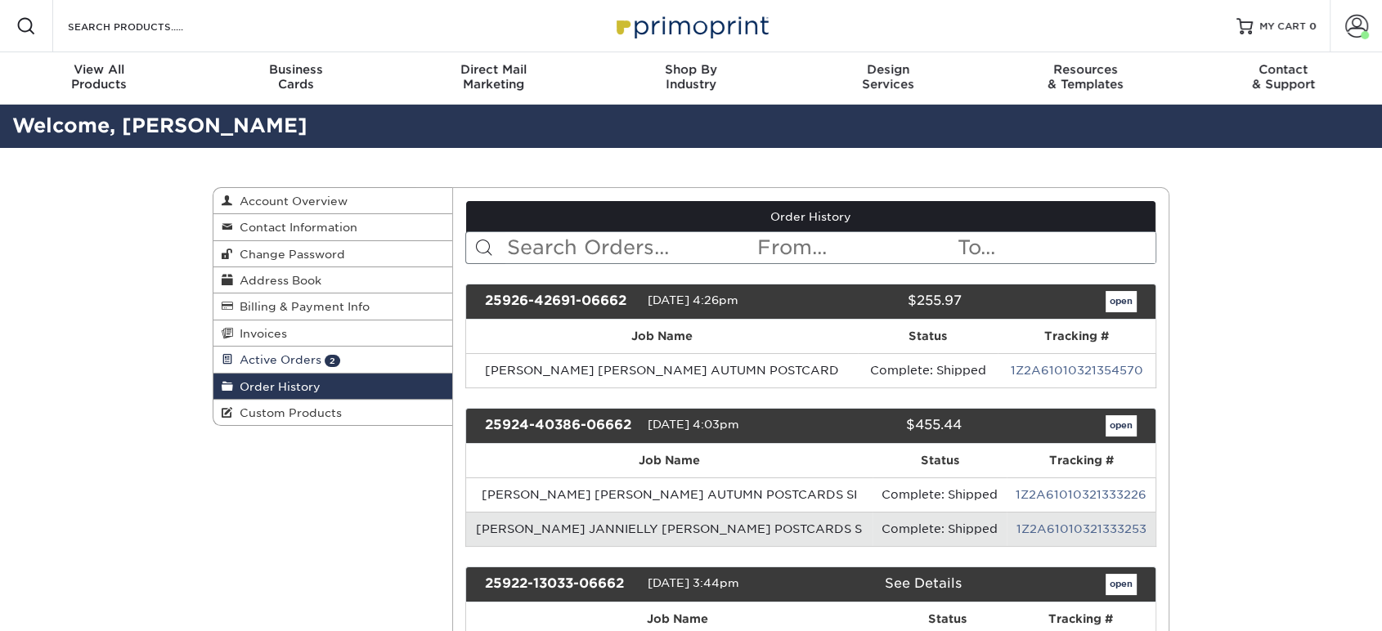
drag, startPoint x: 0, startPoint y: 0, endPoint x: 279, endPoint y: 362, distance: 456.6
click at [279, 362] on span "Active Orders" at bounding box center [277, 359] width 88 height 13
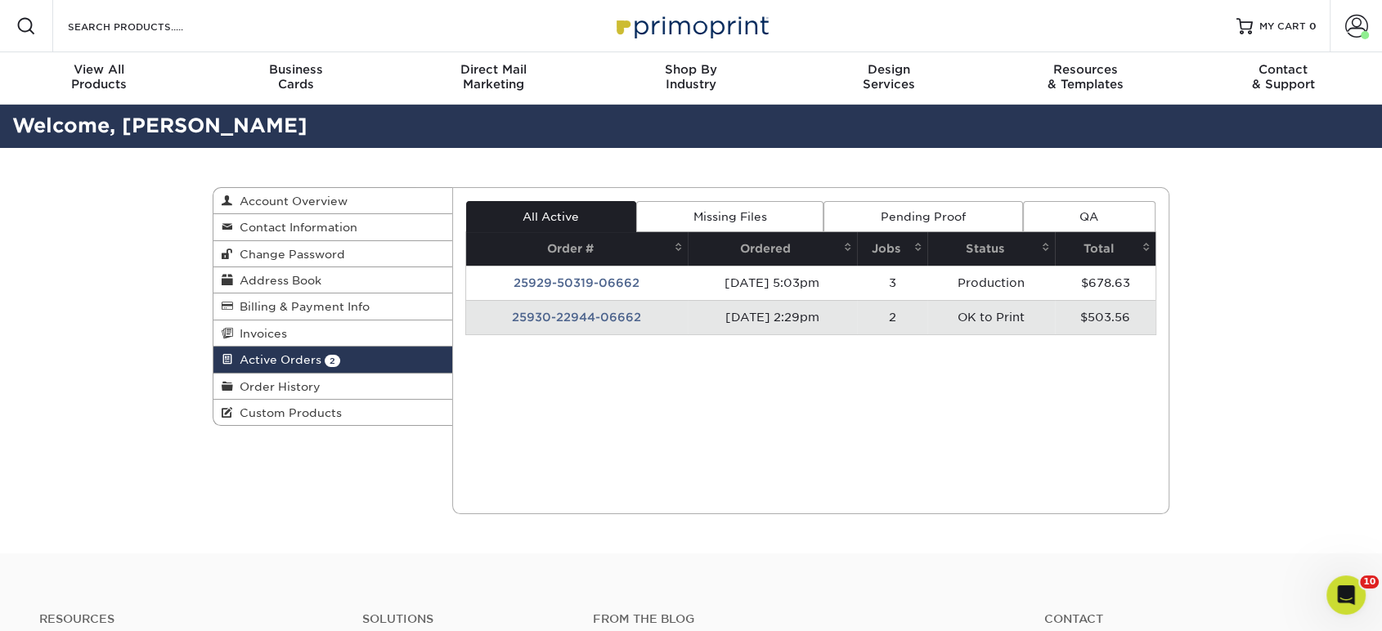
click at [559, 313] on td "25930-22944-06662" at bounding box center [577, 317] width 222 height 34
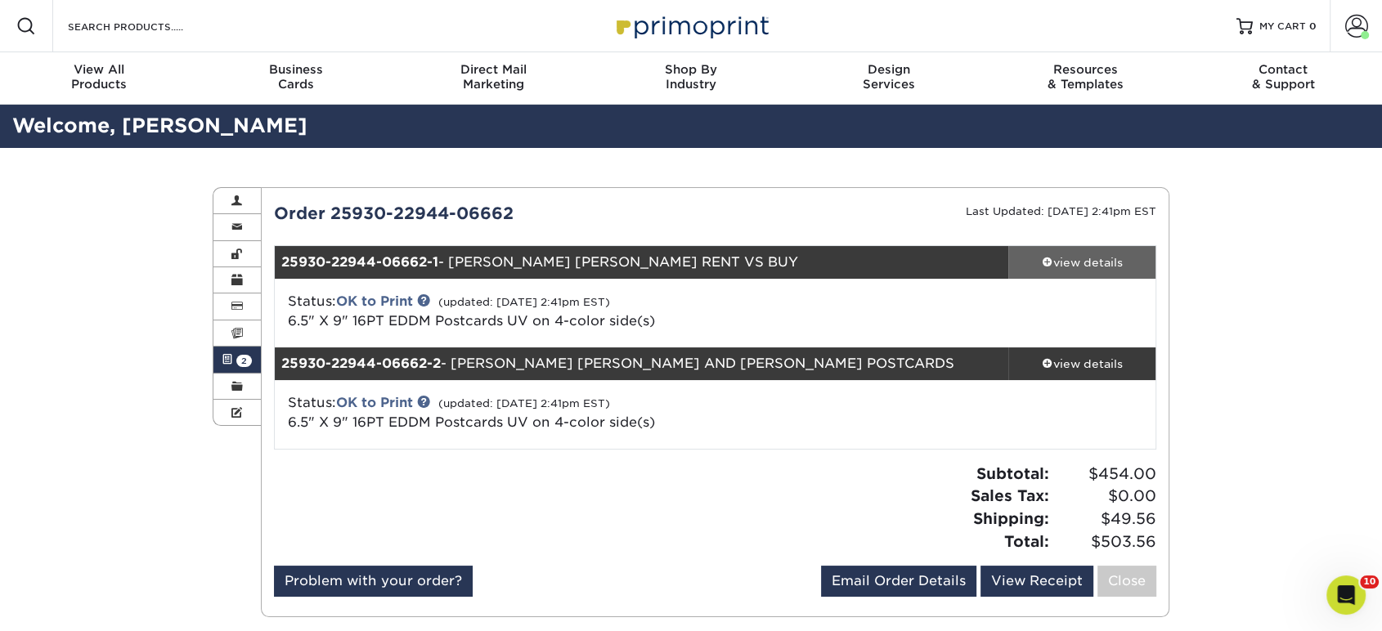
click at [1051, 273] on link "view details" at bounding box center [1081, 262] width 147 height 33
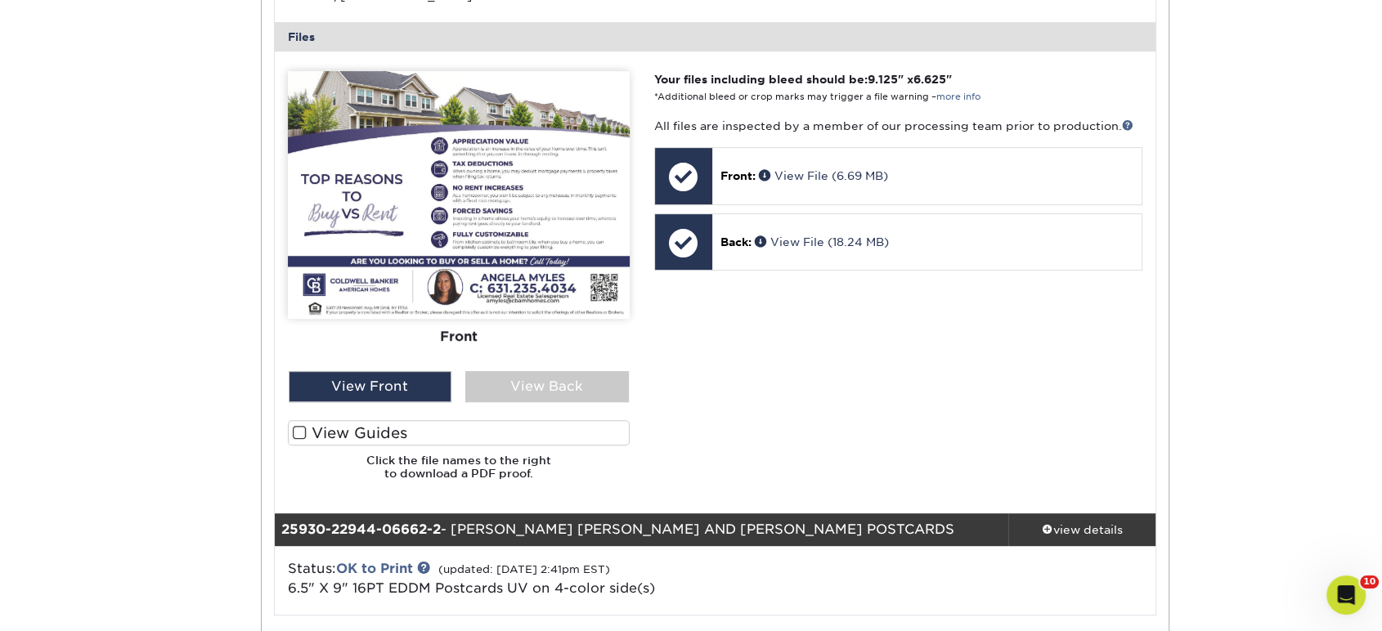
scroll to position [1090, 0]
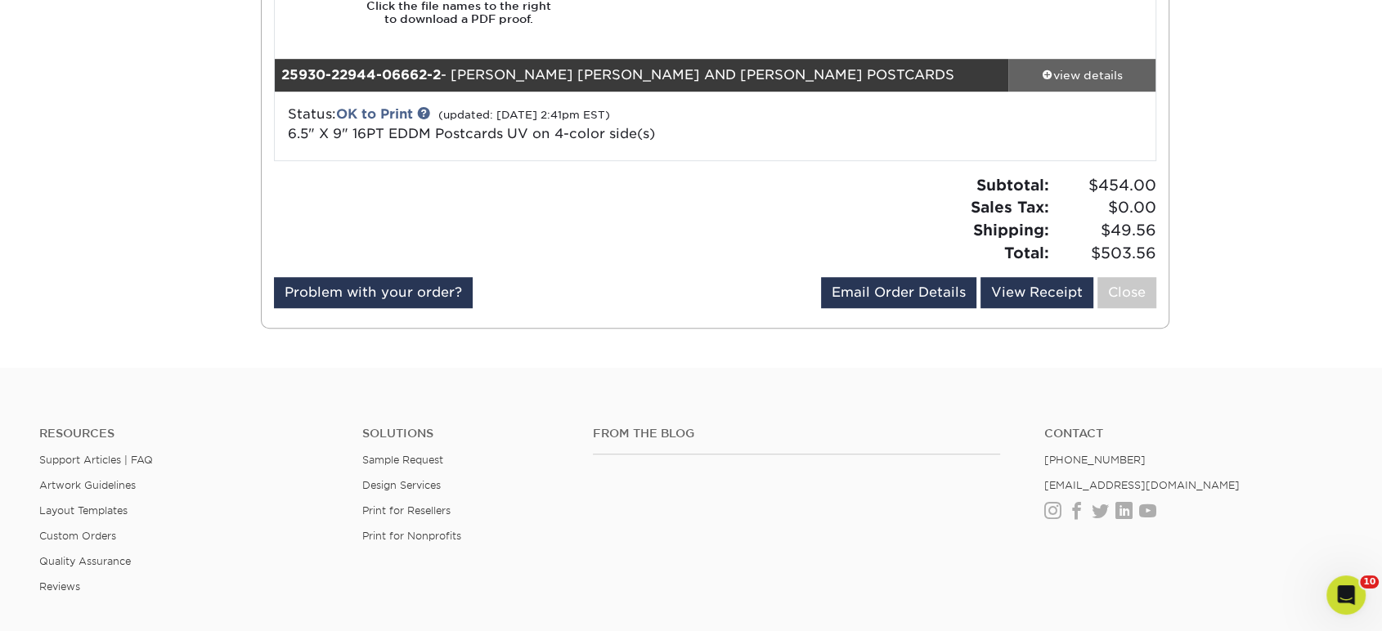
click at [1058, 70] on div "view details" at bounding box center [1081, 75] width 147 height 16
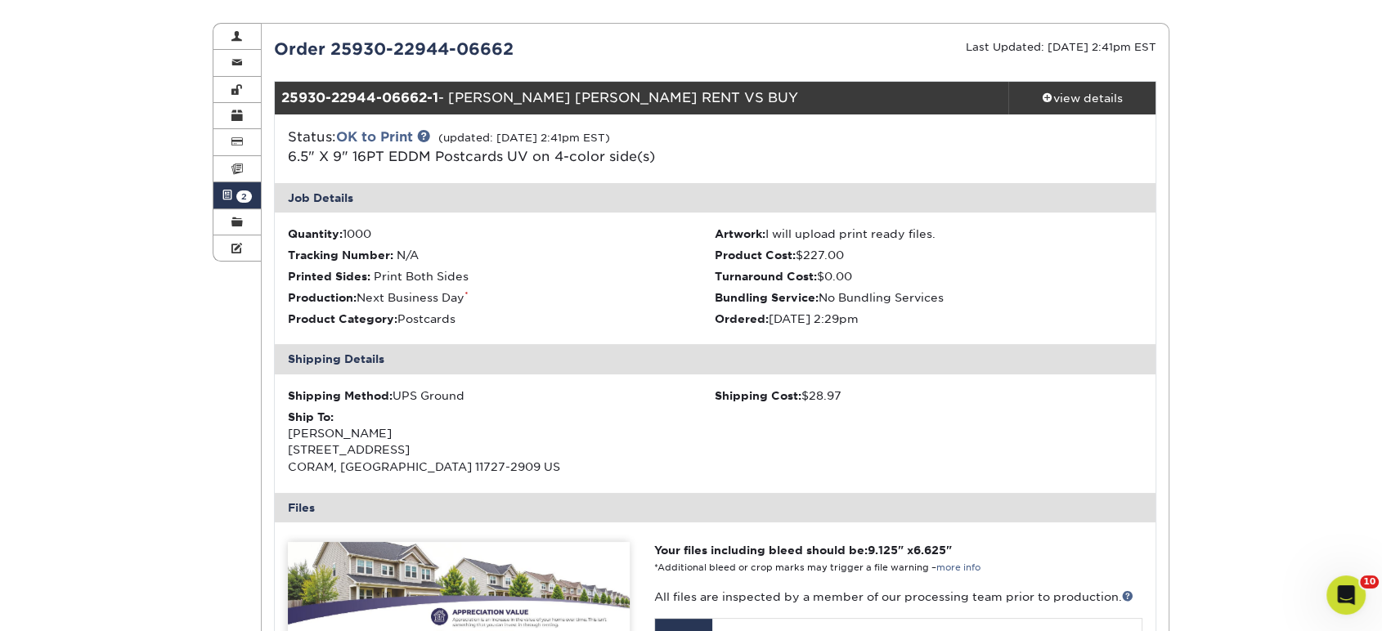
scroll to position [0, 0]
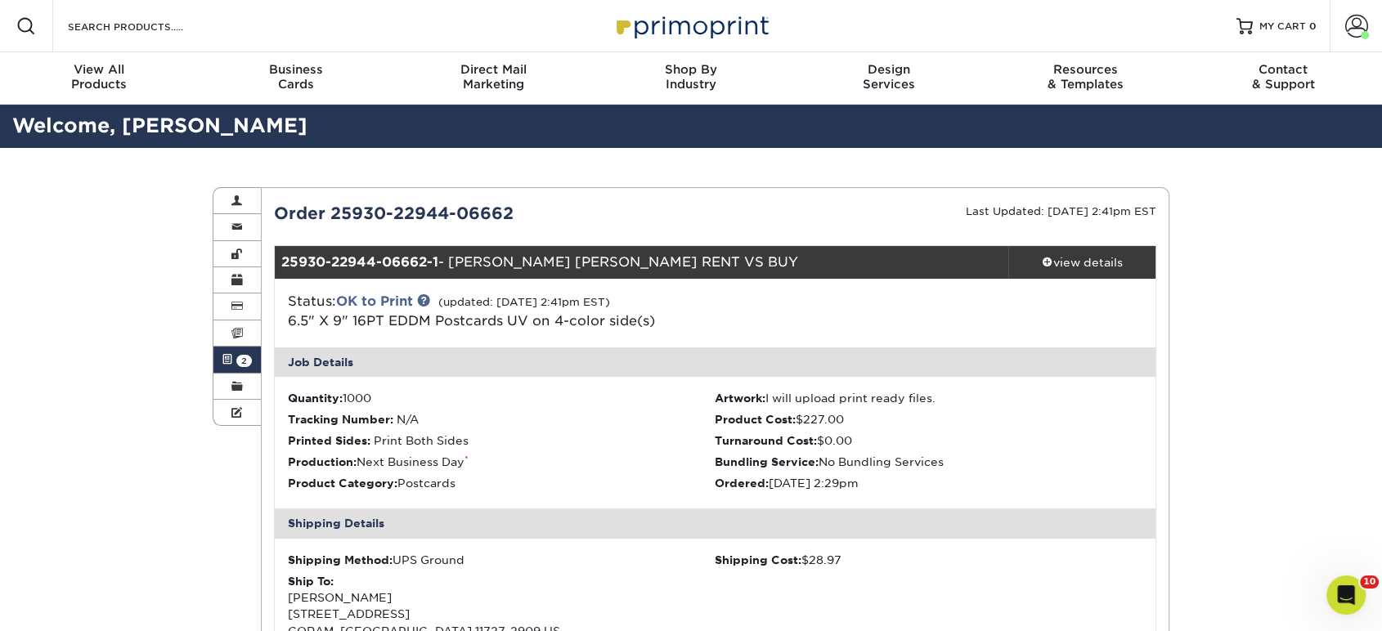
click at [239, 348] on link "Active Orders 2" at bounding box center [236, 360] width 47 height 26
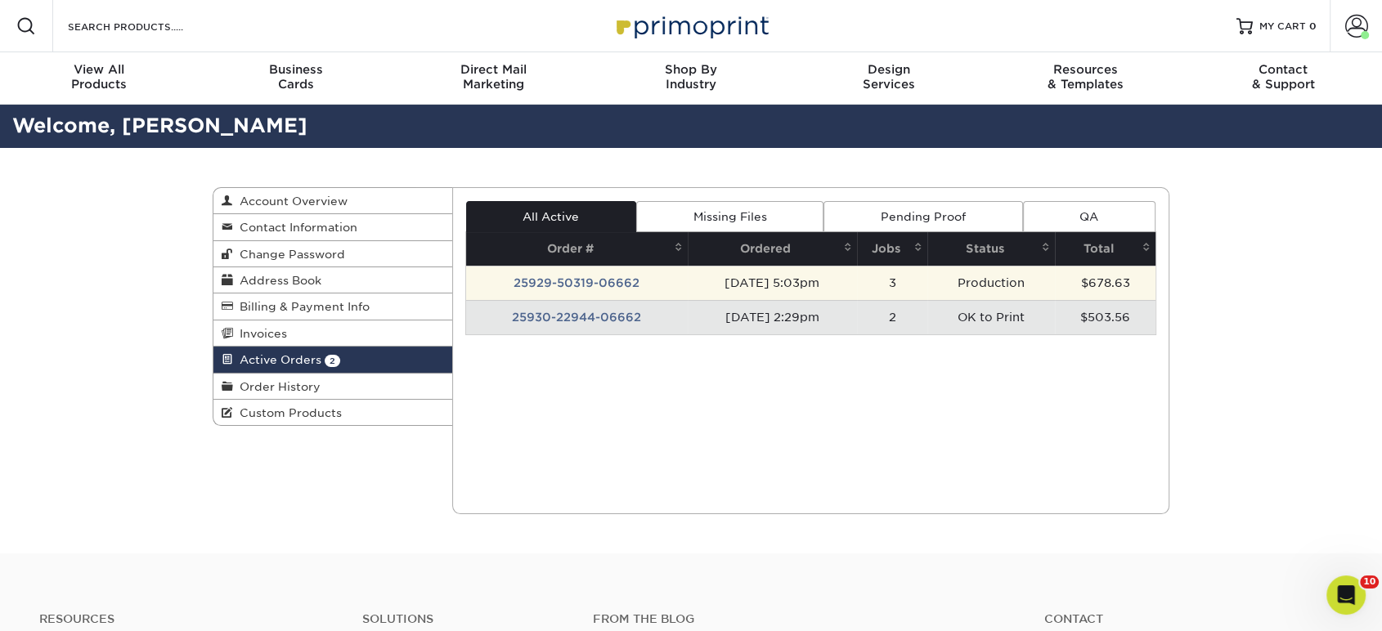
click at [564, 280] on td "25929-50319-06662" at bounding box center [577, 283] width 222 height 34
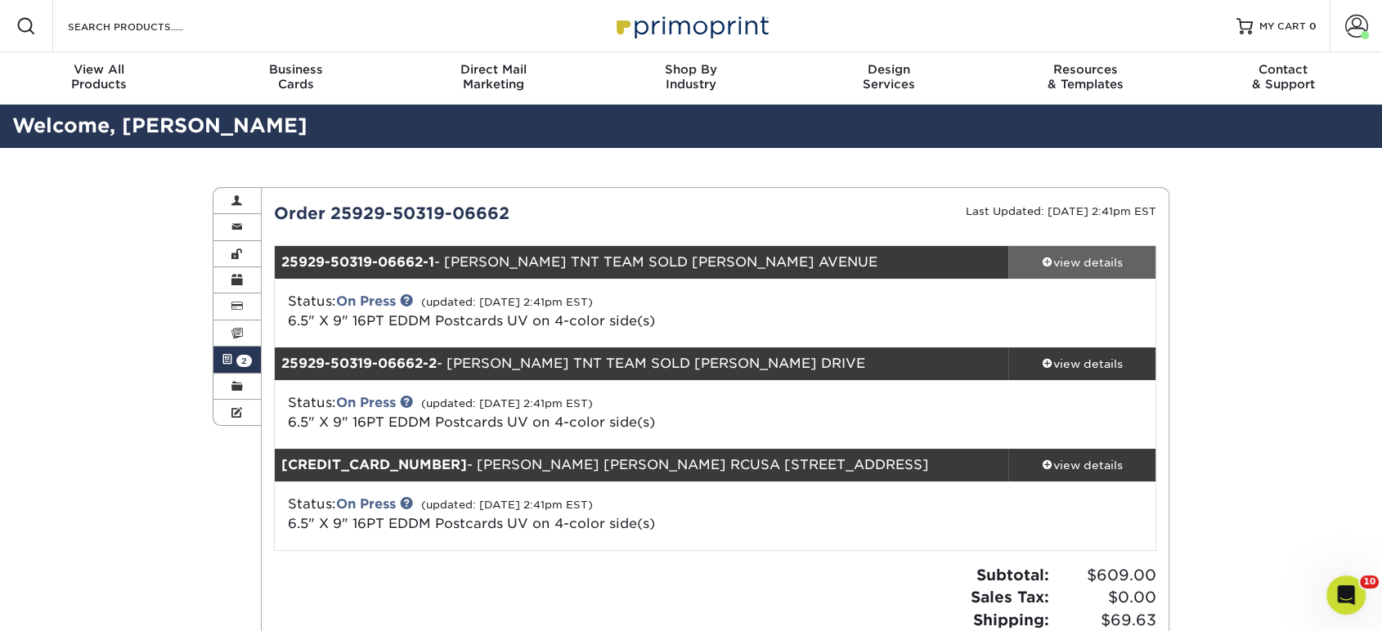
click at [1080, 274] on link "view details" at bounding box center [1081, 262] width 147 height 33
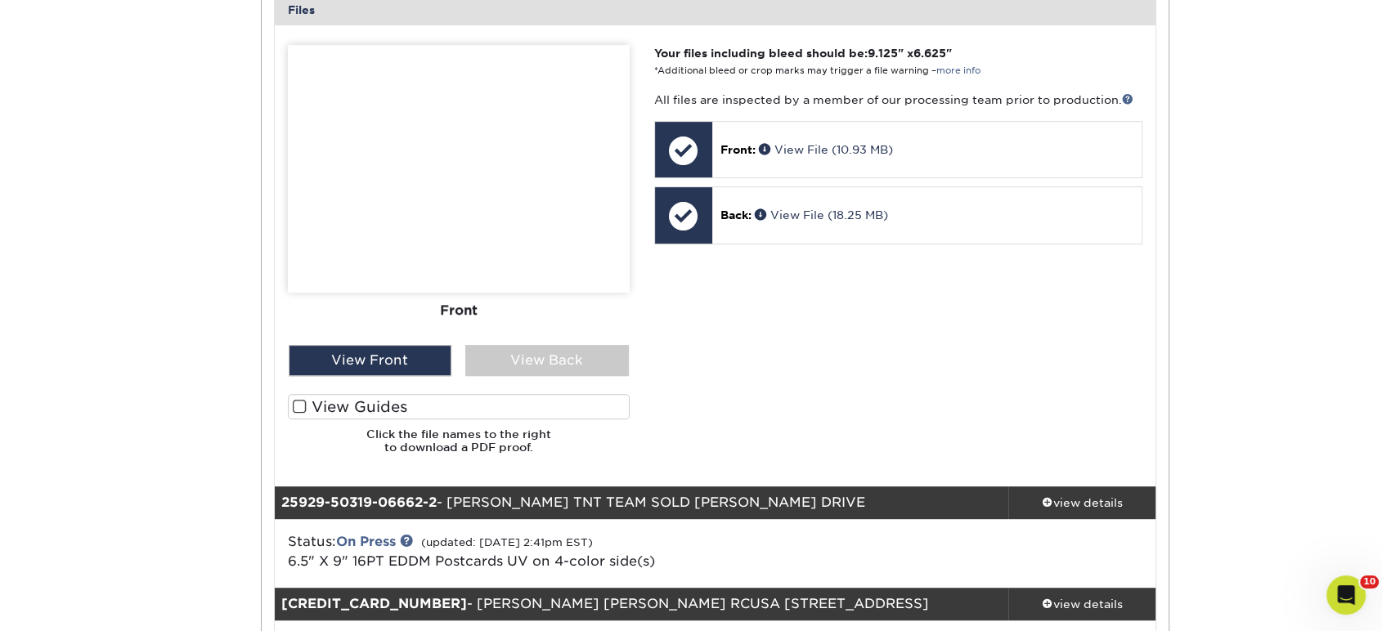
scroll to position [726, 0]
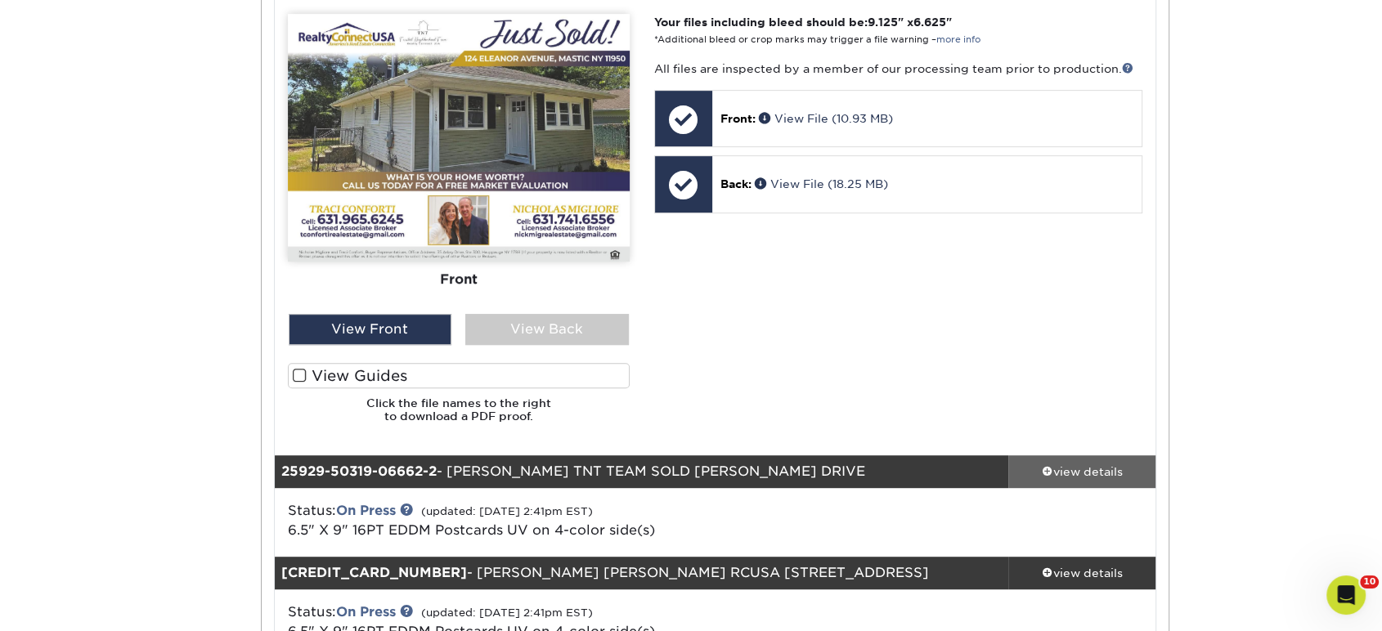
click at [1071, 461] on link "view details" at bounding box center [1081, 472] width 147 height 33
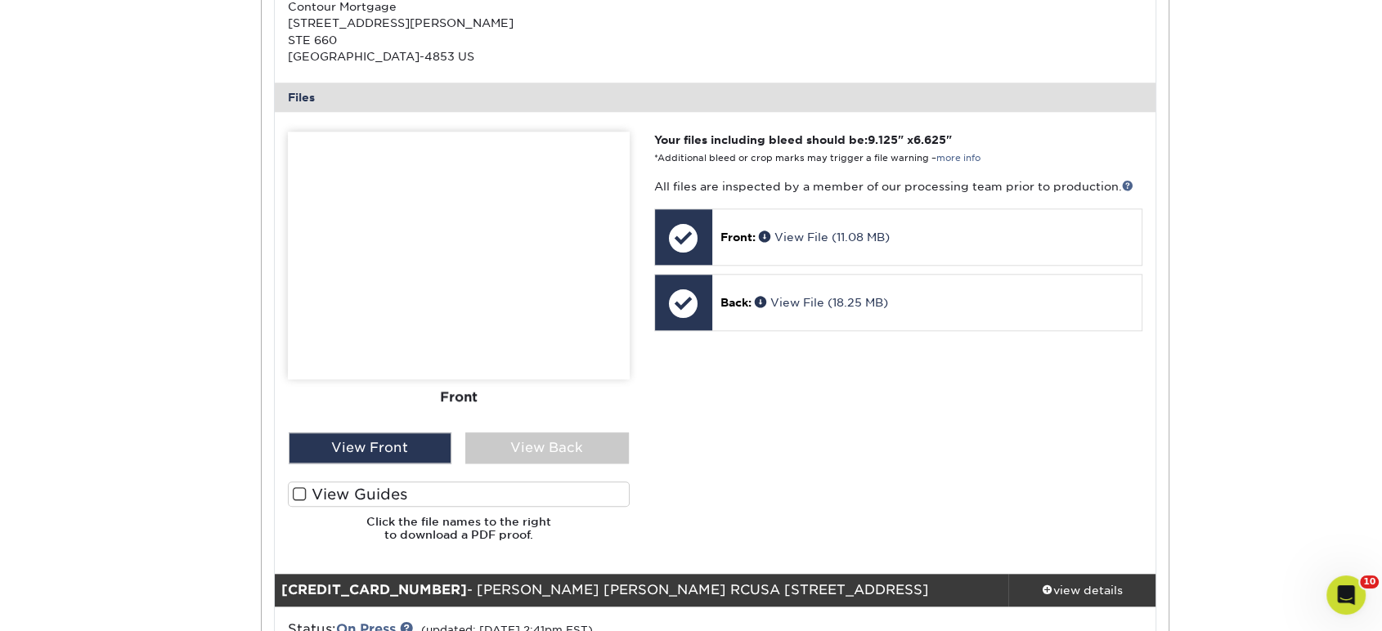
scroll to position [1999, 0]
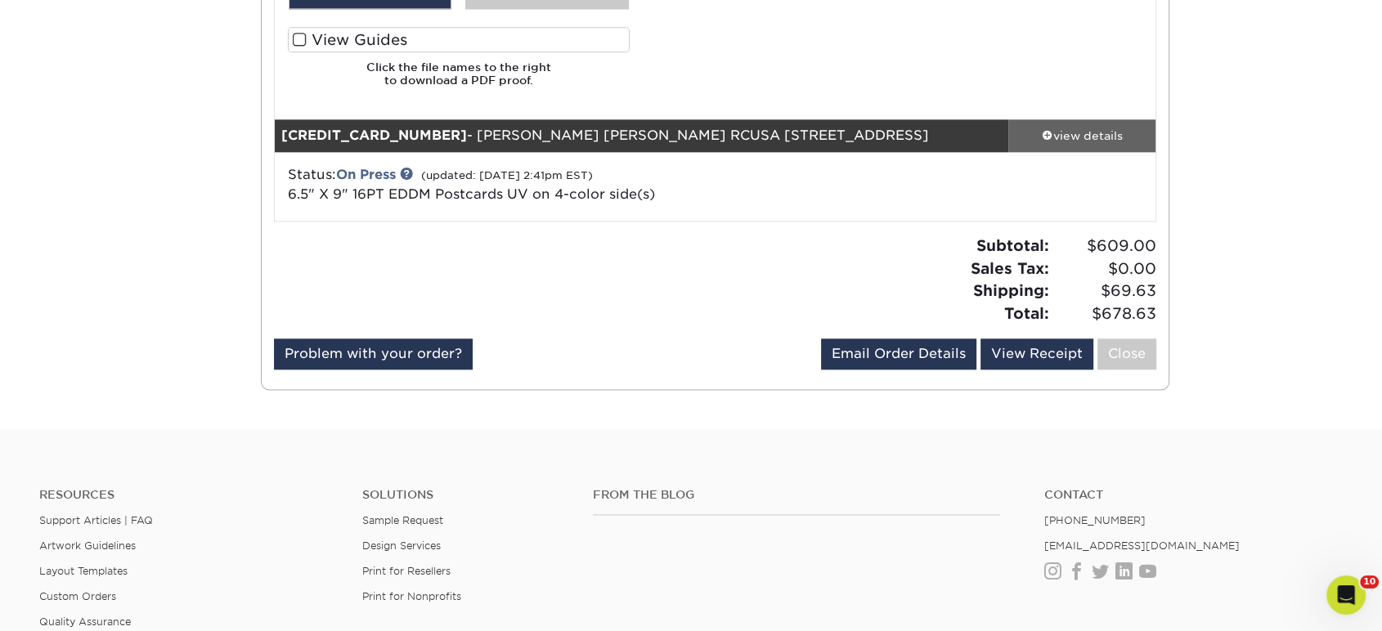
click at [1125, 140] on div "view details" at bounding box center [1081, 136] width 147 height 16
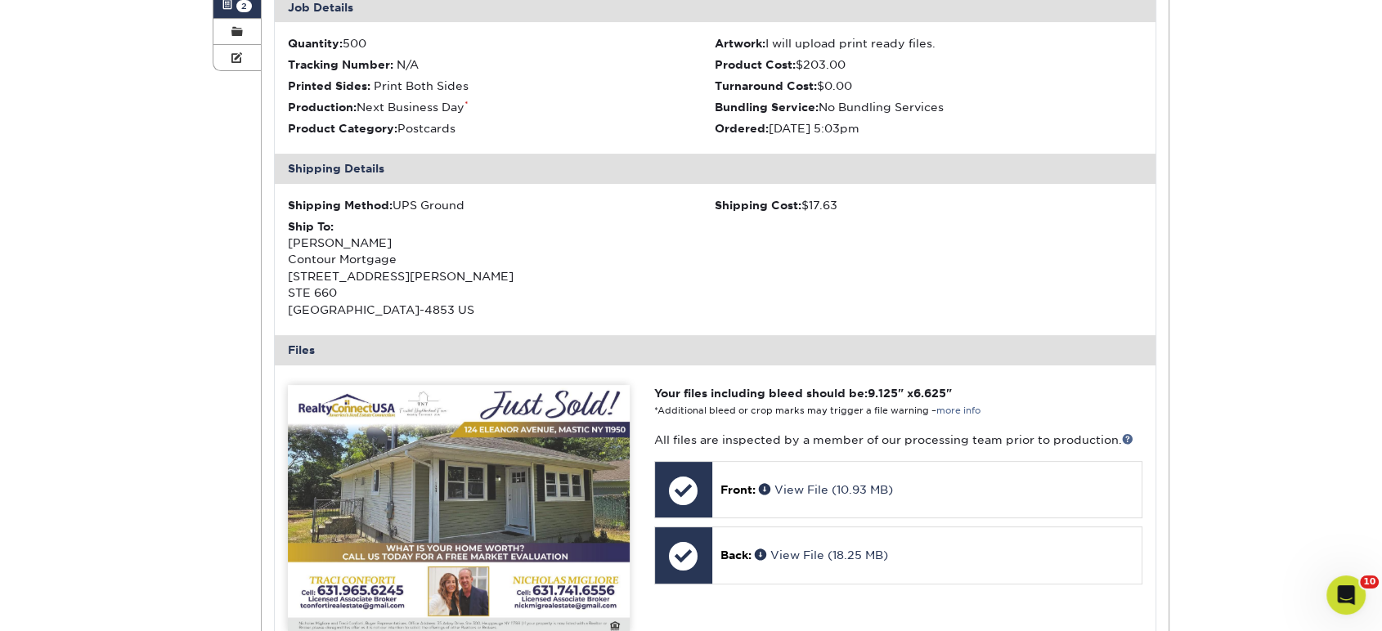
scroll to position [0, 0]
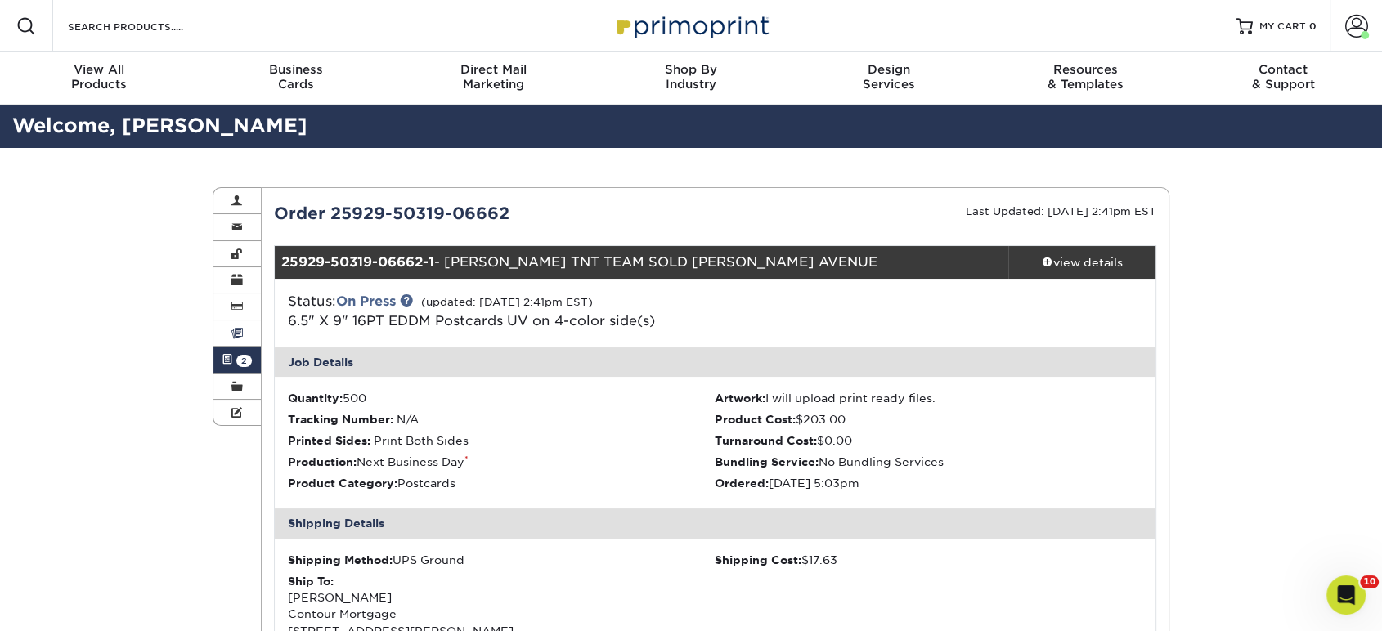
click at [251, 336] on link "Invoices" at bounding box center [236, 334] width 47 height 26
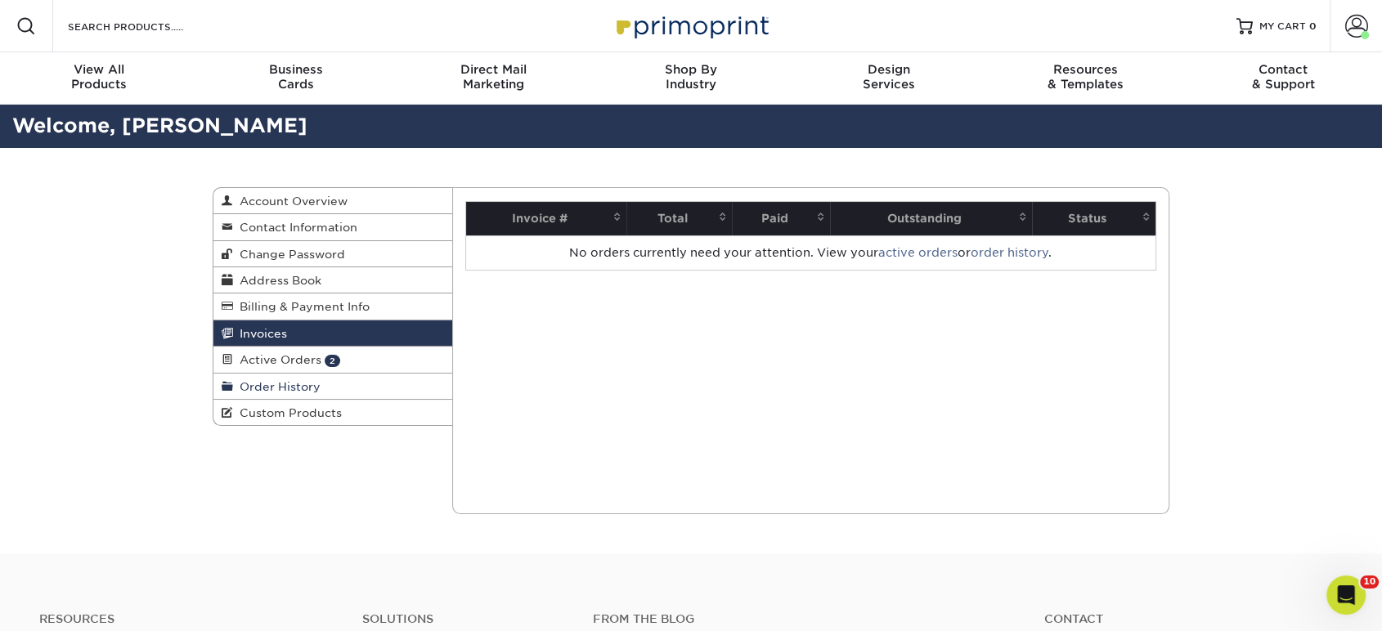
drag, startPoint x: 253, startPoint y: 362, endPoint x: 263, endPoint y: 375, distance: 17.0
click at [253, 361] on span "Active Orders" at bounding box center [277, 359] width 88 height 13
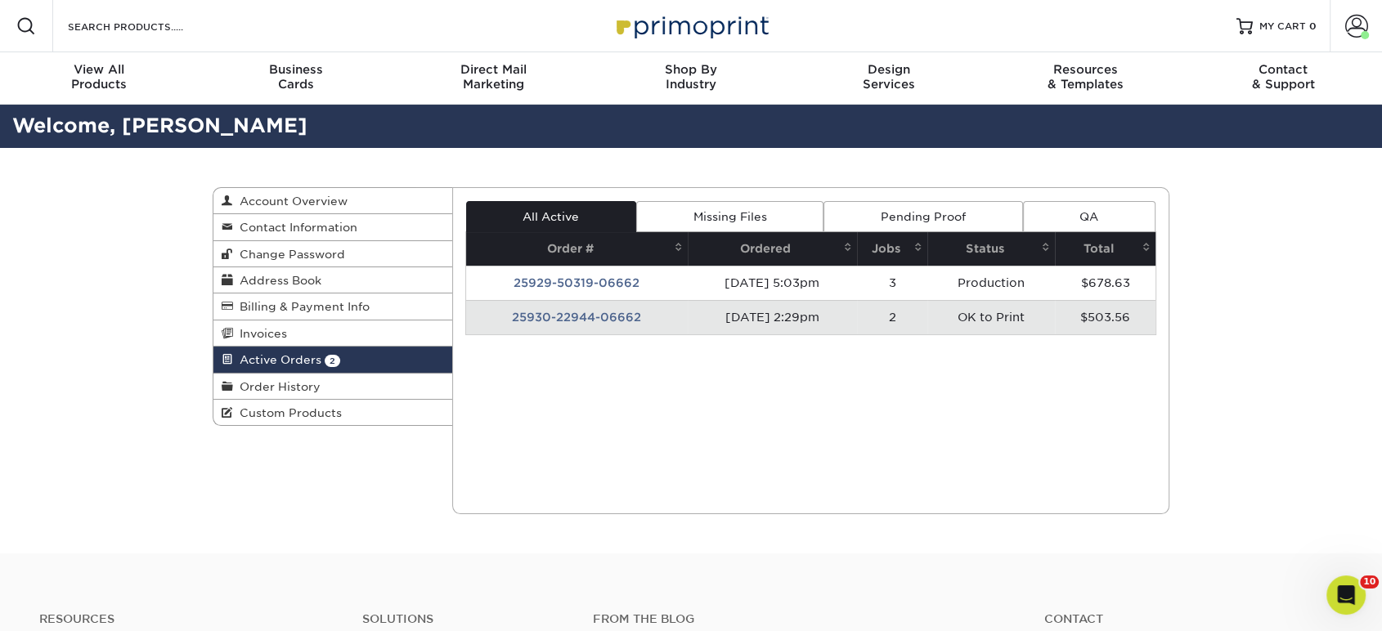
drag, startPoint x: 268, startPoint y: 382, endPoint x: 451, endPoint y: 392, distance: 183.5
click at [268, 382] on span "Order History" at bounding box center [277, 386] width 88 height 13
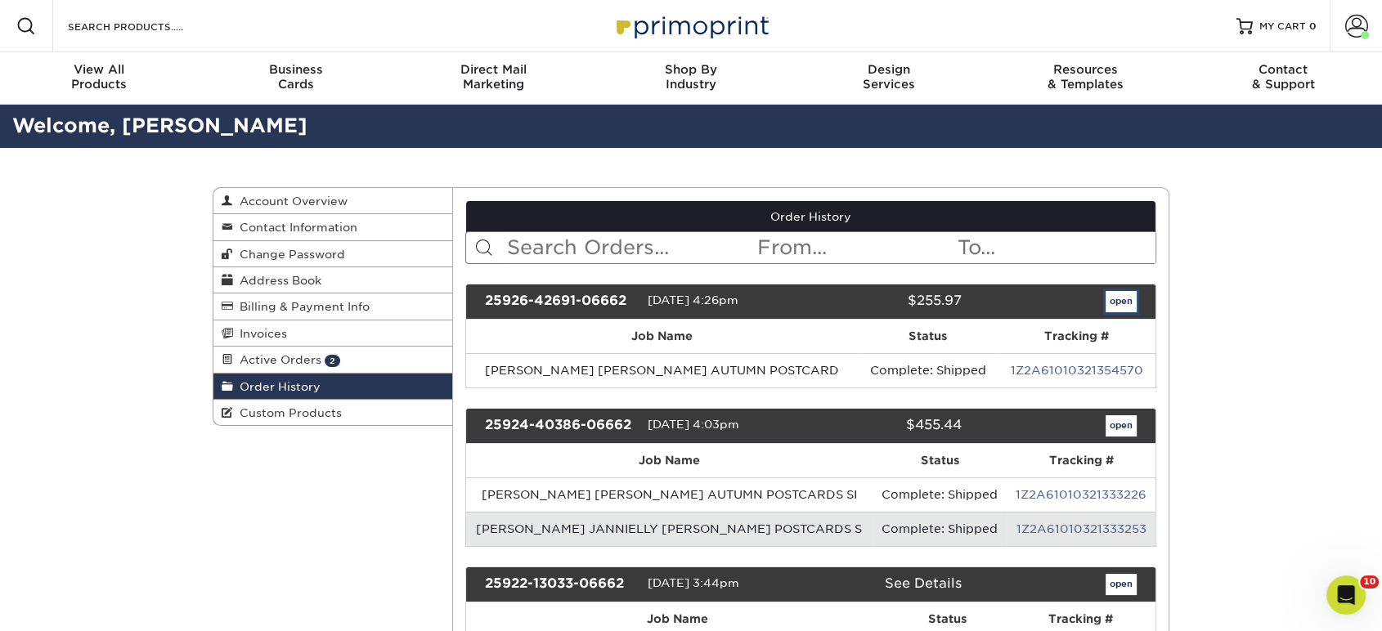
click at [1113, 303] on link "open" at bounding box center [1121, 301] width 31 height 21
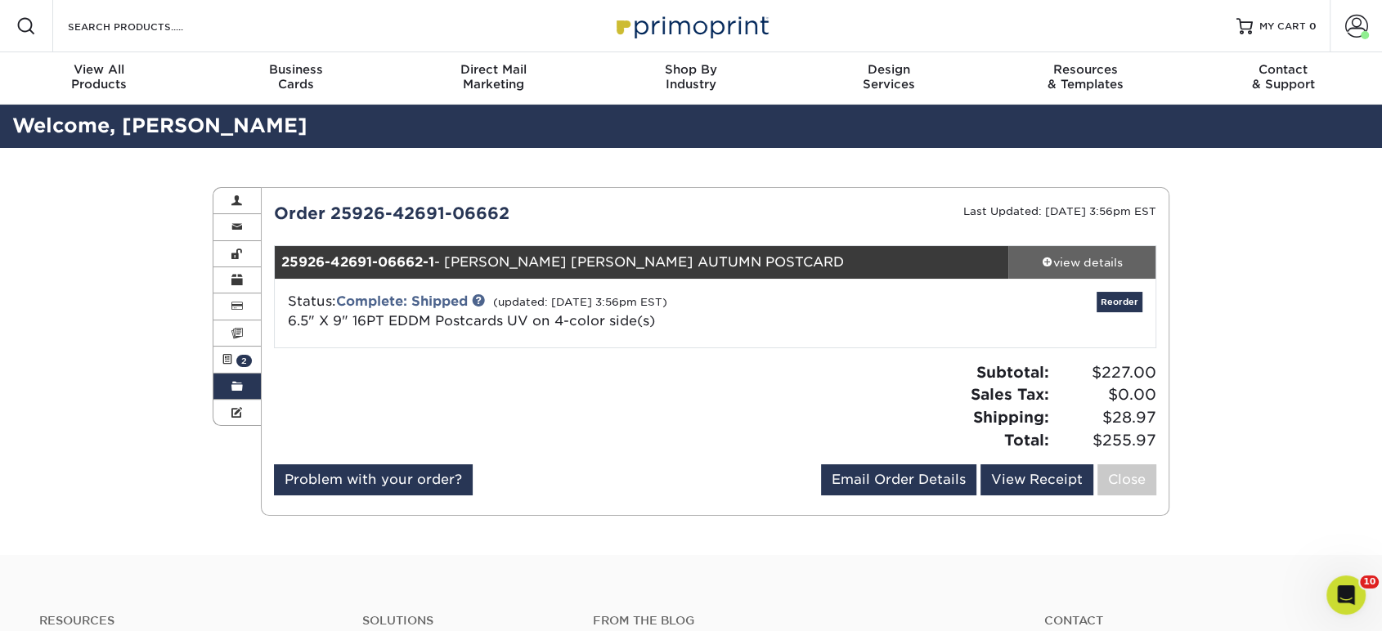
click at [1093, 263] on div "view details" at bounding box center [1081, 262] width 147 height 16
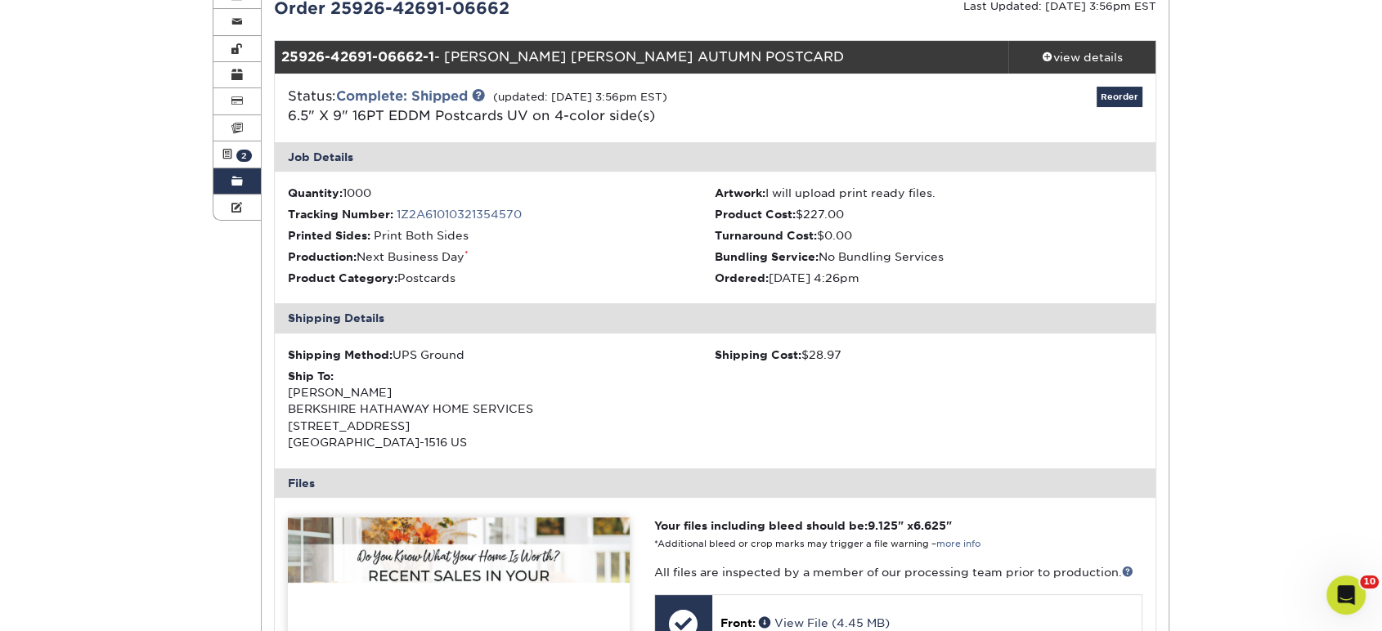
scroll to position [454, 0]
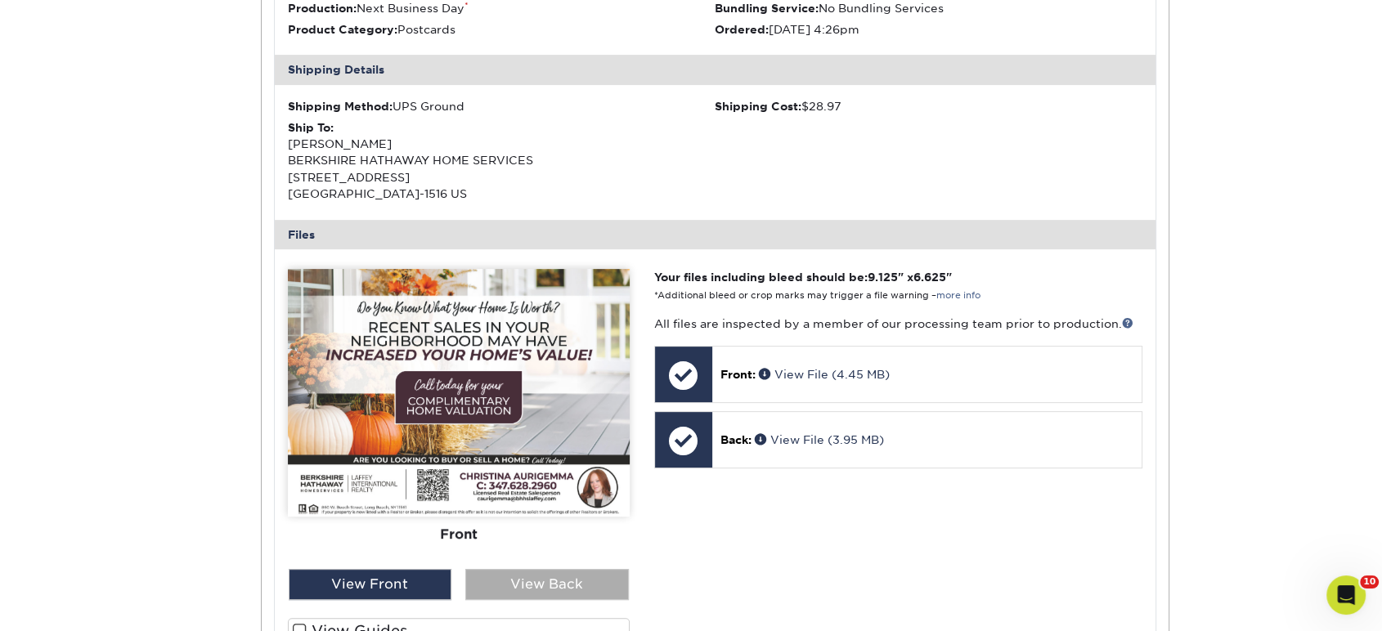
click at [576, 574] on div "View Back" at bounding box center [547, 584] width 164 height 31
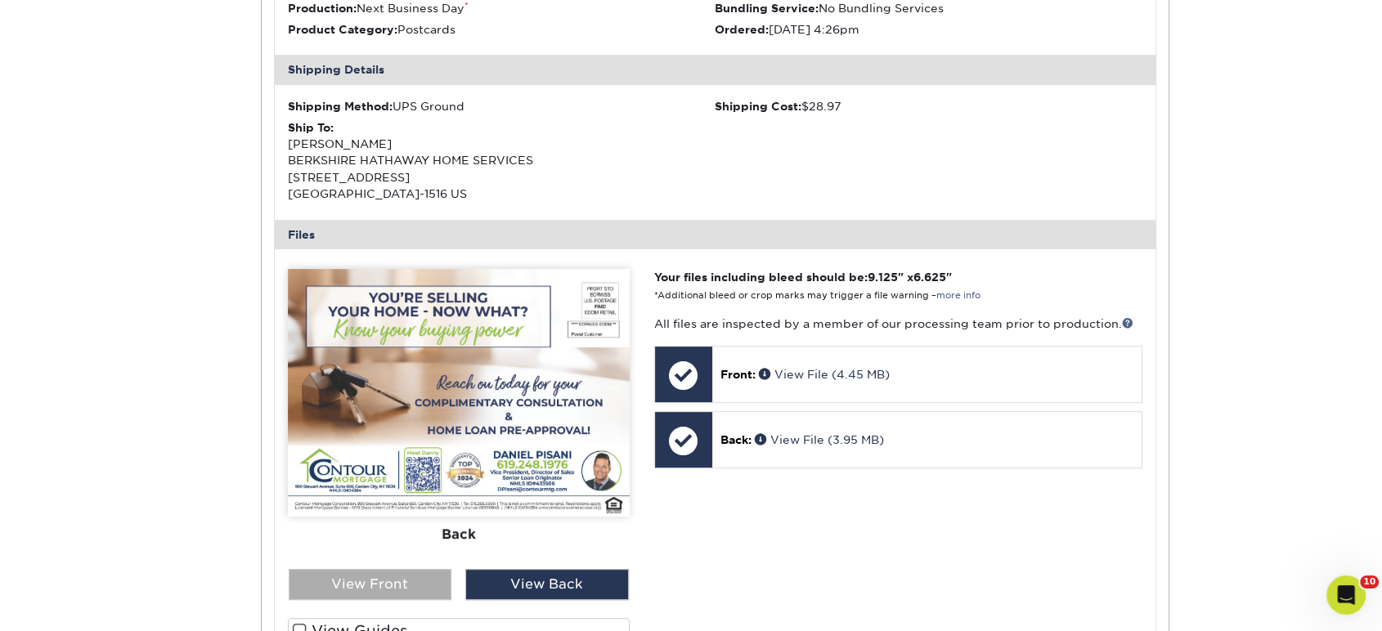
click at [444, 578] on div "View Front" at bounding box center [371, 584] width 164 height 31
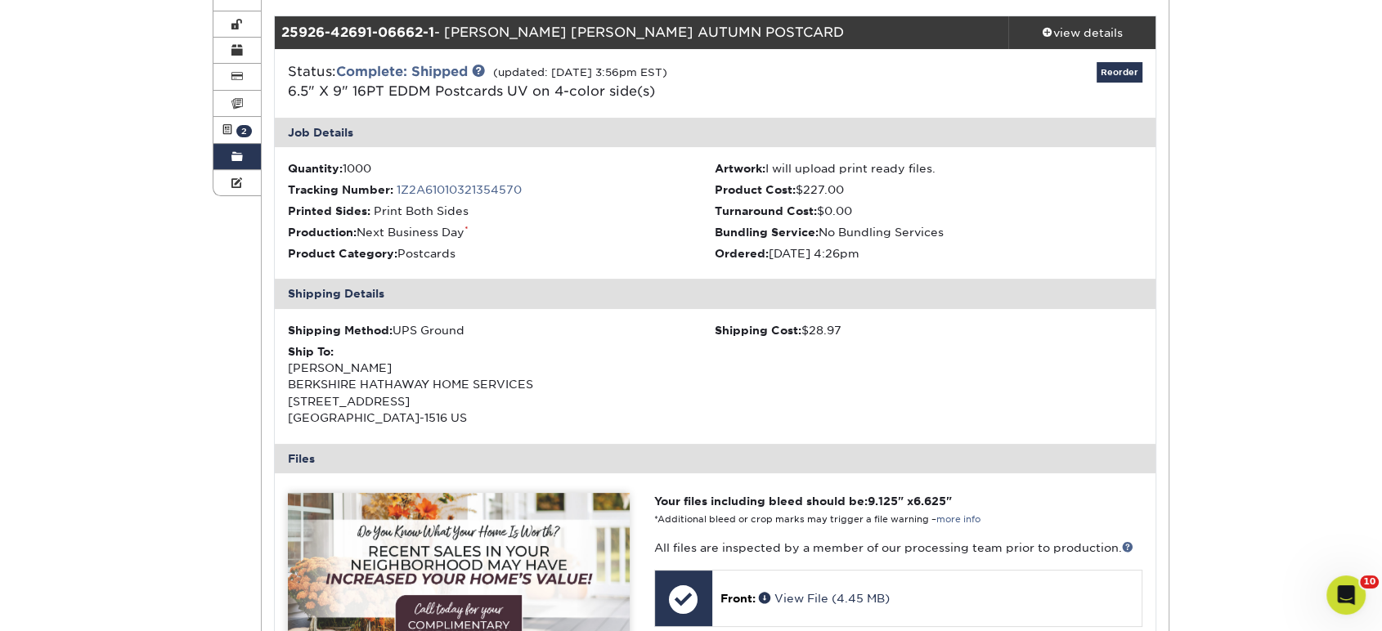
scroll to position [0, 0]
